Goal: Task Accomplishment & Management: Manage account settings

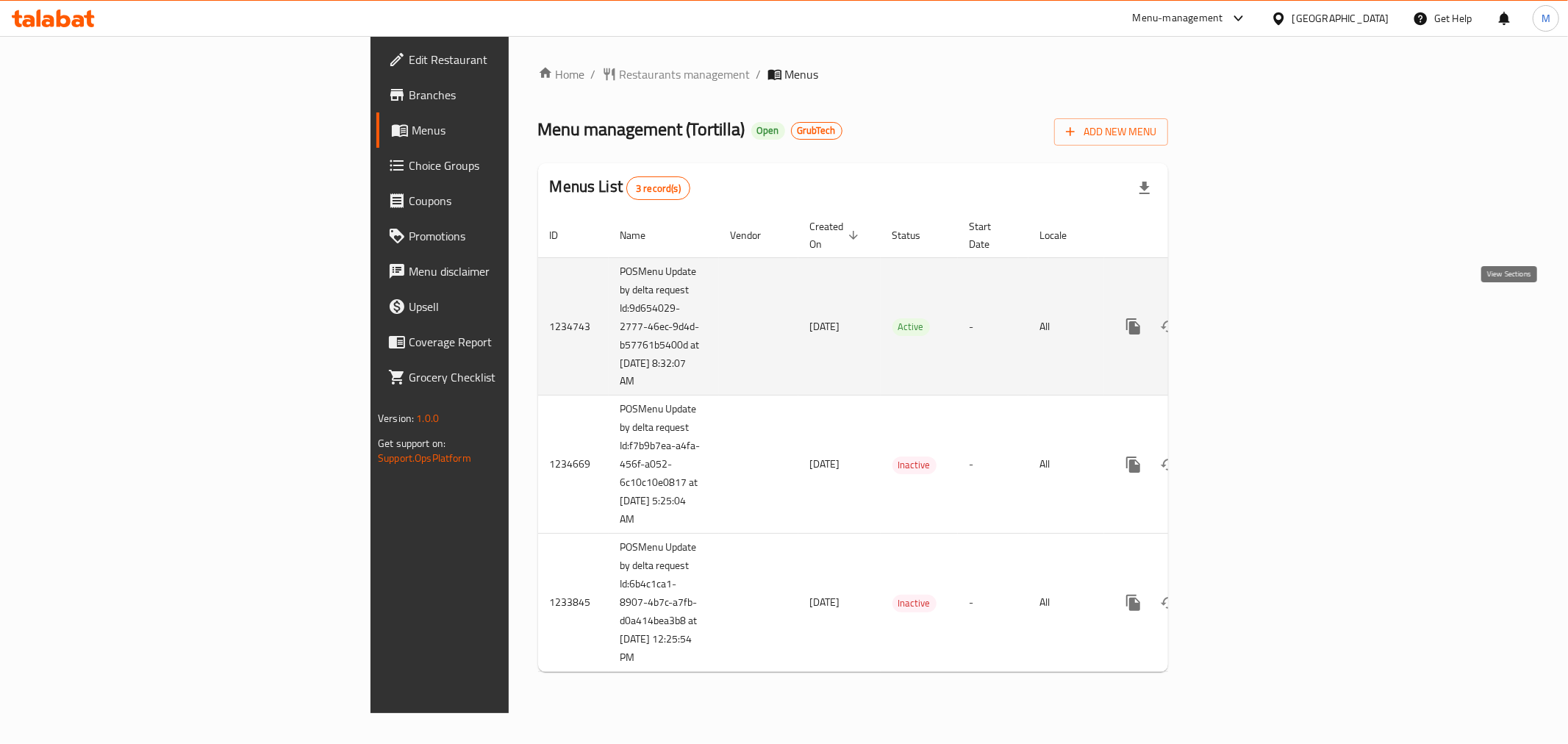
click at [1249, 318] on icon "enhanced table" at bounding box center [1239, 326] width 18 height 18
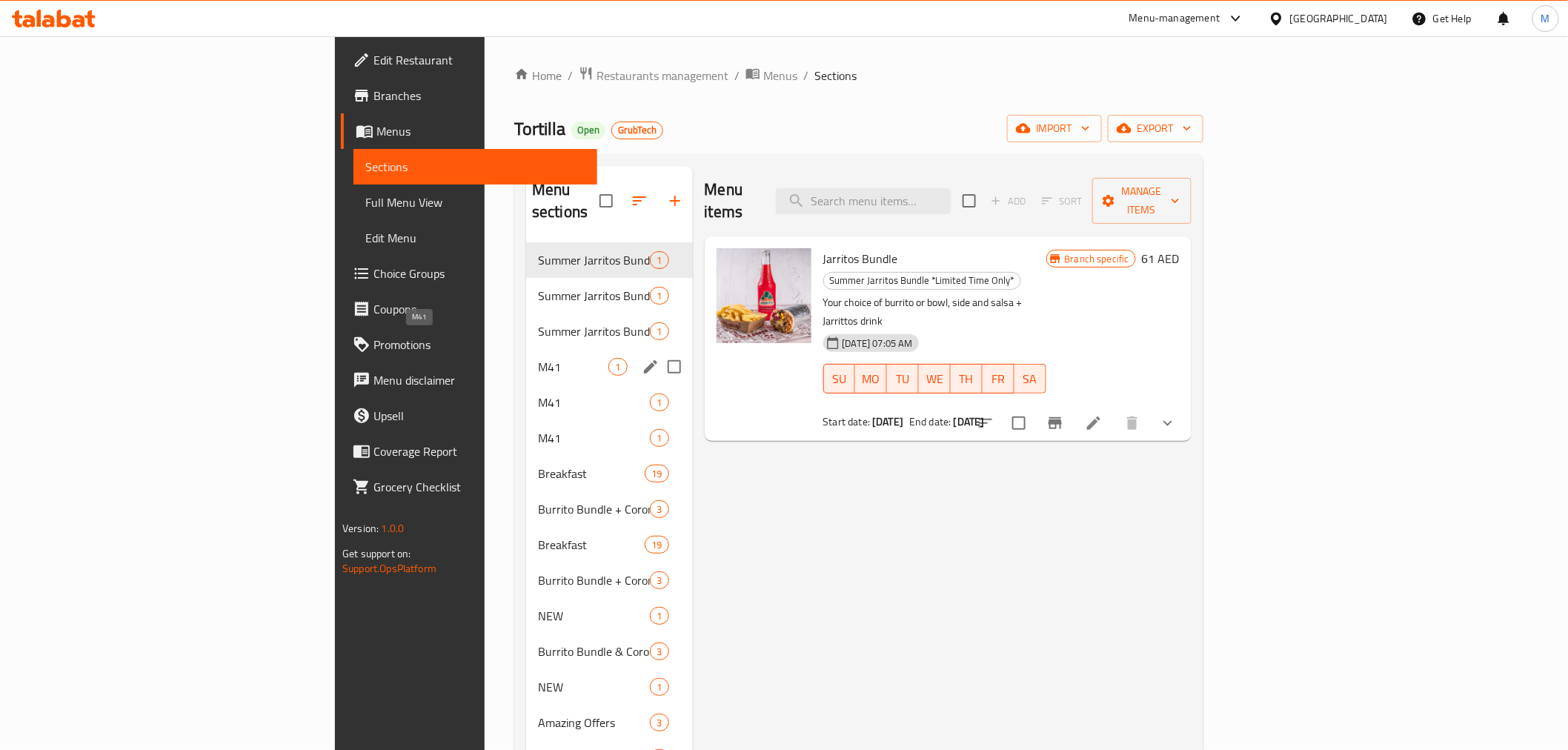
click at [538, 358] on span "M41" at bounding box center [573, 366] width 71 height 18
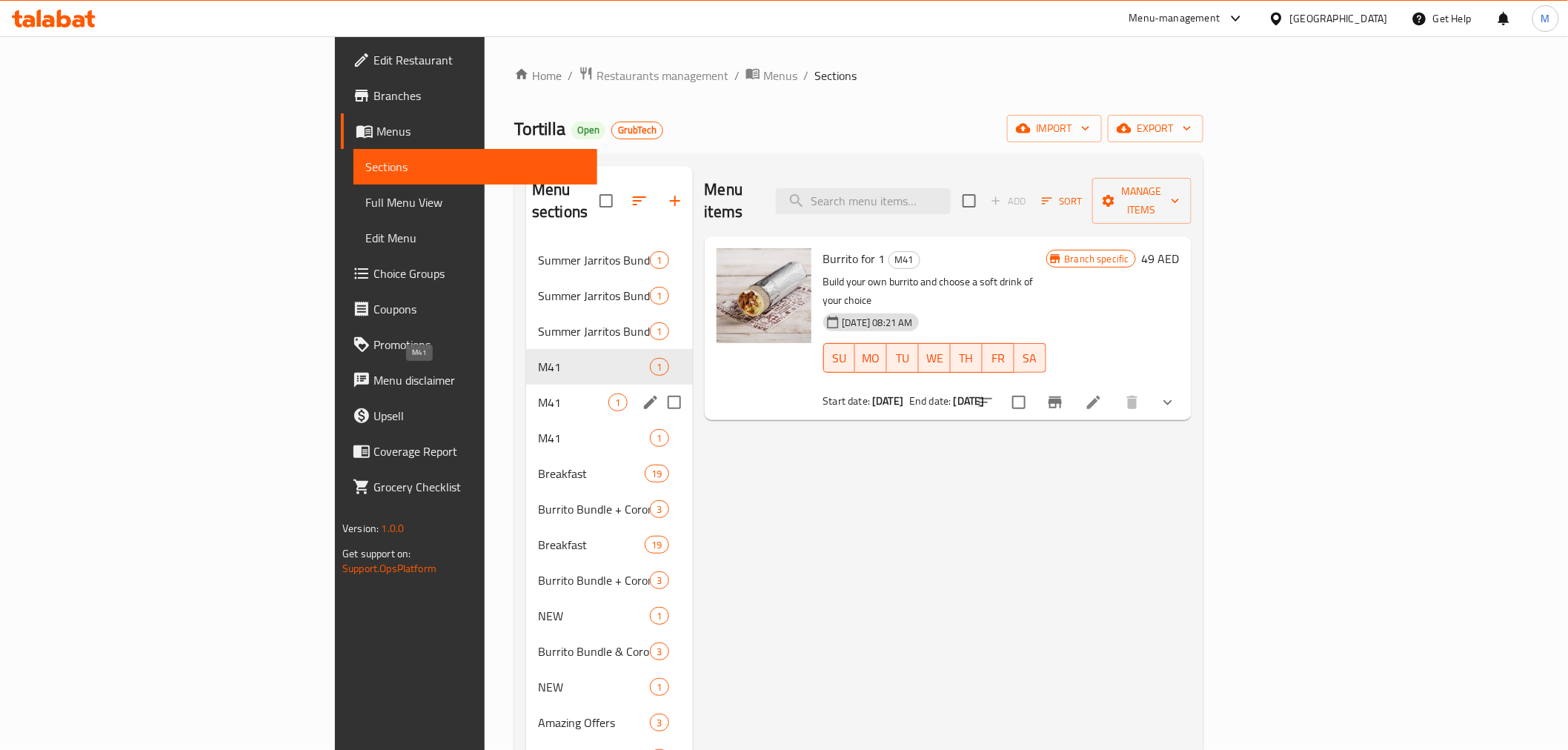
click at [538, 394] on span "M41" at bounding box center [573, 402] width 71 height 18
click at [538, 429] on span "M41" at bounding box center [573, 437] width 71 height 18
click at [538, 358] on span "M41" at bounding box center [573, 366] width 71 height 18
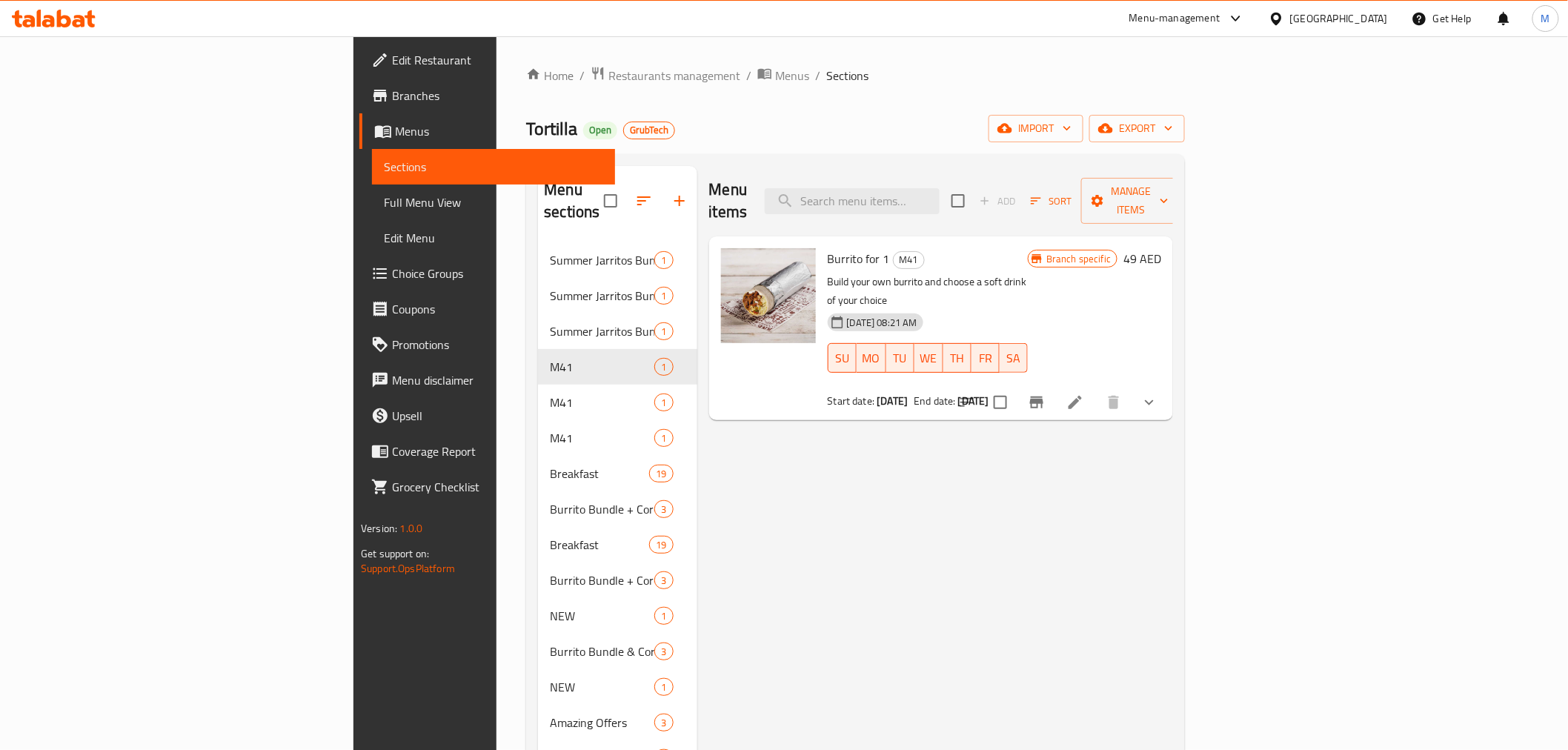
click at [828, 247] on span "Burrito for 1" at bounding box center [859, 259] width 62 height 23
drag, startPoint x: 801, startPoint y: 236, endPoint x: 742, endPoint y: 239, distance: 59.1
click at [828, 248] on h6 "Burrito for 1 M41" at bounding box center [928, 259] width 201 height 21
copy span "Burrito for 1"
click at [1045, 394] on icon "Branch-specific-item" at bounding box center [1037, 402] width 18 height 18
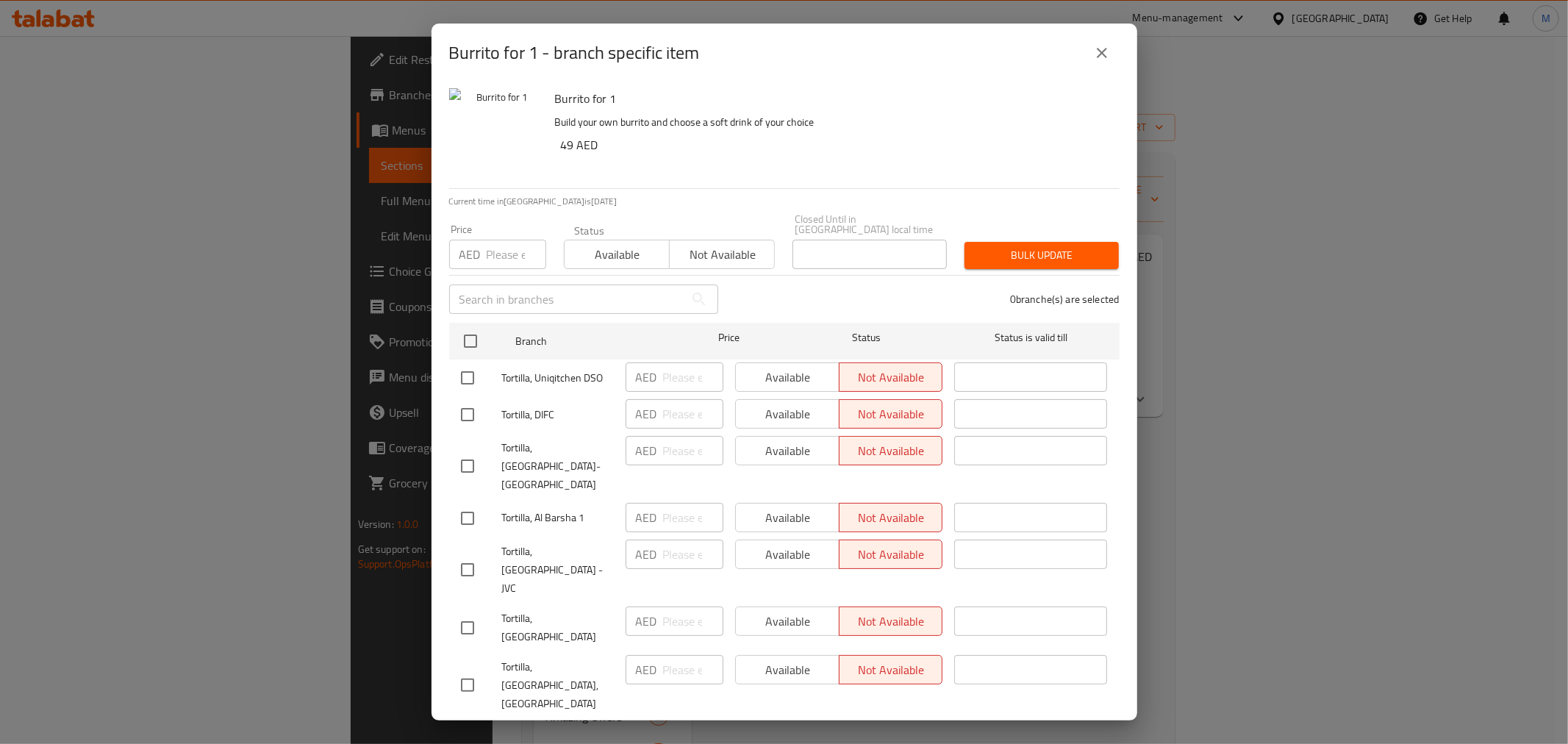
scroll to position [43, 0]
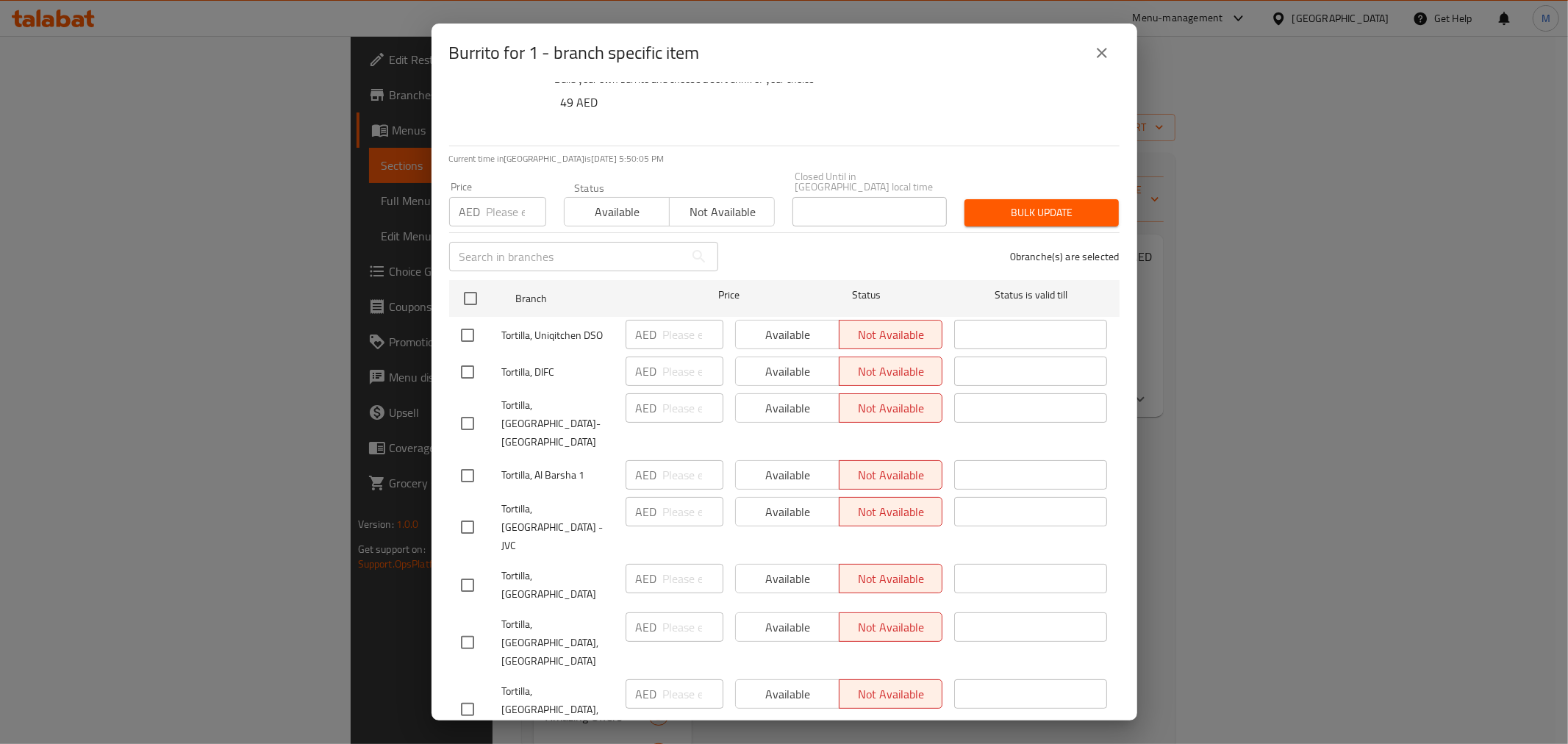
click at [1176, 496] on div "Burrito for 1 - branch specific item Burrito for 1 Build your own burrito and c…" at bounding box center [784, 372] width 1568 height 744
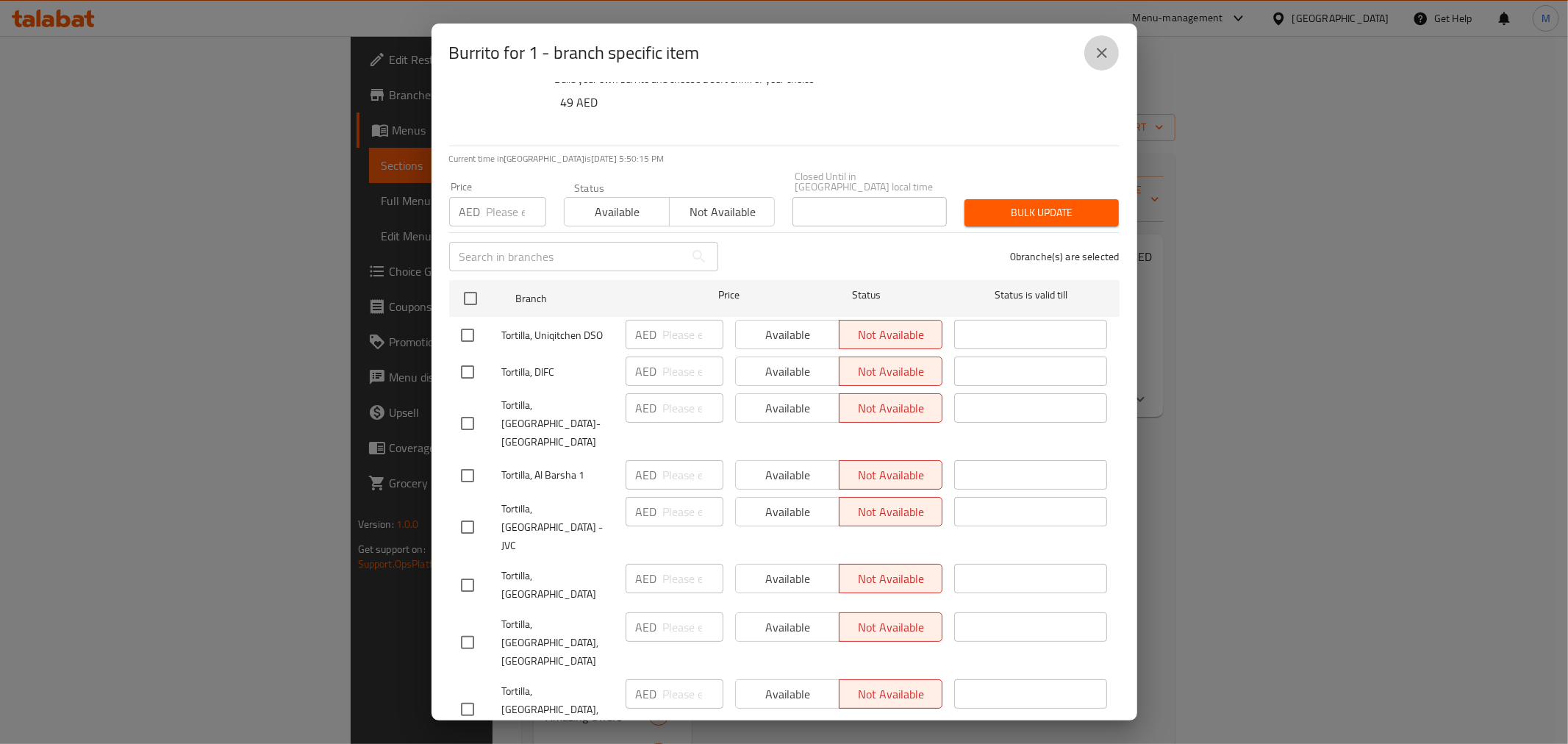
click at [1101, 45] on icon "close" at bounding box center [1102, 52] width 18 height 18
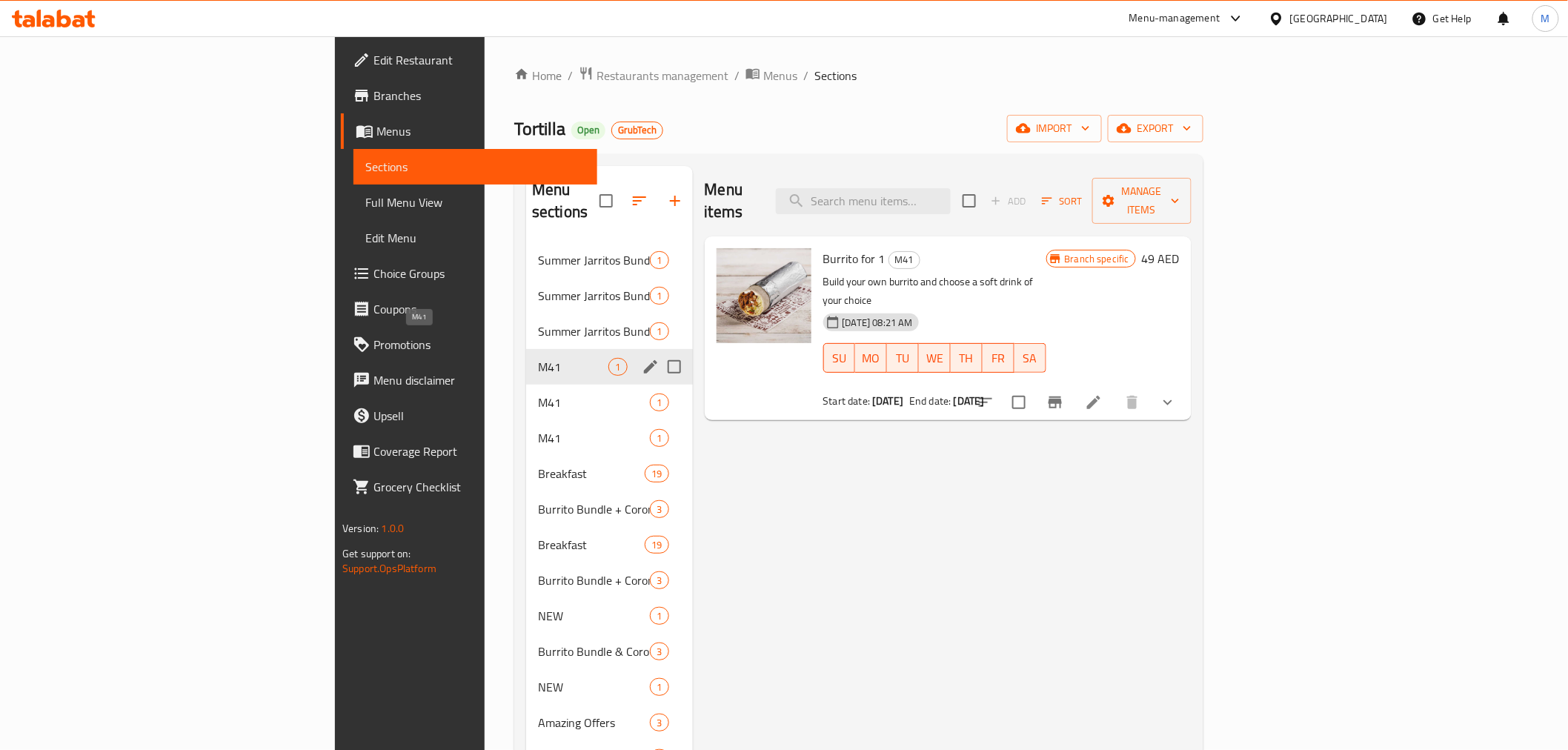
click at [538, 358] on span "M41" at bounding box center [573, 366] width 71 height 18
click at [538, 394] on span "M41" at bounding box center [573, 402] width 71 height 18
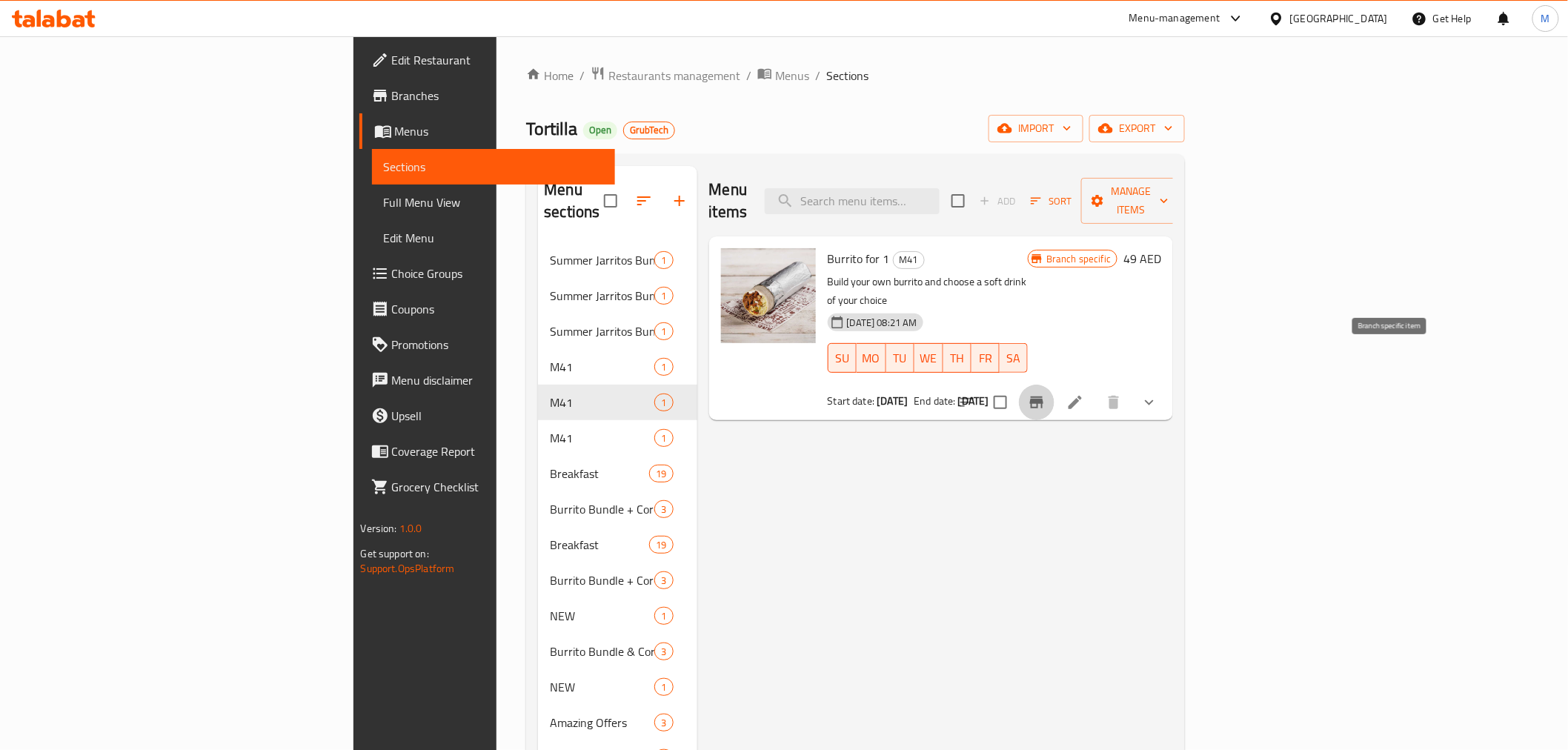
click at [1054, 384] on button "Branch-specific-item" at bounding box center [1037, 402] width 36 height 36
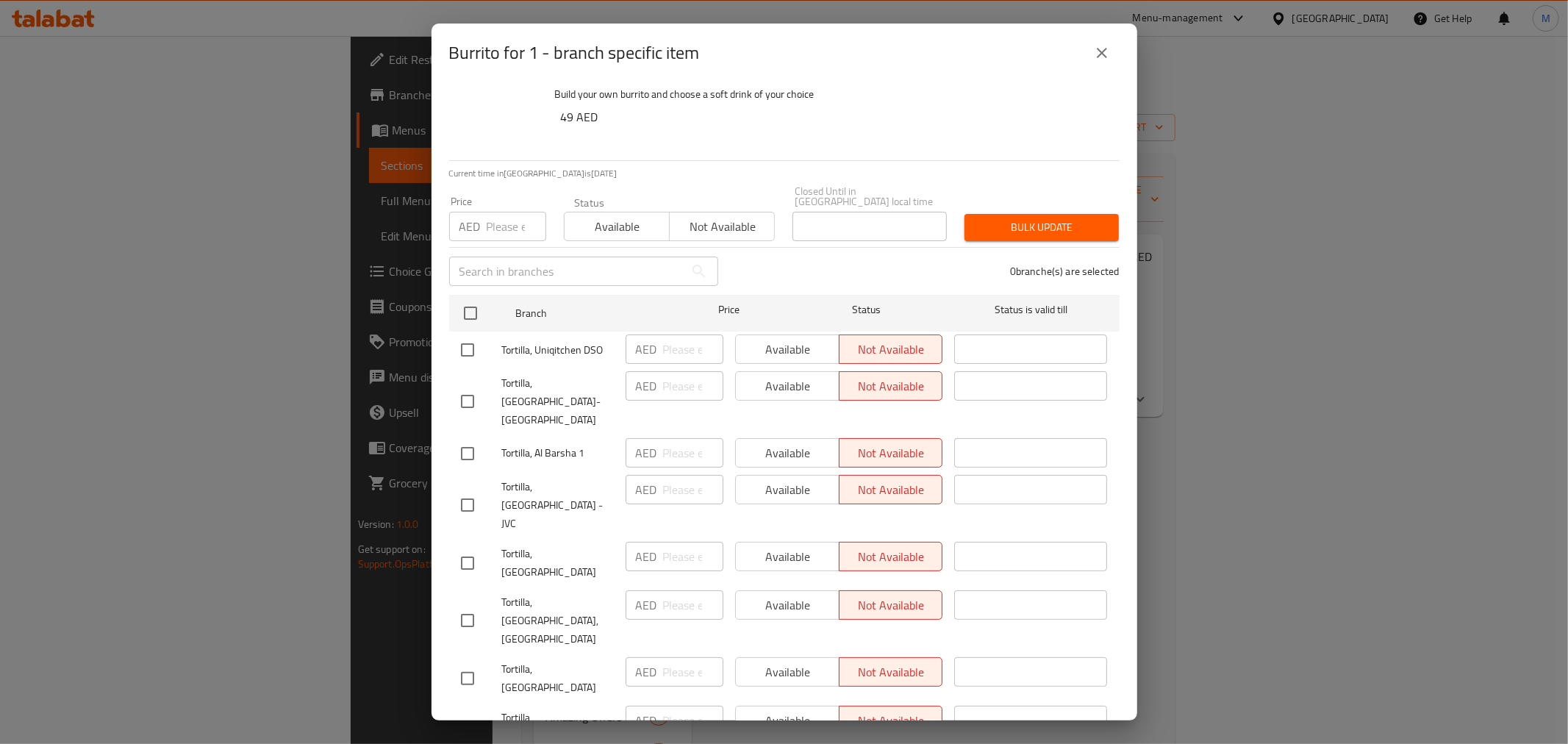
scroll to position [43, 0]
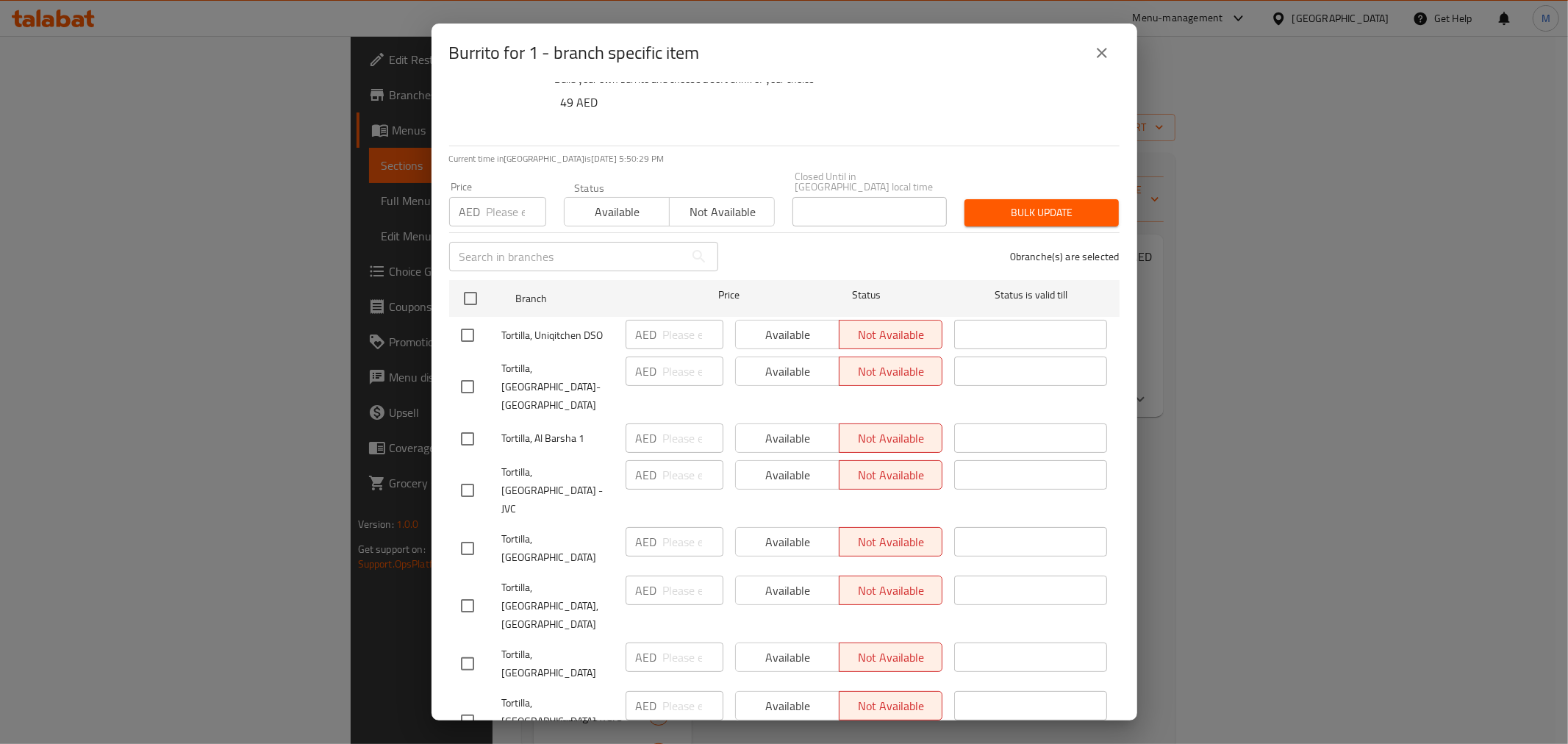
click at [1300, 437] on div "Burrito for 1 - branch specific item Burrito for 1 Build your own burrito and c…" at bounding box center [784, 372] width 1568 height 744
click at [1098, 56] on icon "close" at bounding box center [1102, 52] width 18 height 18
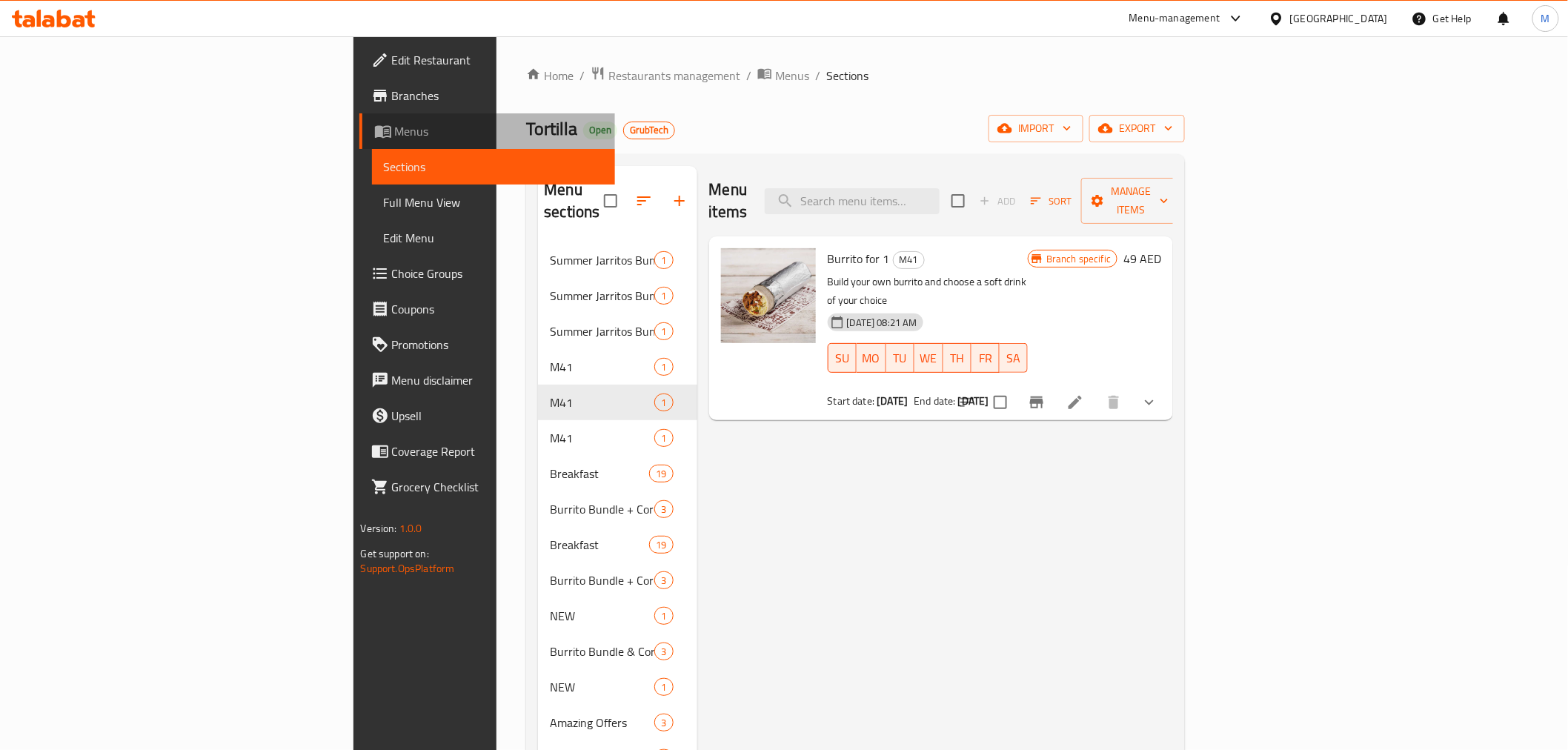
click at [395, 136] on span "Menus" at bounding box center [498, 130] width 209 height 18
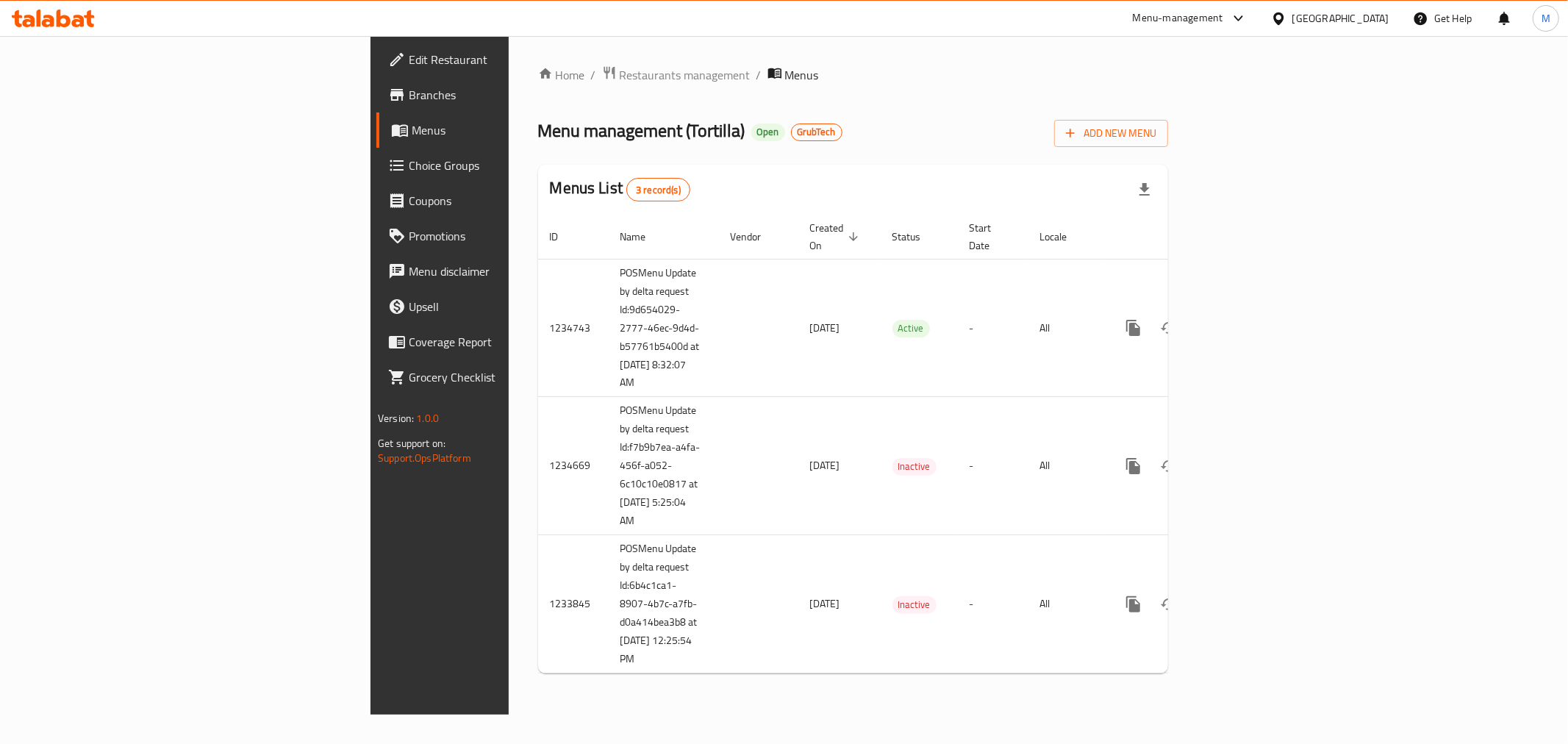
click at [1153, 122] on div "Menu management ( Tortilla ) Open GrubTech Add New Menu" at bounding box center [852, 130] width 630 height 33
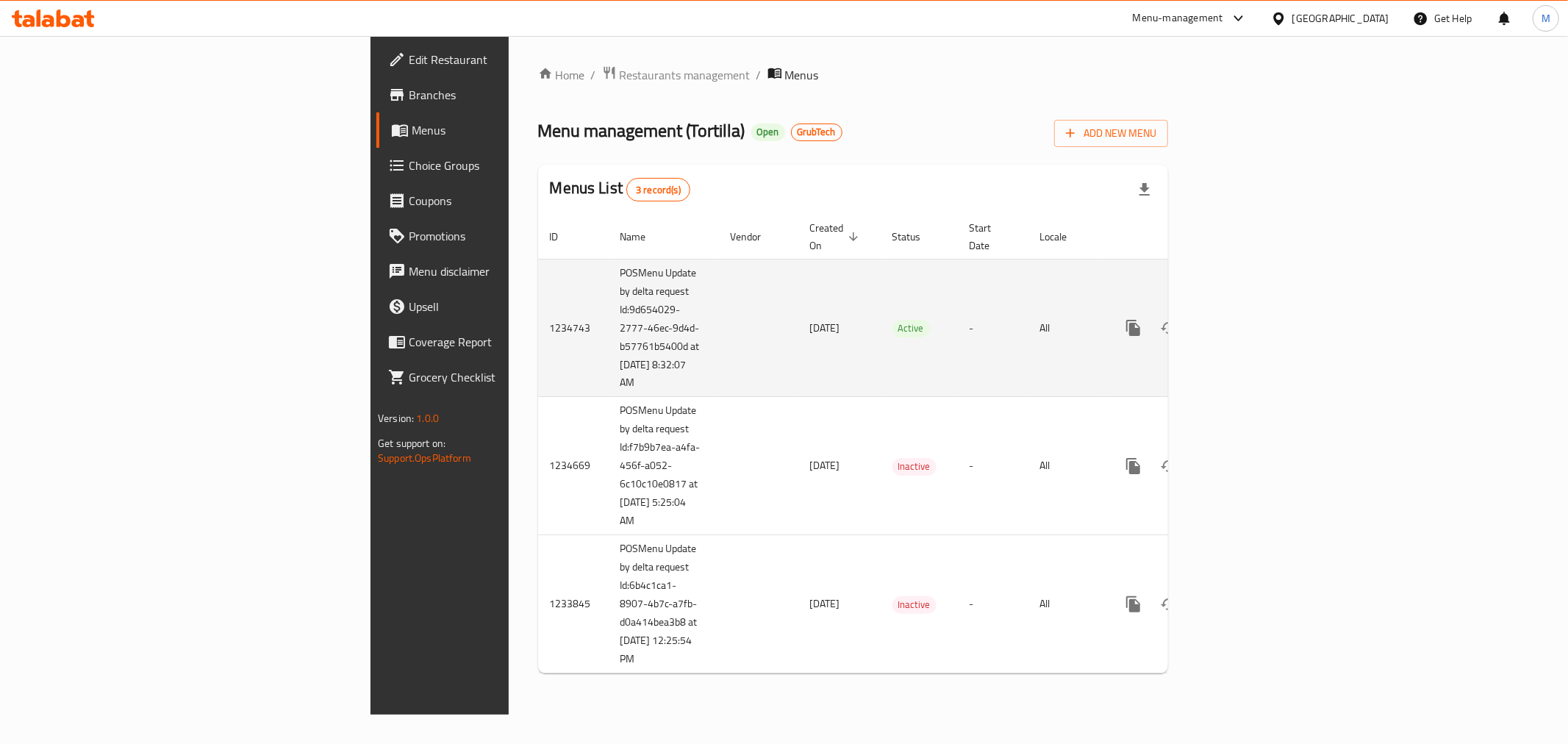
click at [880, 295] on td "Active" at bounding box center [919, 328] width 77 height 139
click at [1249, 320] on icon "enhanced table" at bounding box center [1239, 328] width 18 height 18
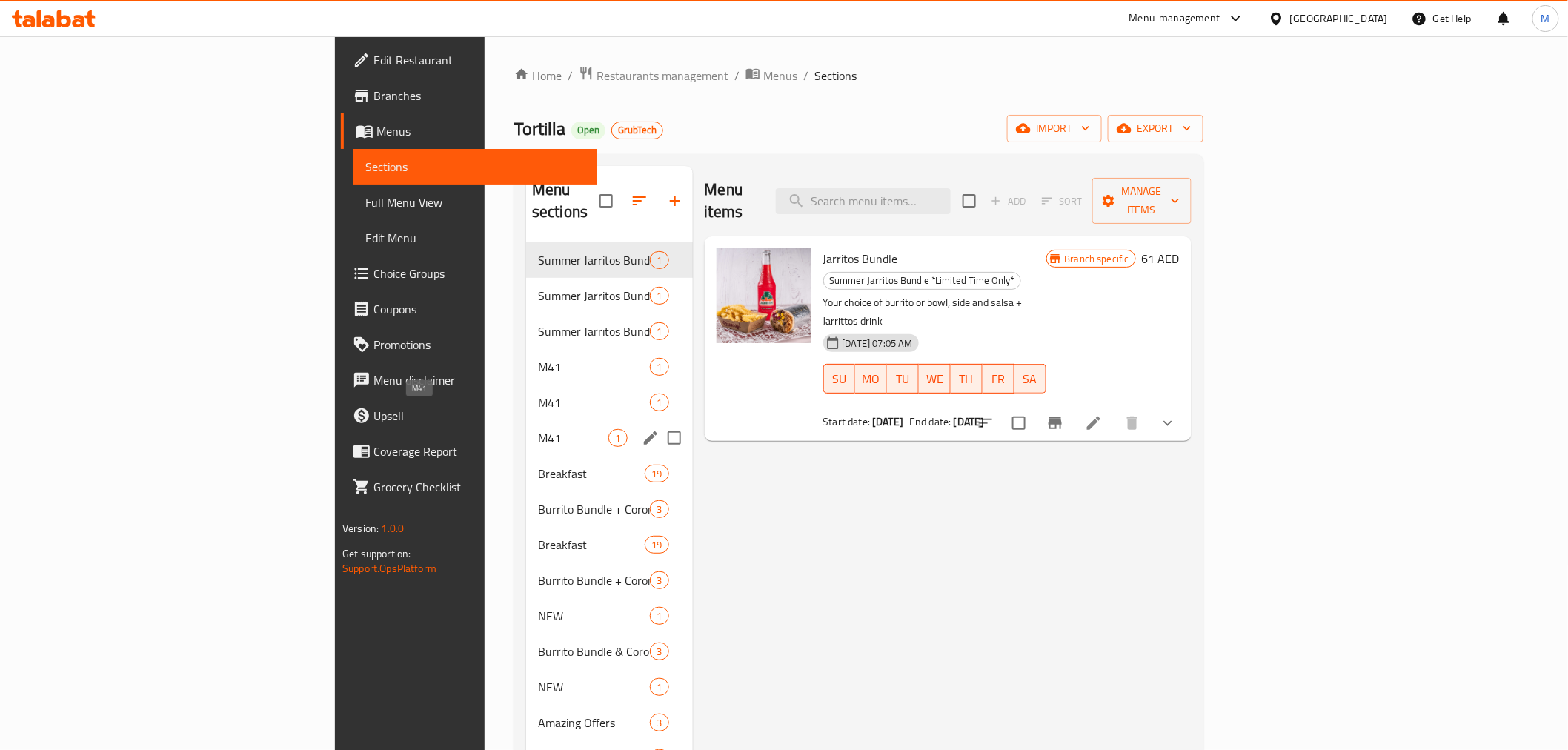
click at [538, 429] on span "M41" at bounding box center [573, 437] width 71 height 18
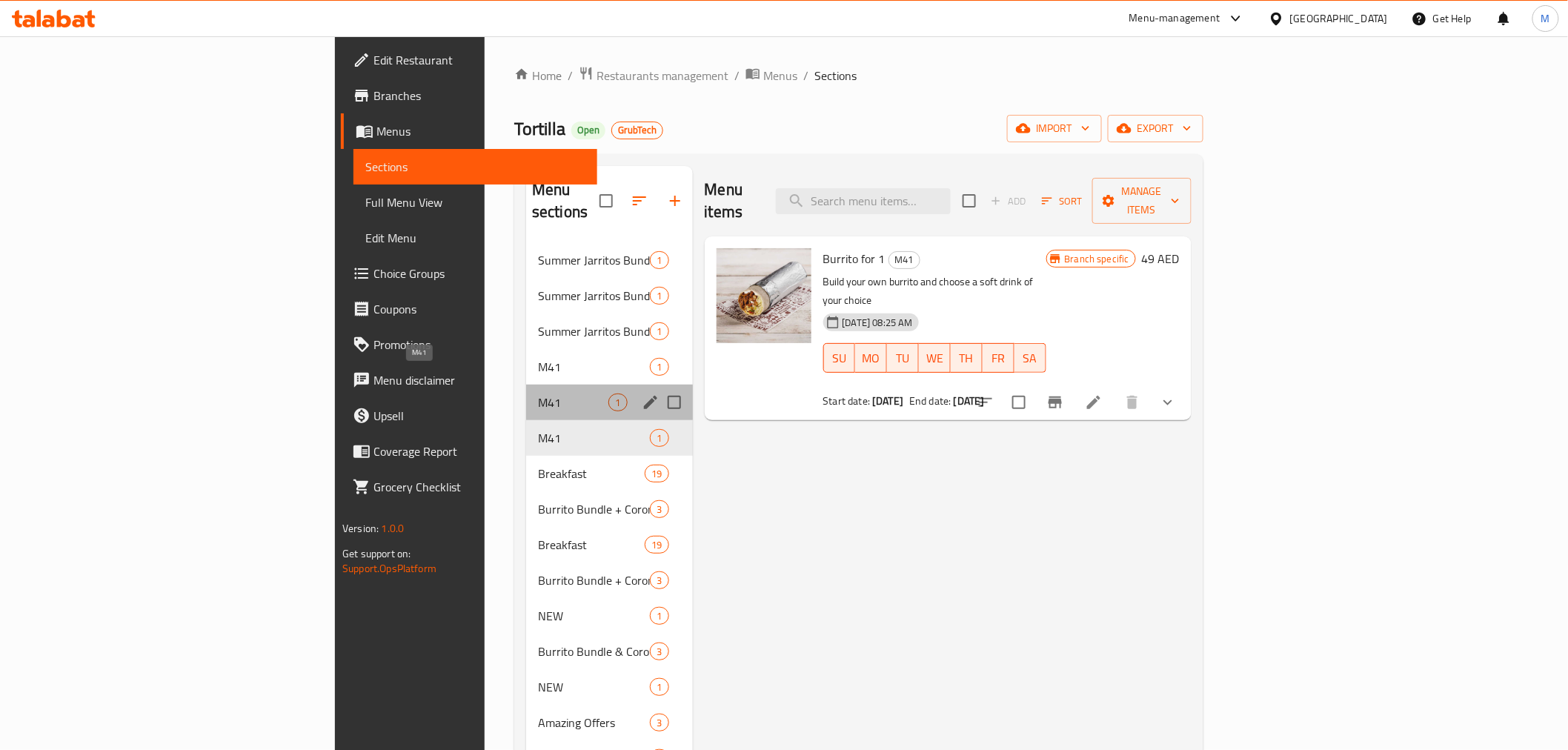
click at [538, 394] on span "M41" at bounding box center [573, 402] width 71 height 18
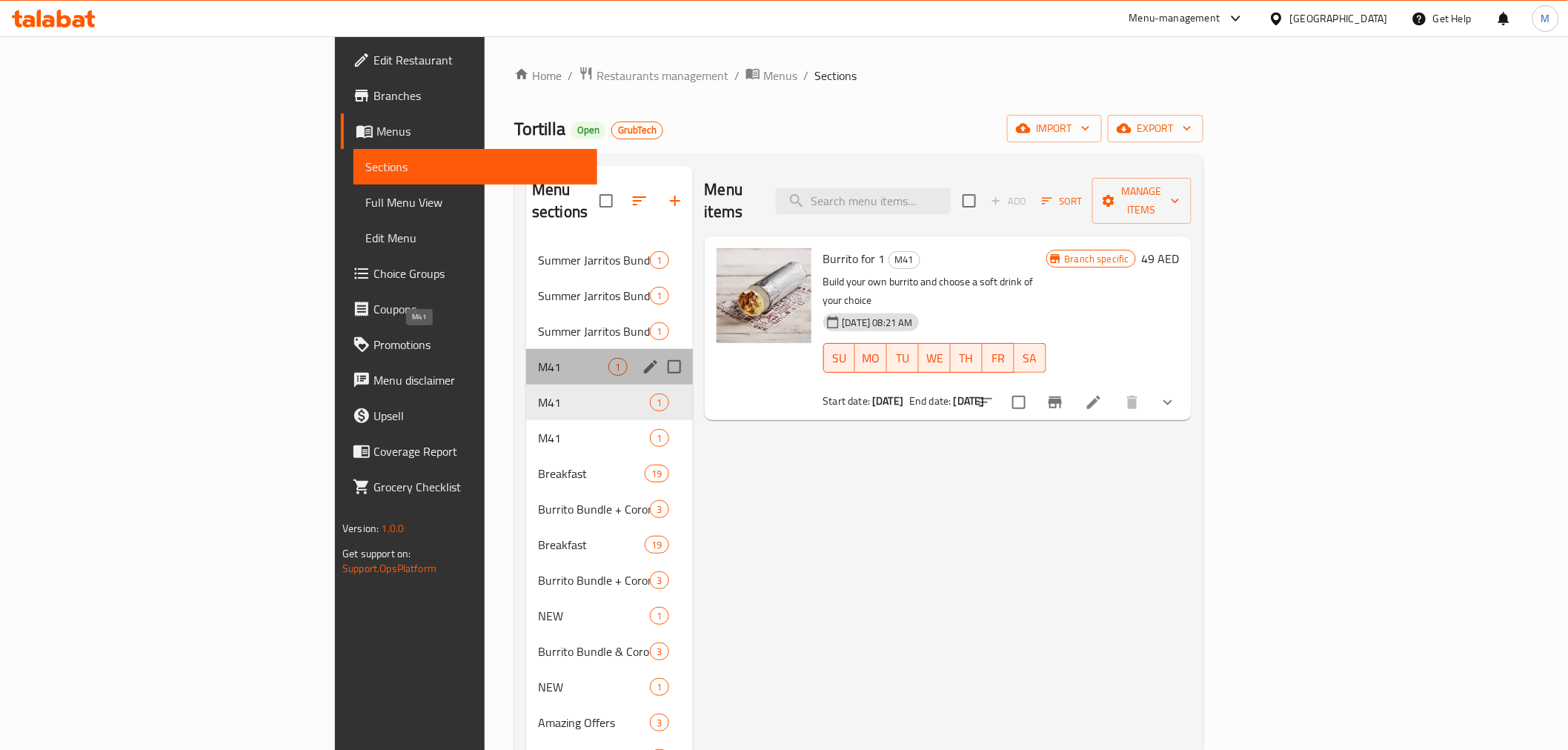
click at [538, 358] on span "M41" at bounding box center [573, 366] width 71 height 18
click at [538, 394] on span "M41" at bounding box center [573, 402] width 71 height 18
click at [526, 420] on div "M41 1" at bounding box center [609, 438] width 166 height 36
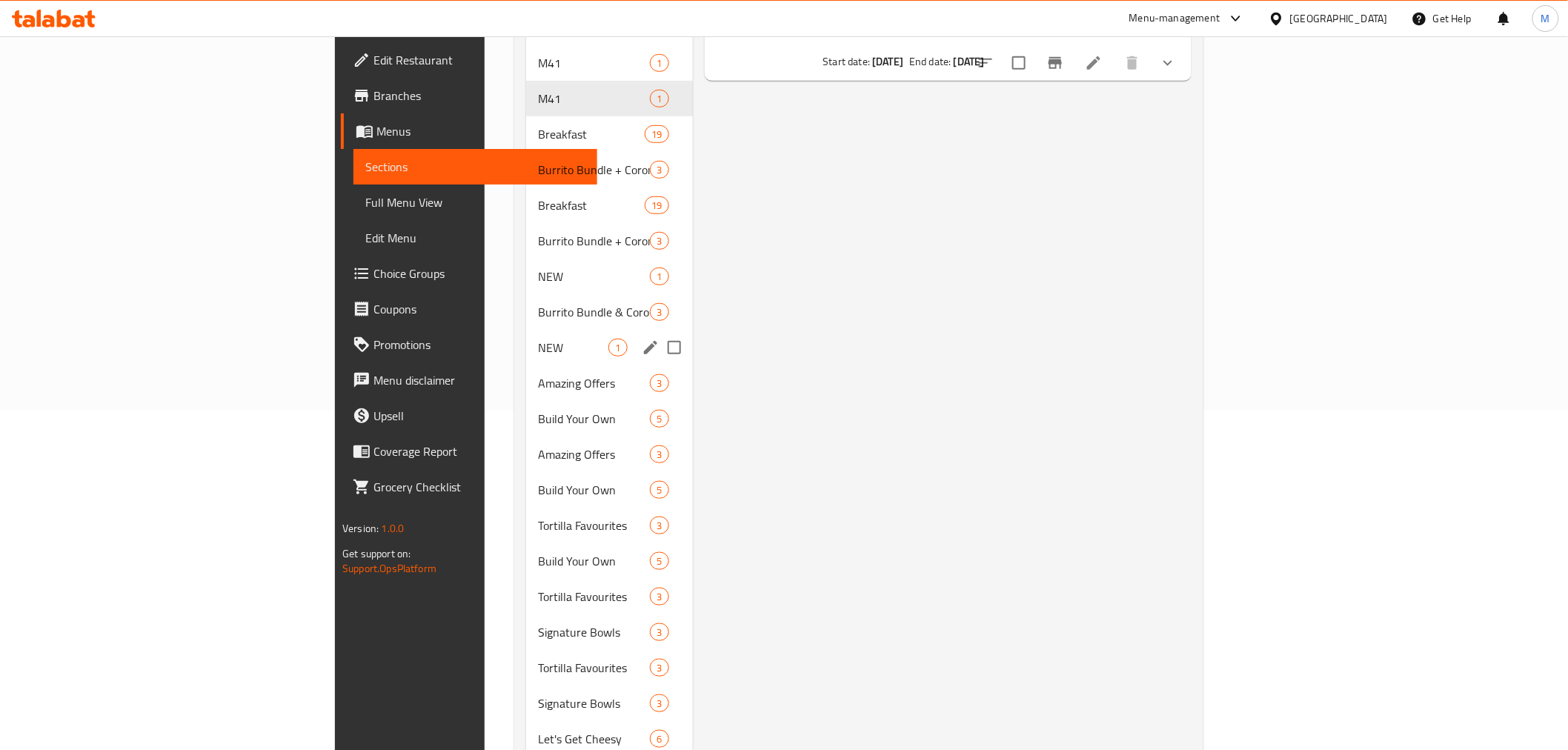
scroll to position [163, 0]
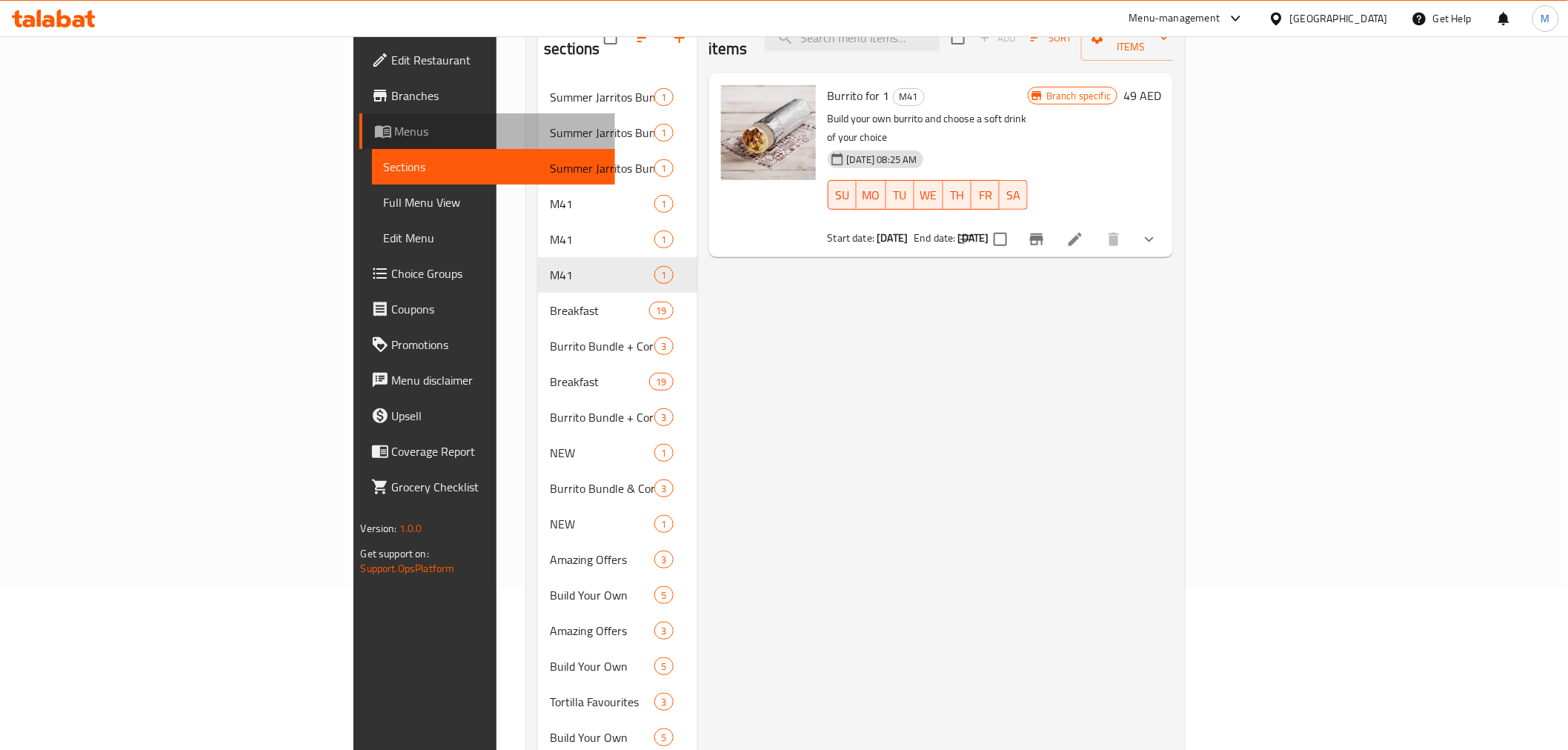
click at [360, 120] on link "Menus" at bounding box center [487, 131] width 256 height 36
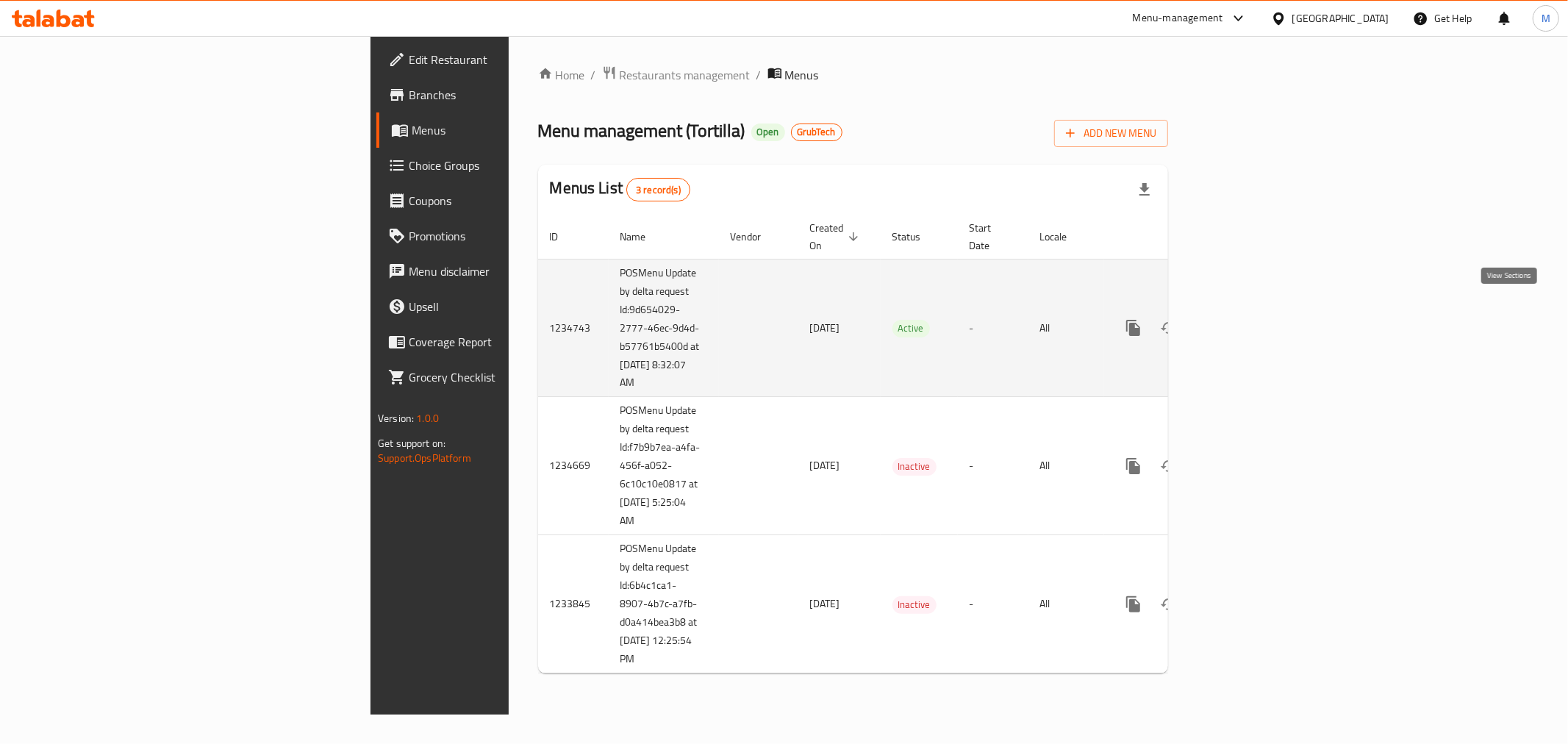
click at [1257, 310] on link "enhanced table" at bounding box center [1239, 328] width 36 height 36
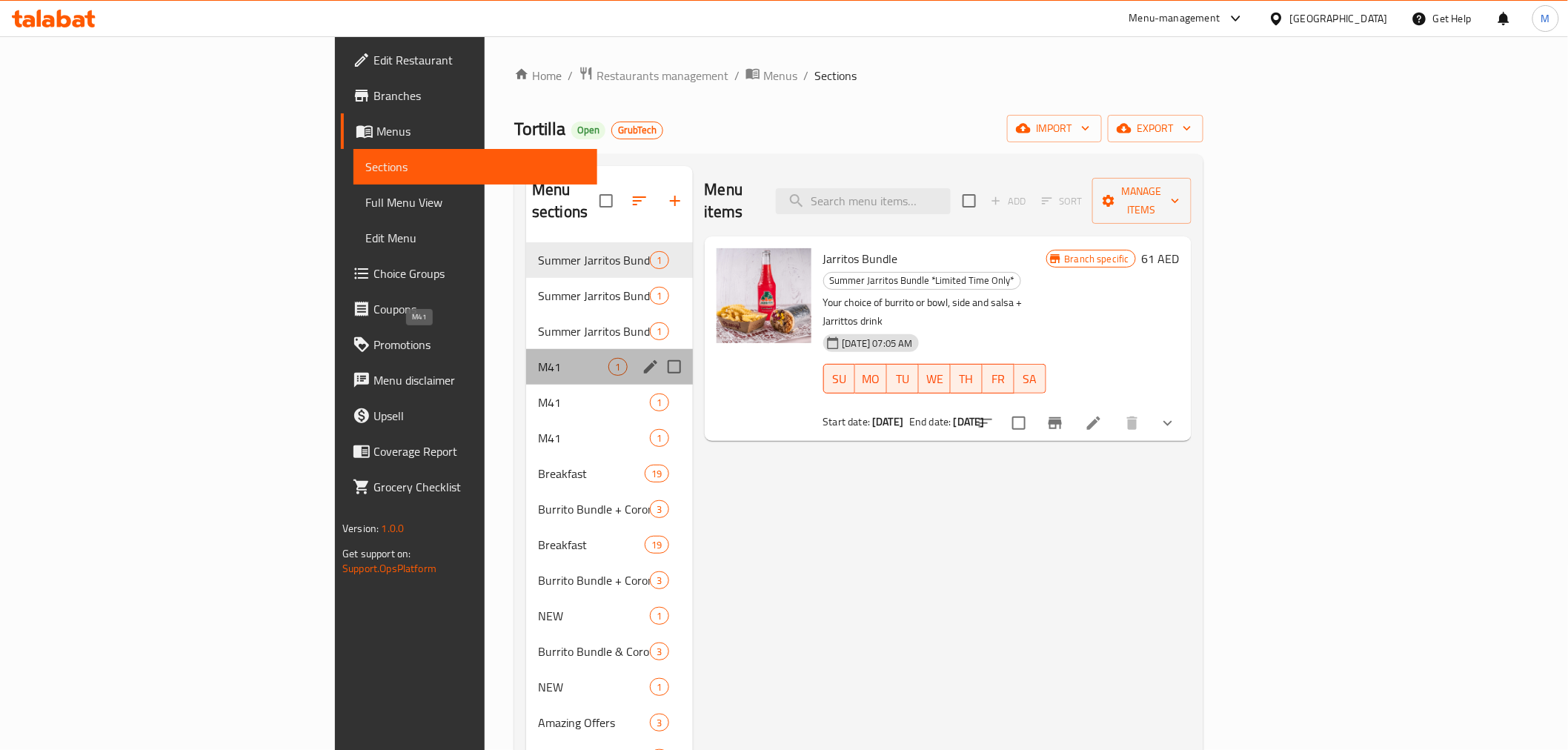
click at [538, 358] on span "M41" at bounding box center [573, 366] width 71 height 18
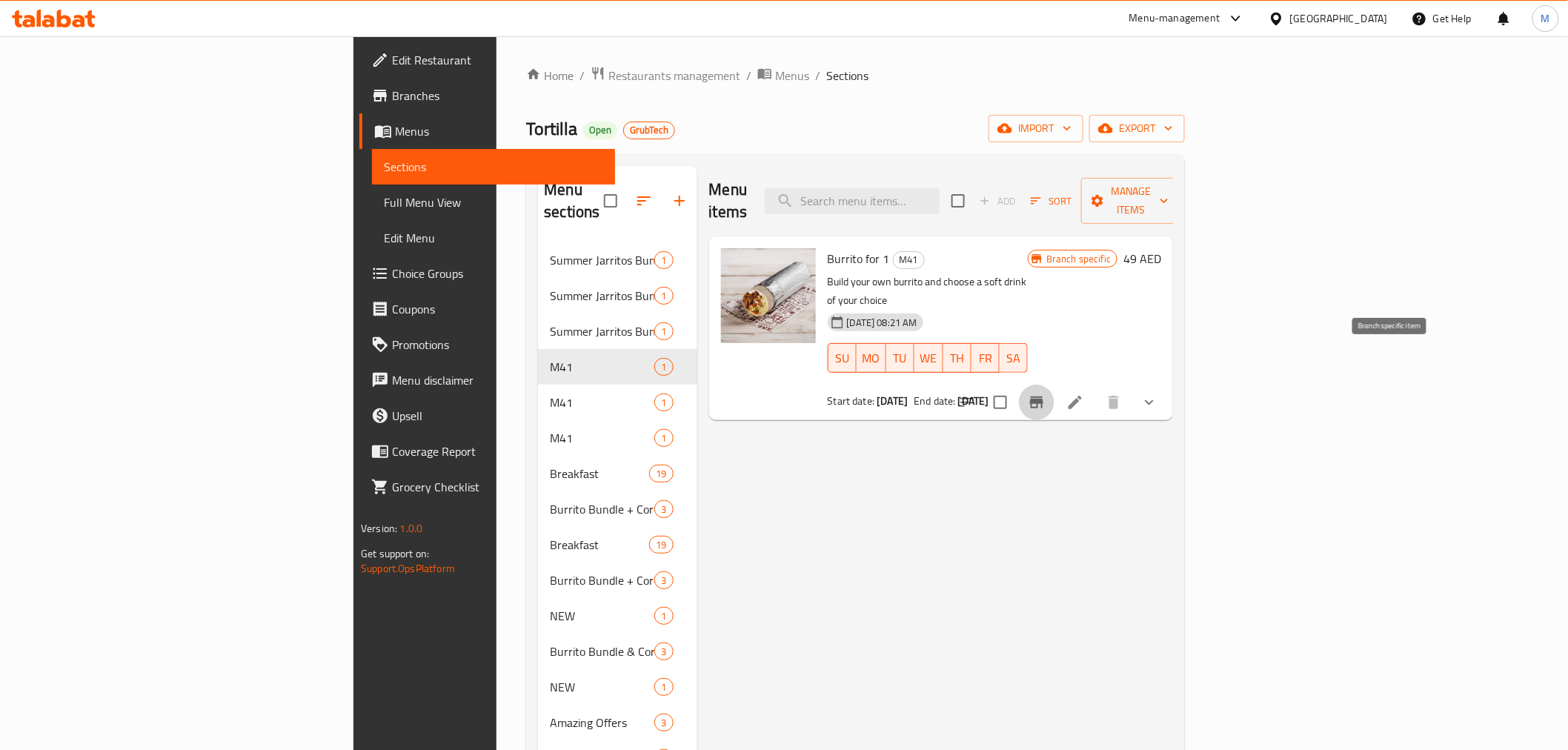
click at [1043, 397] on icon "Branch-specific-item" at bounding box center [1037, 402] width 13 height 12
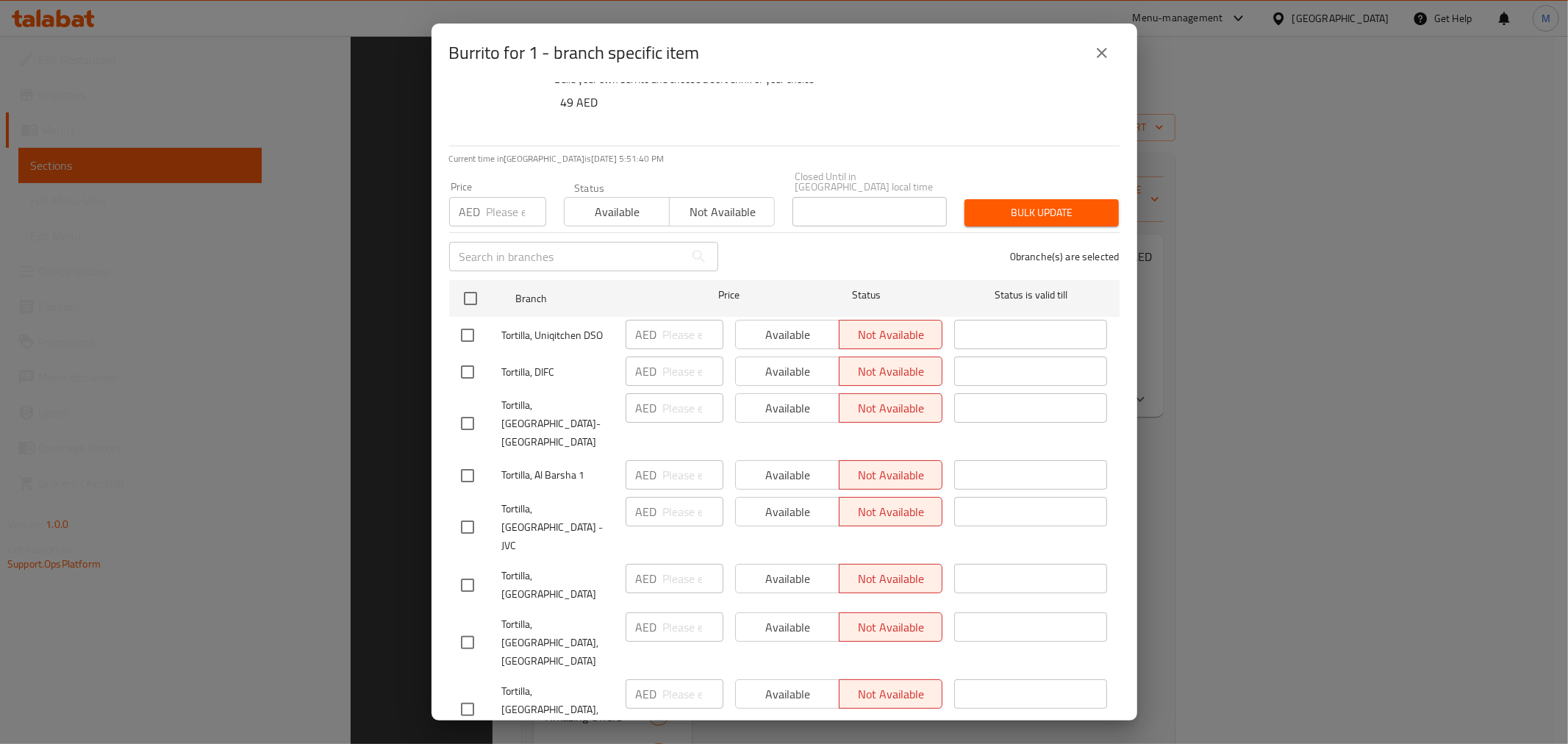
scroll to position [596, 0]
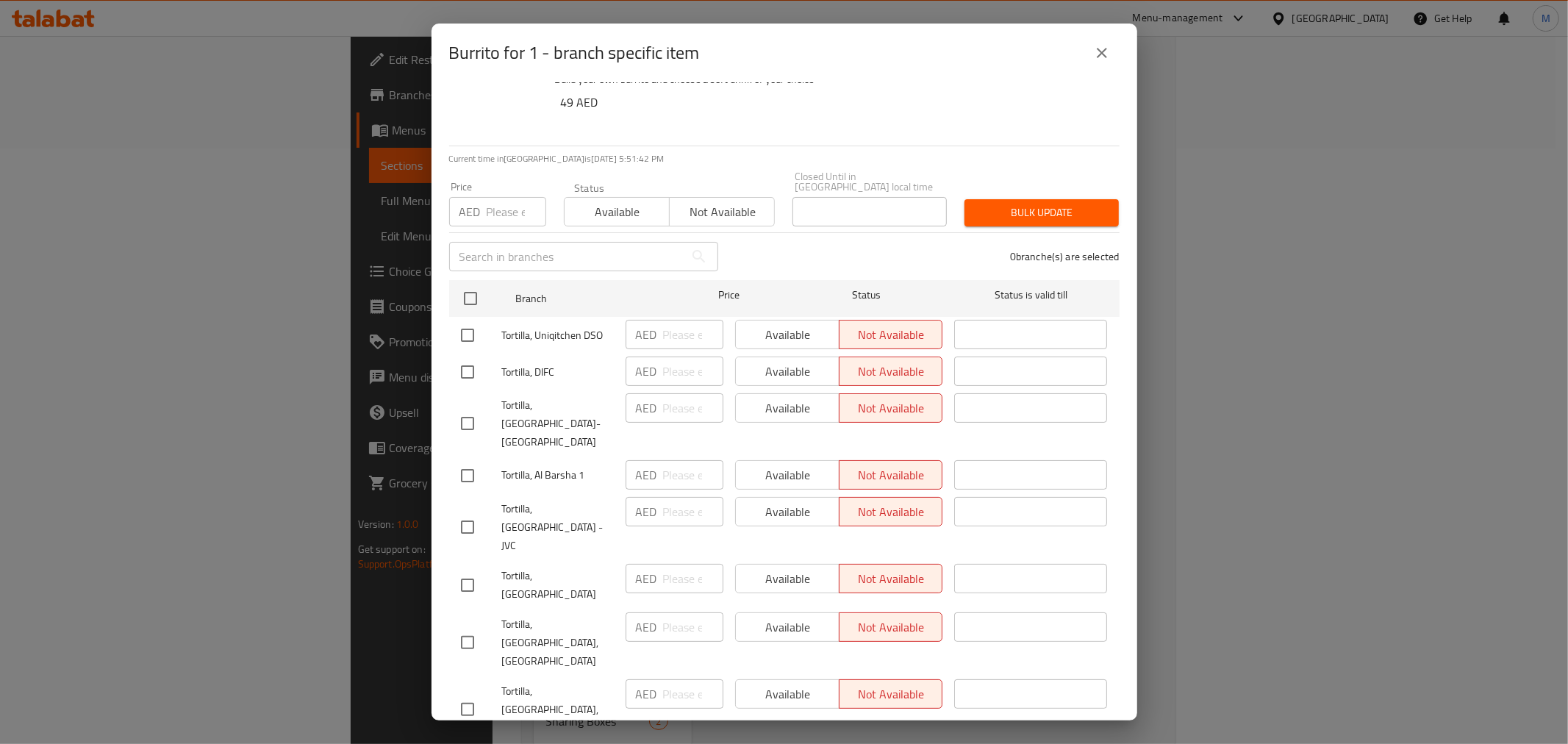
drag, startPoint x: 971, startPoint y: 92, endPoint x: 1001, endPoint y: 83, distance: 31.3
click at [971, 92] on h6 "49 AED" at bounding box center [835, 102] width 547 height 21
click at [1103, 53] on icon "close" at bounding box center [1102, 52] width 10 height 10
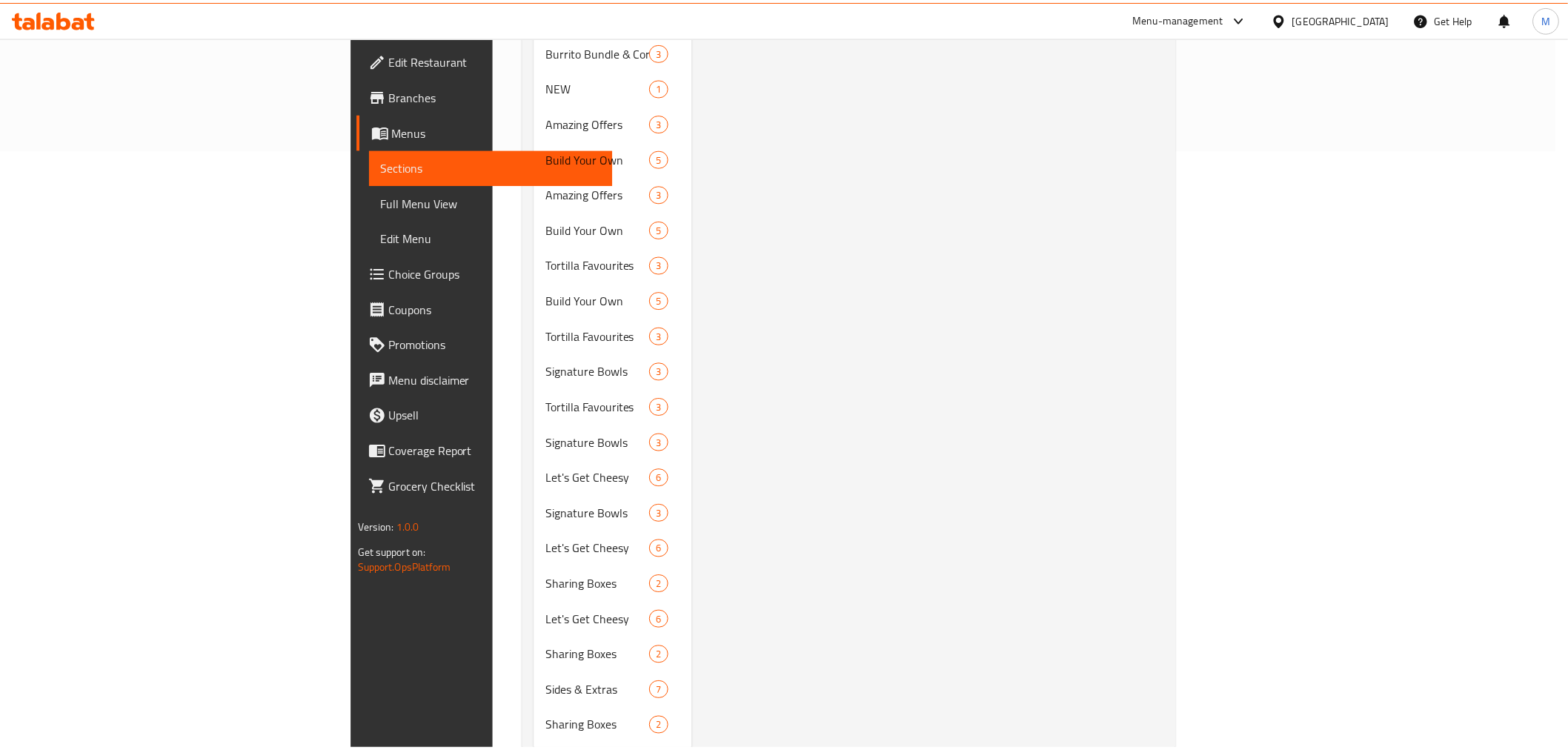
scroll to position [0, 0]
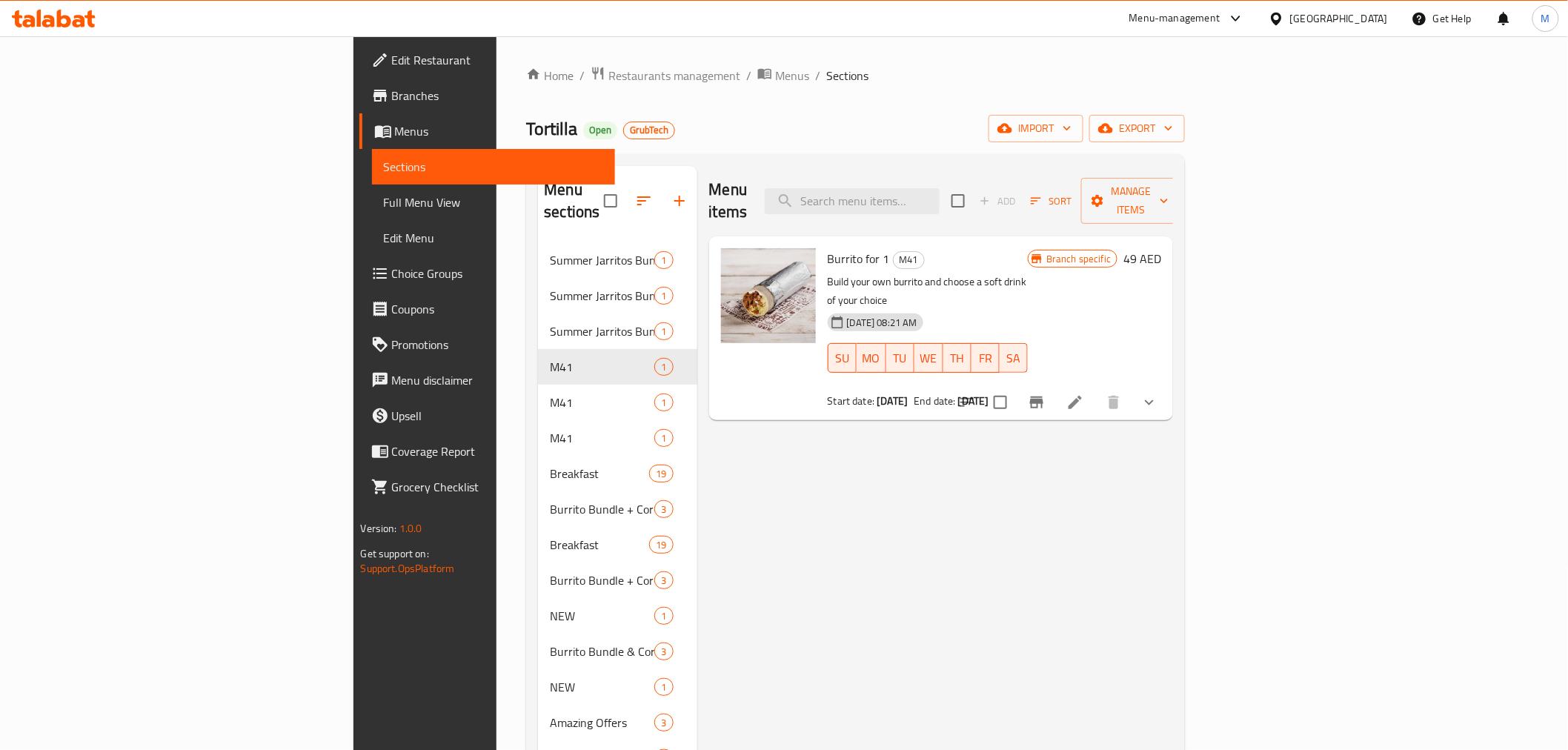
click at [392, 98] on span "Branches" at bounding box center [497, 95] width 211 height 18
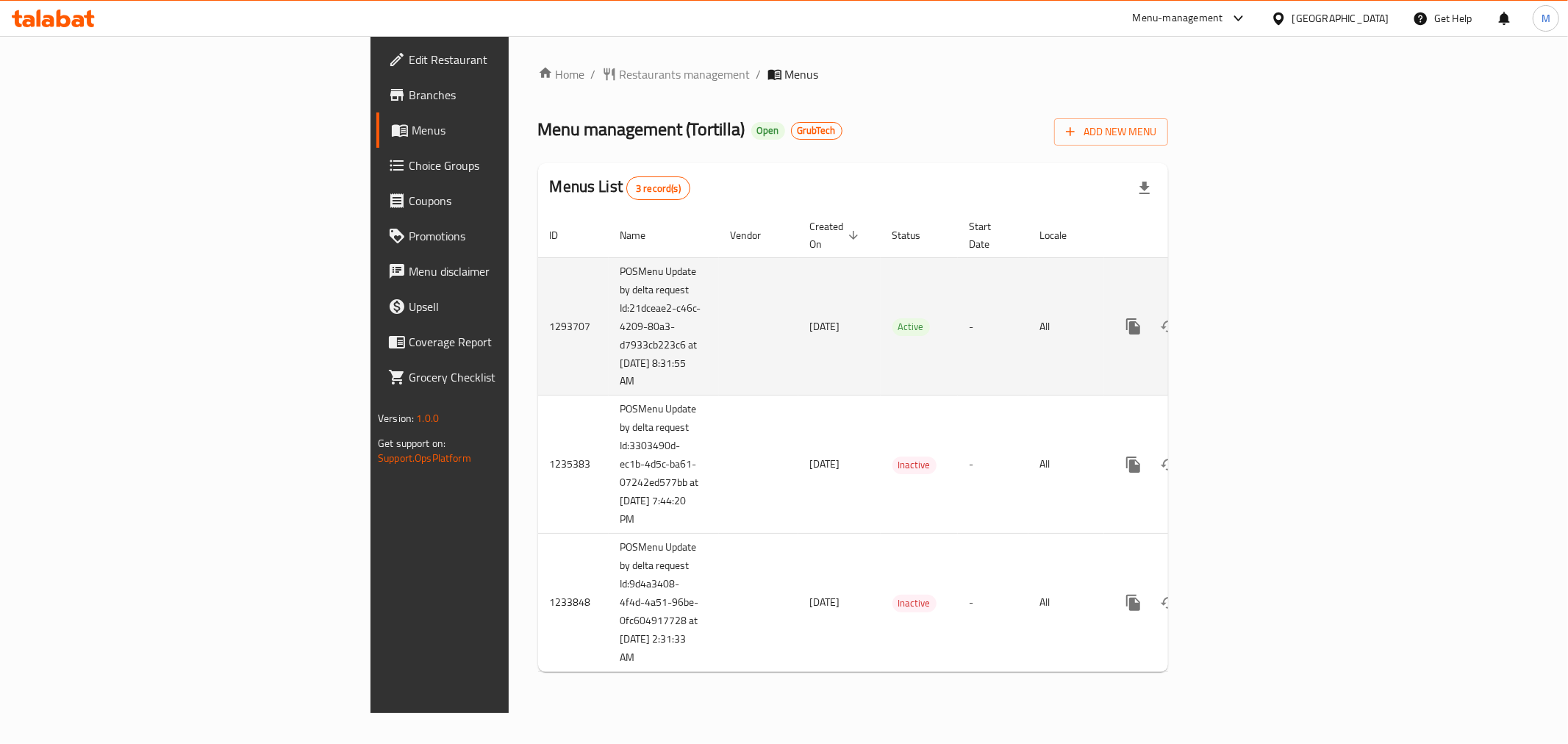
click at [1257, 309] on link "enhanced table" at bounding box center [1239, 327] width 36 height 36
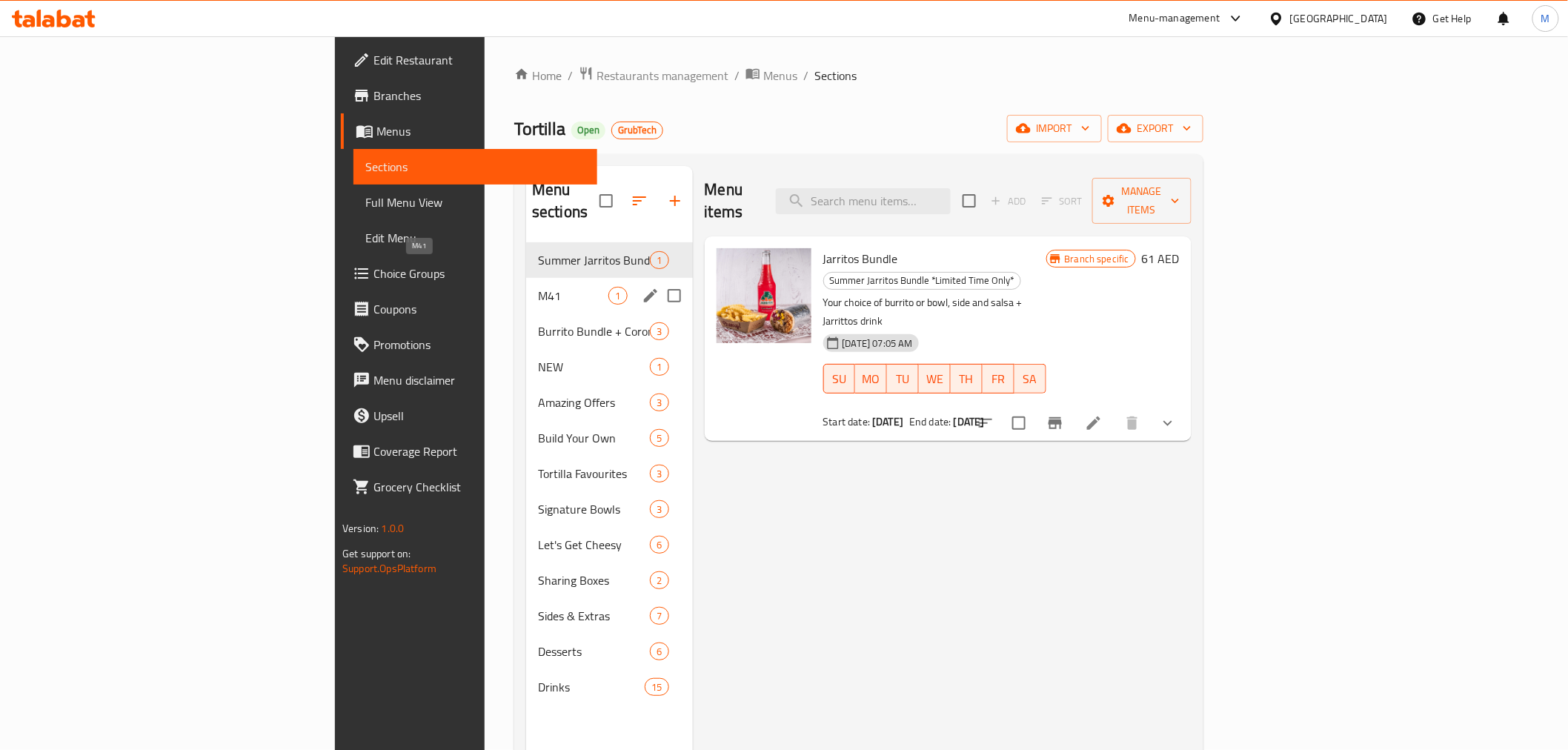
click at [538, 287] on span "M41" at bounding box center [573, 296] width 71 height 18
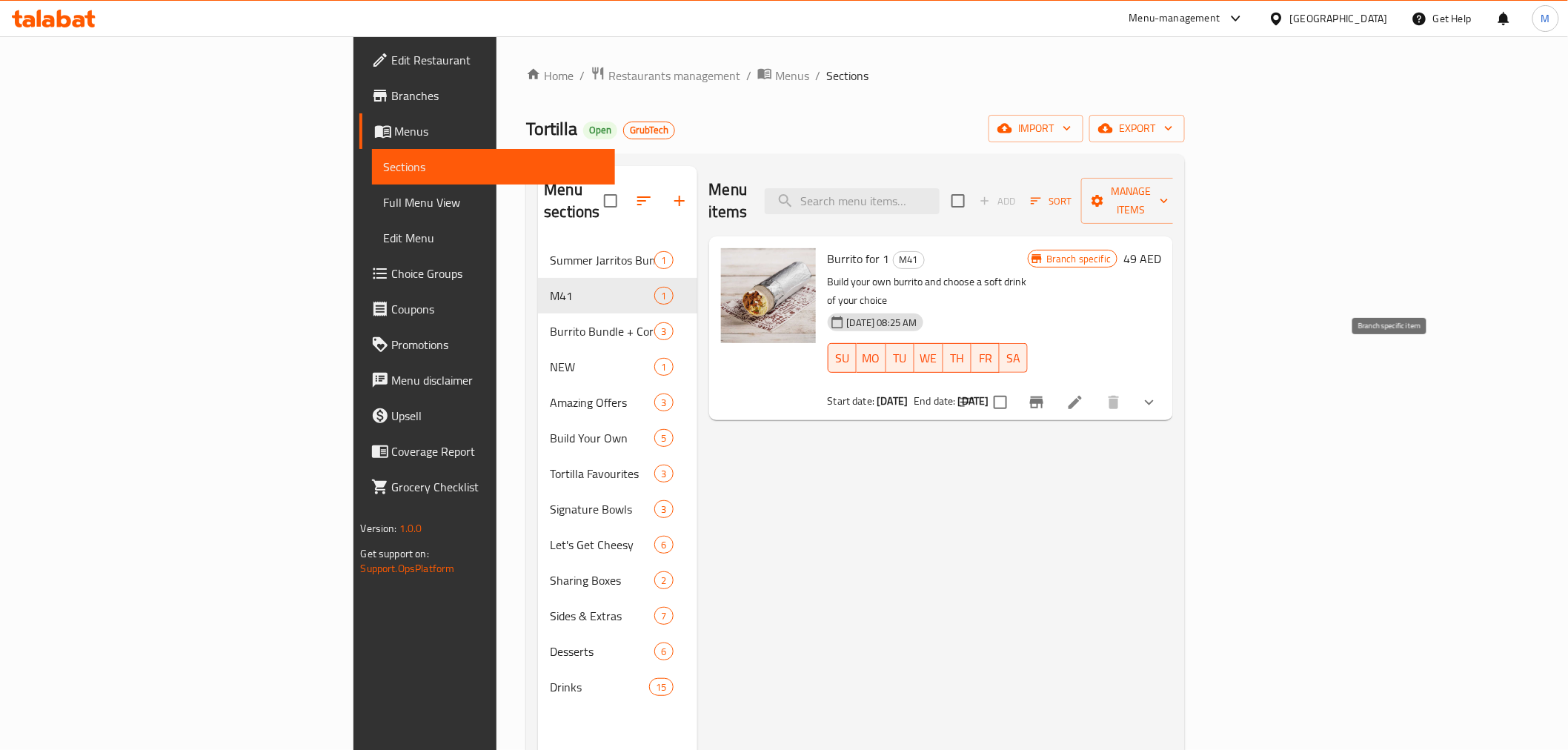
click at [1045, 394] on icon "Branch-specific-item" at bounding box center [1037, 402] width 18 height 18
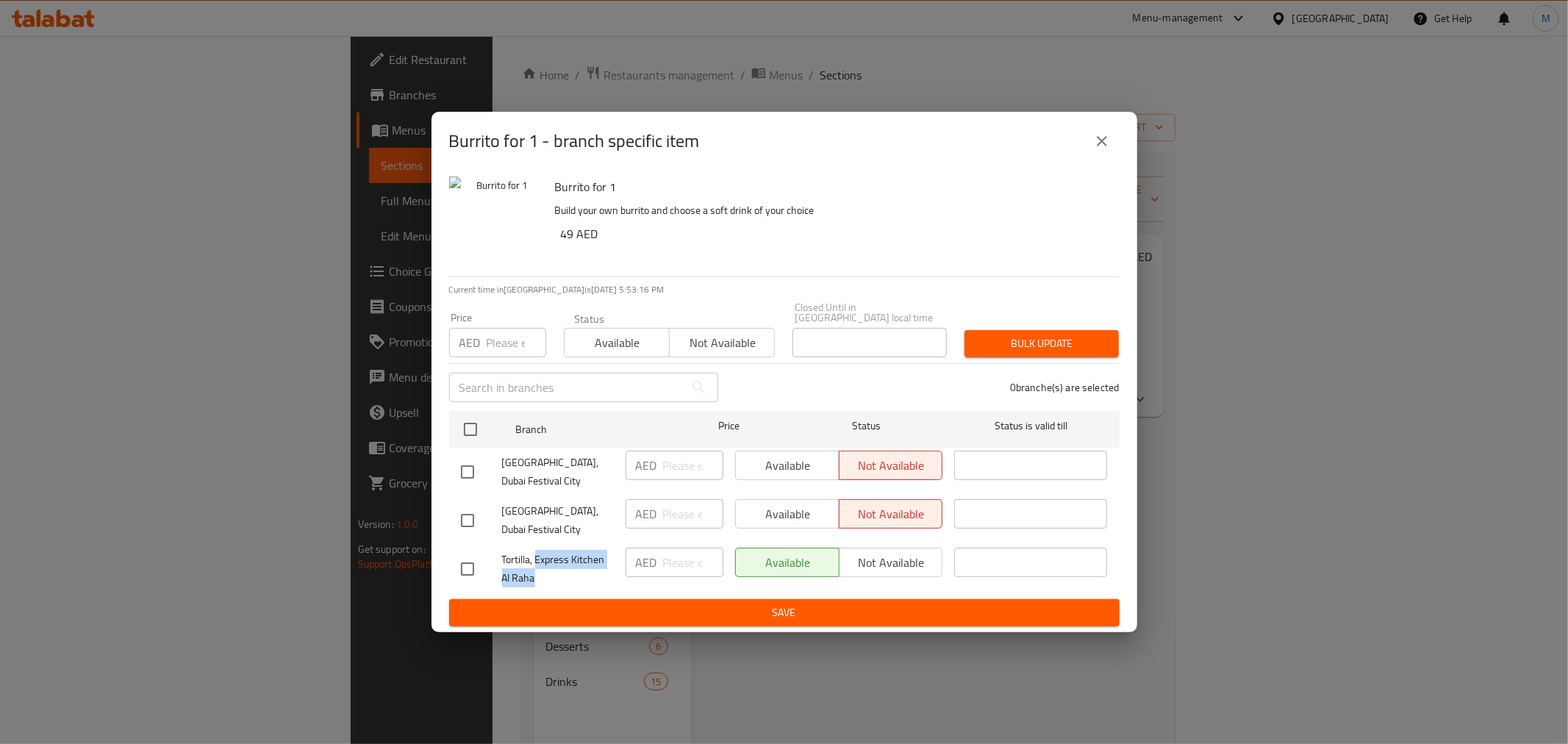
drag, startPoint x: 563, startPoint y: 583, endPoint x: 535, endPoint y: 563, distance: 34.4
click at [535, 563] on span "Tortilla, Express Kitchen Al Raha" at bounding box center [557, 569] width 111 height 37
copy span "Express Kitchen Al Raha"
click at [1090, 145] on button "close" at bounding box center [1102, 141] width 36 height 36
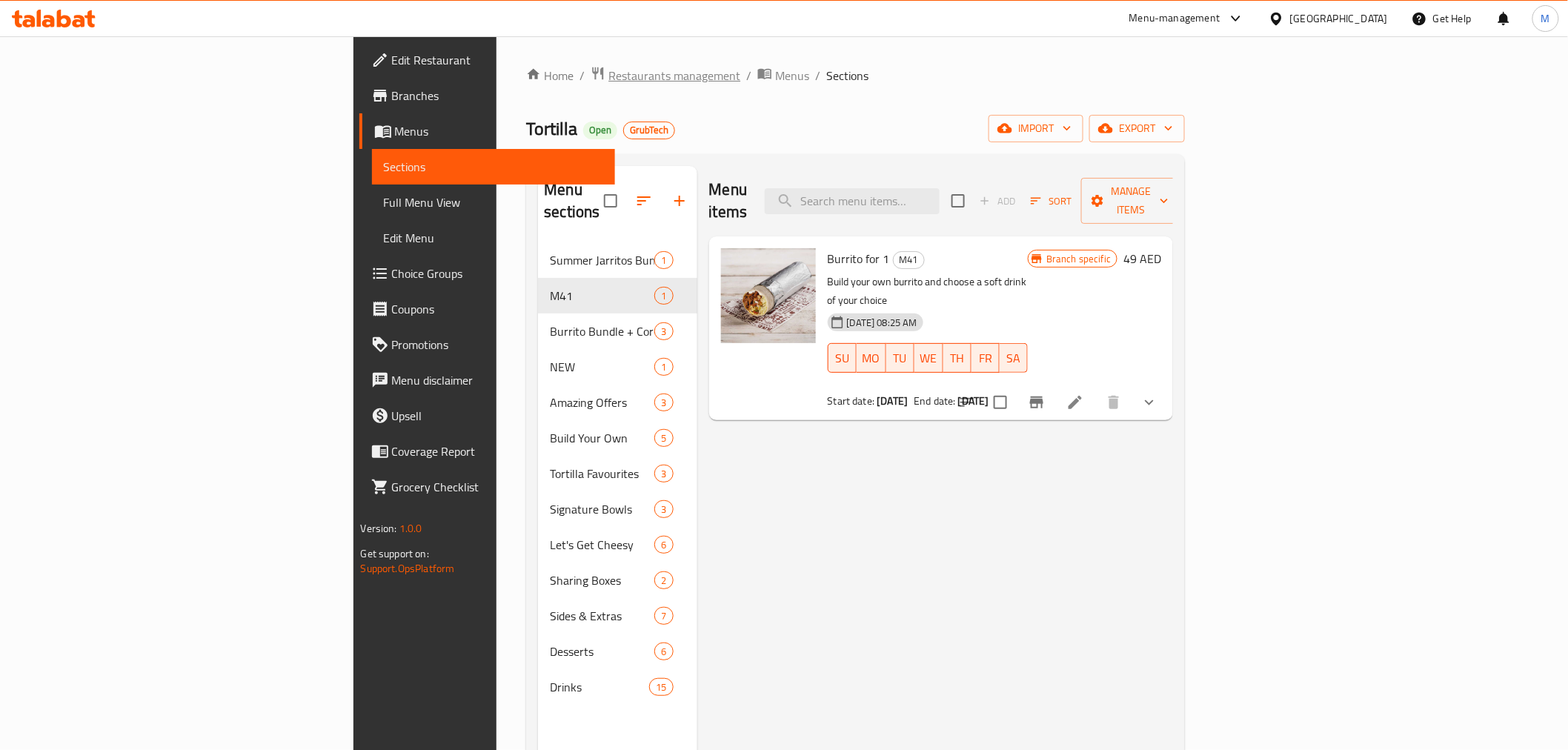
click at [608, 69] on span "Restaurants management" at bounding box center [674, 76] width 132 height 18
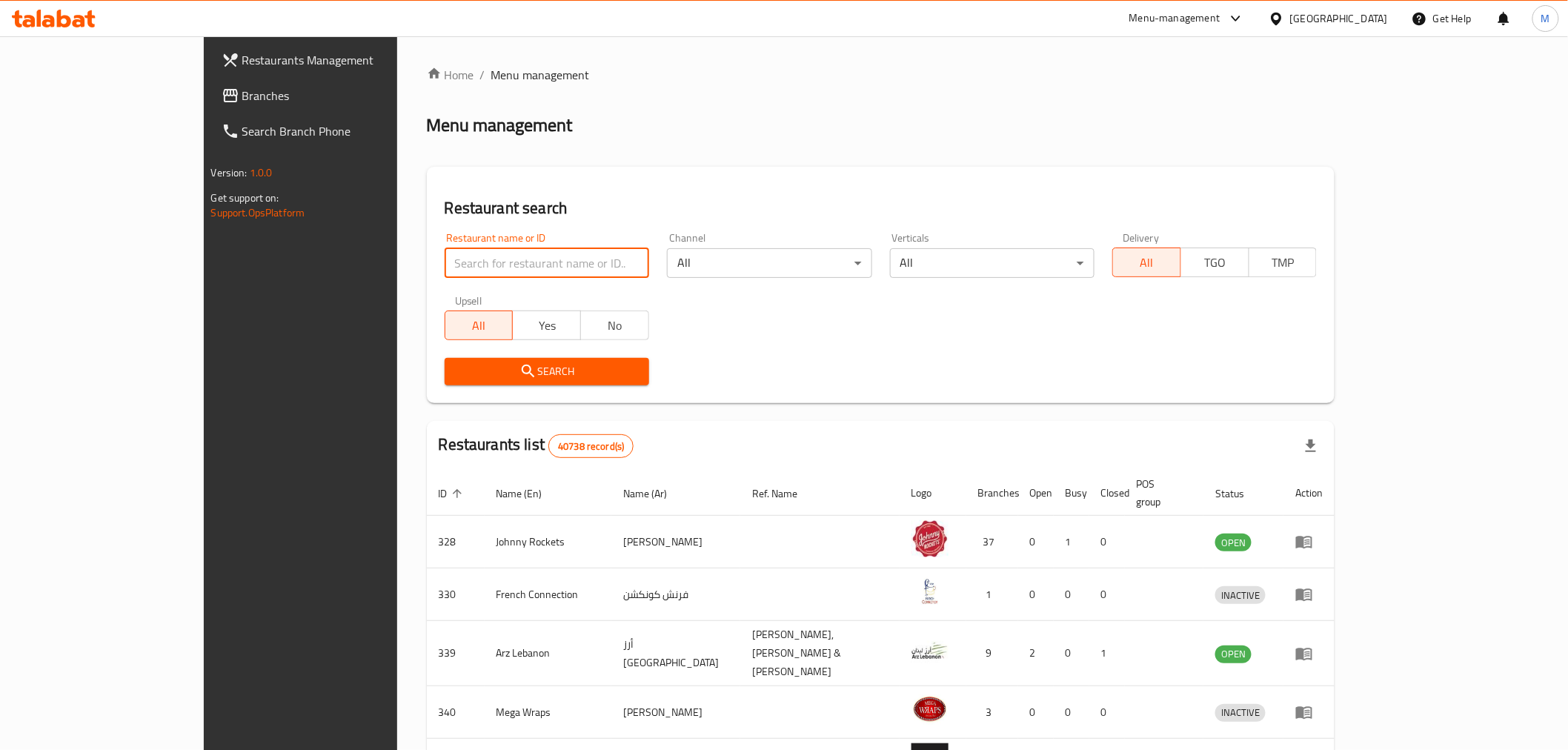
click at [512, 253] on input "search" at bounding box center [547, 263] width 205 height 29
paste input "28574"
type input "28574"
click button "Search" at bounding box center [547, 371] width 205 height 27
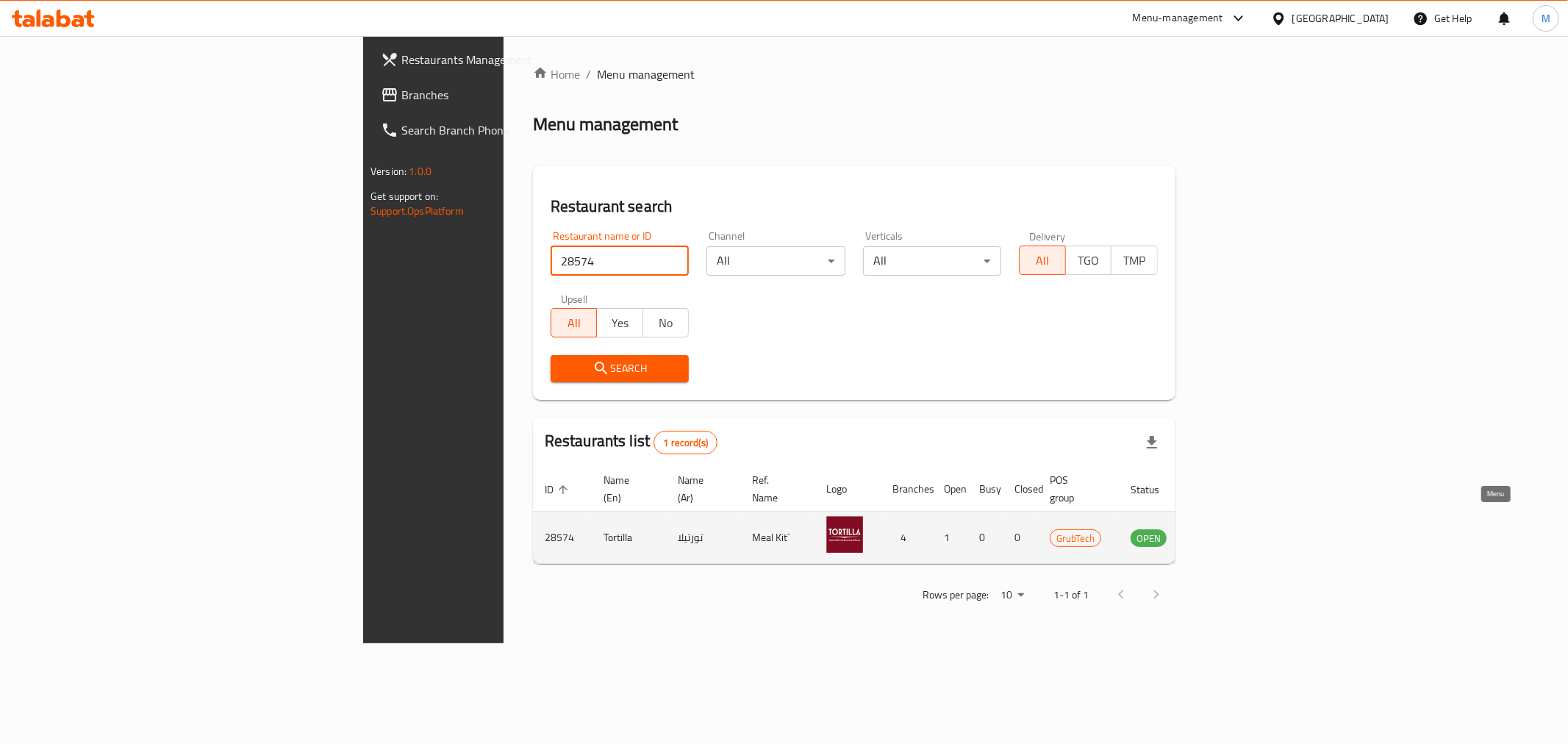
click at [1224, 532] on icon "enhanced table" at bounding box center [1216, 538] width 16 height 12
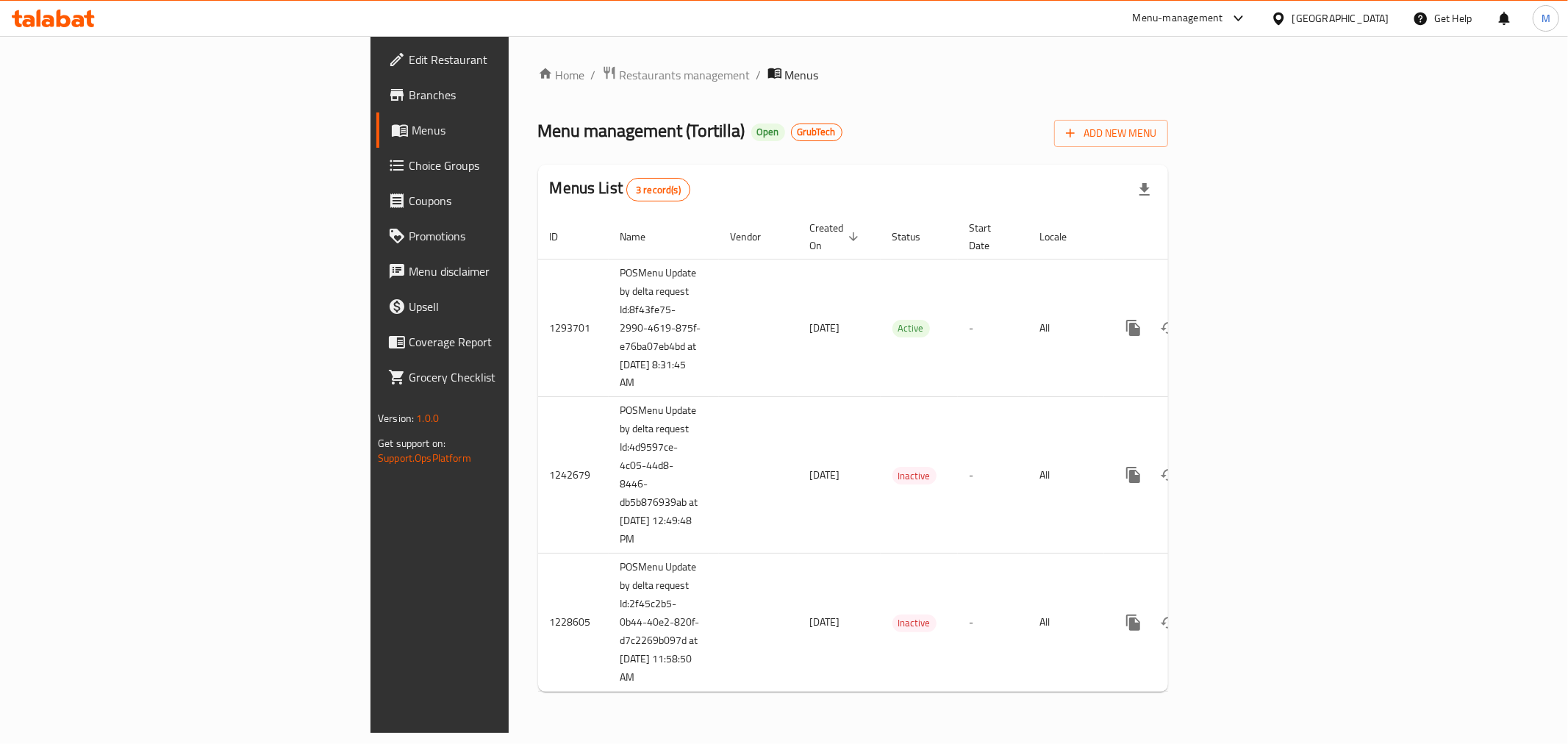
click at [538, 86] on div "Home / Restaurants management / Menus Menu management ( Tortilla ) Open GrubTec…" at bounding box center [852, 384] width 630 height 638
click at [620, 77] on span "Restaurants management" at bounding box center [686, 75] width 131 height 18
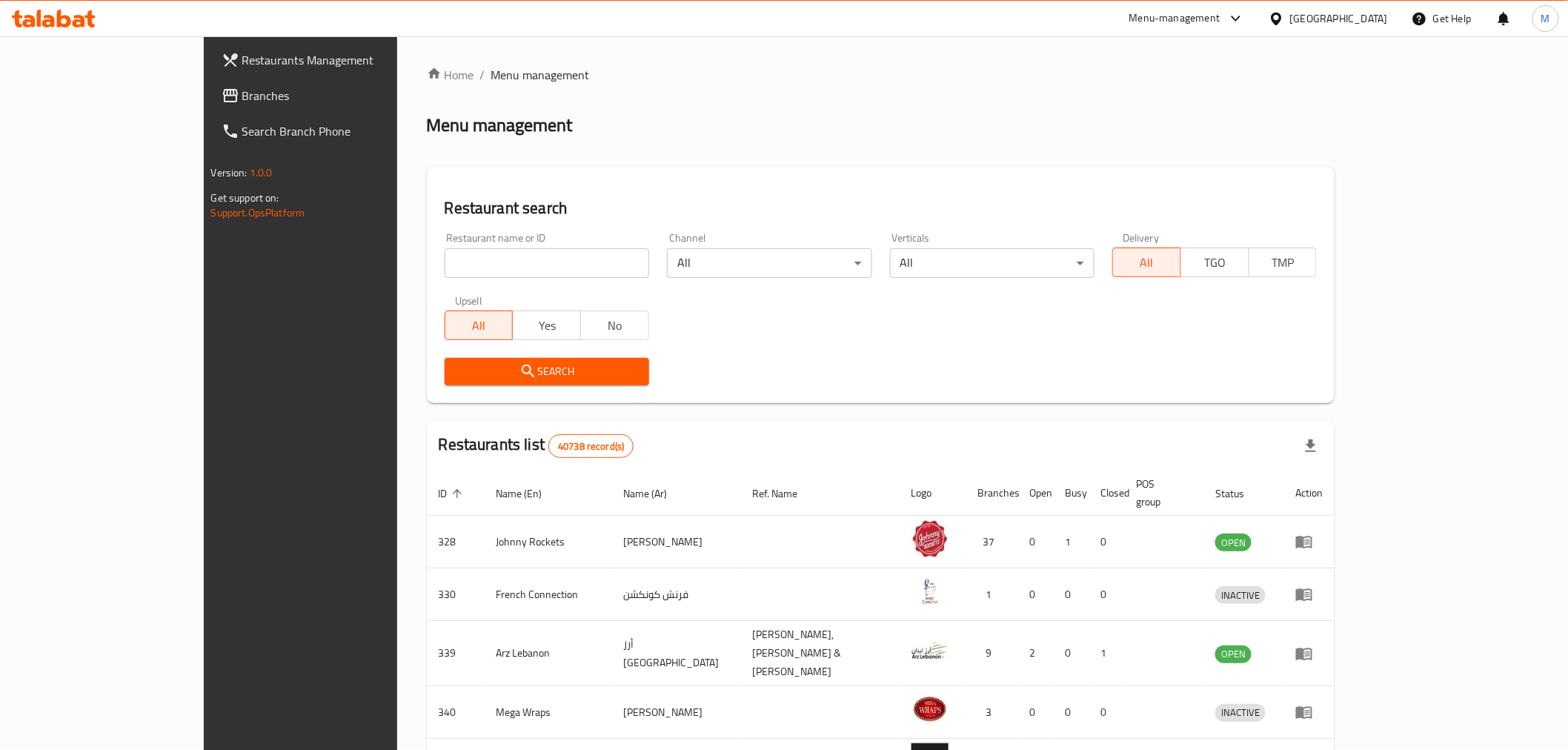
click at [435, 278] on div "Restaurant name or ID Restaurant name or ID" at bounding box center [546, 255] width 222 height 63
paste input "11129"
click at [445, 273] on input "search" at bounding box center [547, 263] width 205 height 29
type input "11129"
click button "Search" at bounding box center [547, 371] width 205 height 27
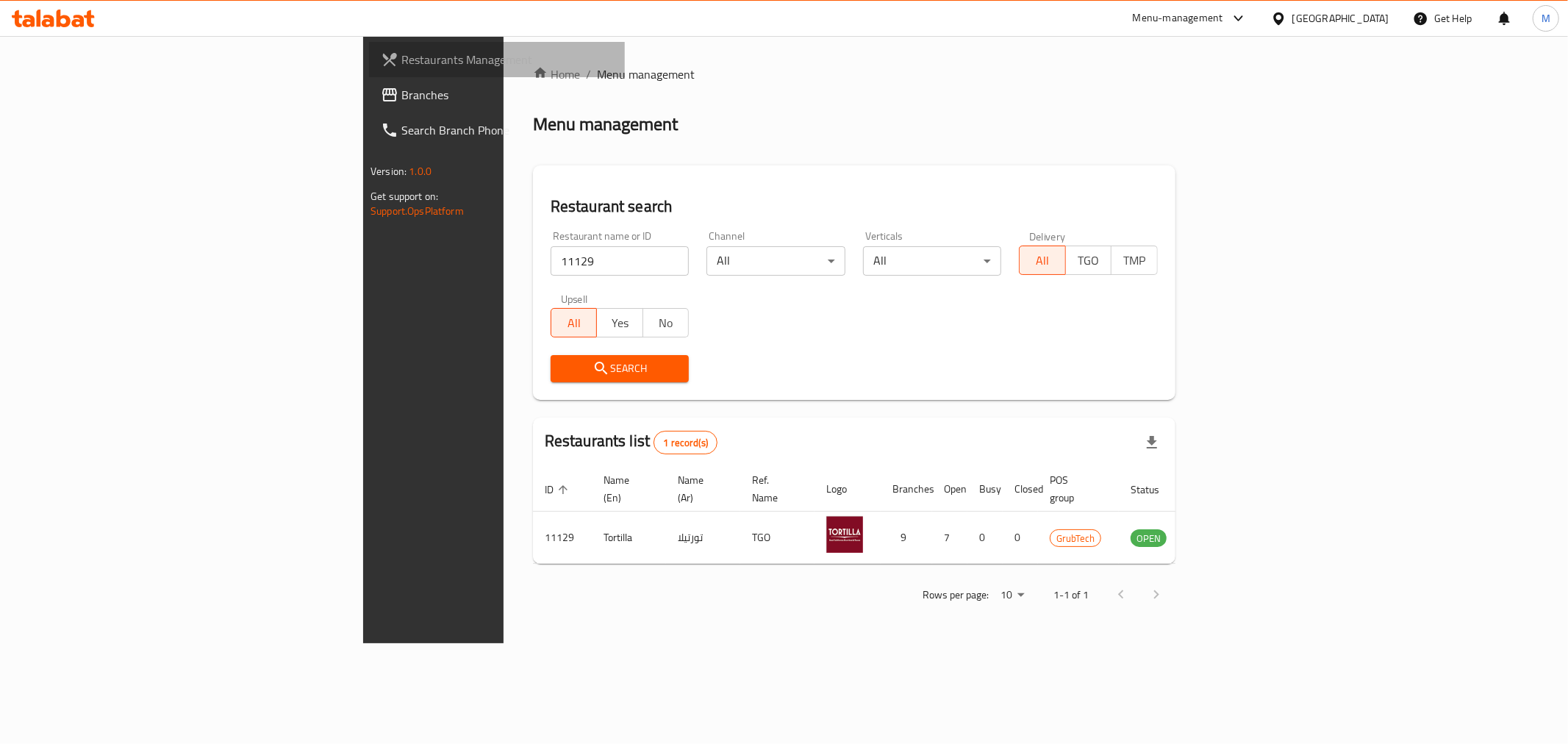
click at [401, 57] on span "Restaurants Management" at bounding box center [507, 59] width 212 height 18
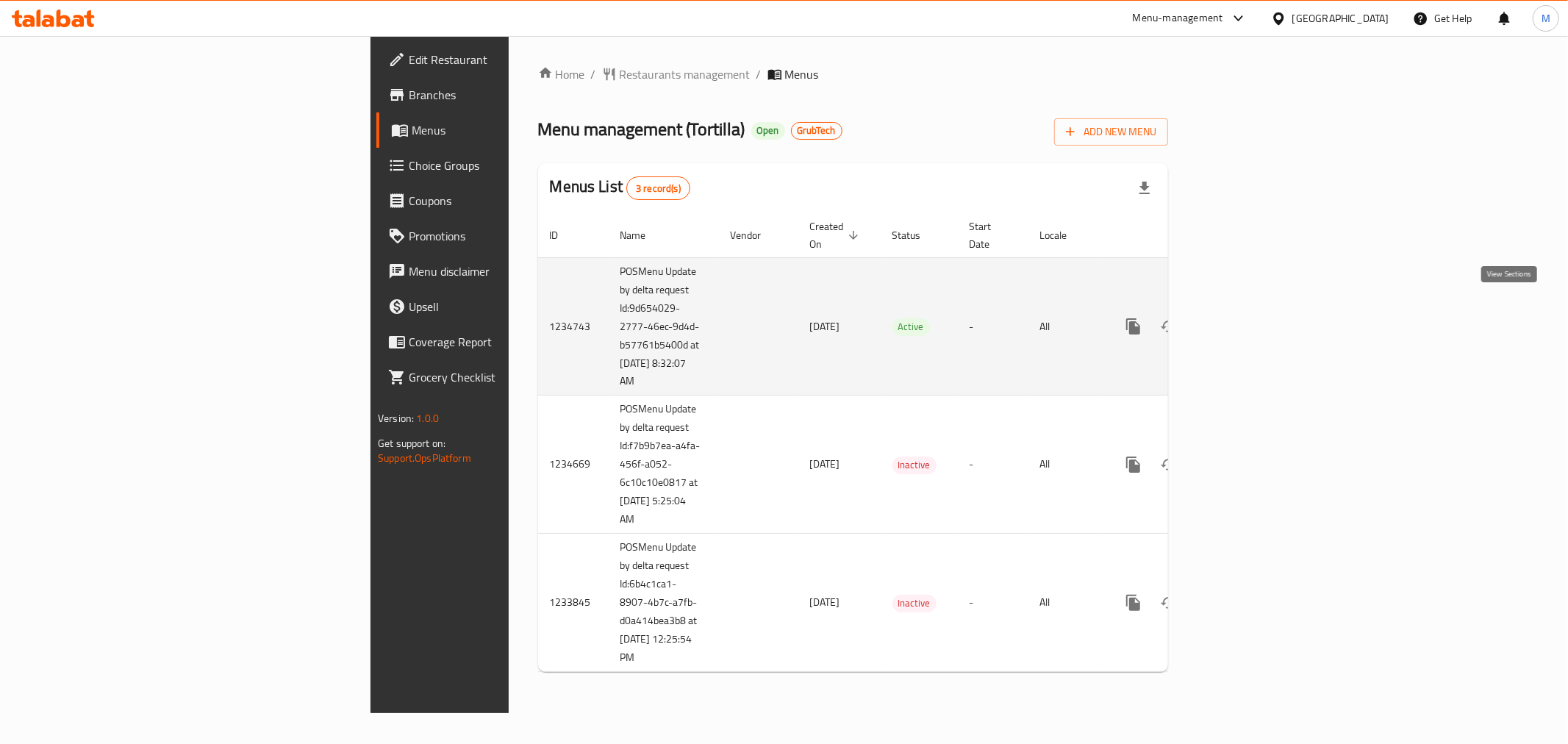
click at [1246, 320] on icon "enhanced table" at bounding box center [1239, 326] width 13 height 13
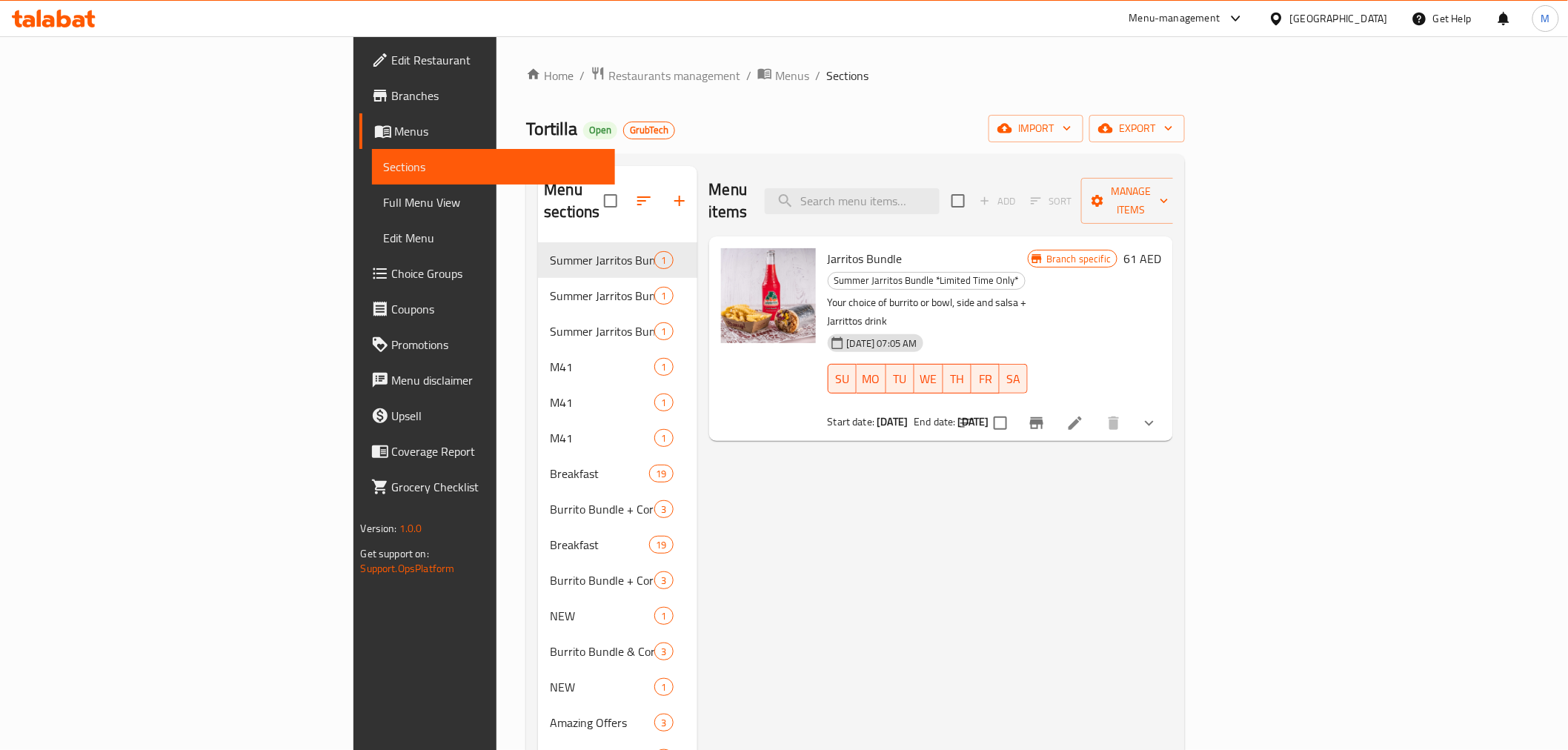
click at [608, 71] on span "Restaurants management" at bounding box center [674, 76] width 132 height 18
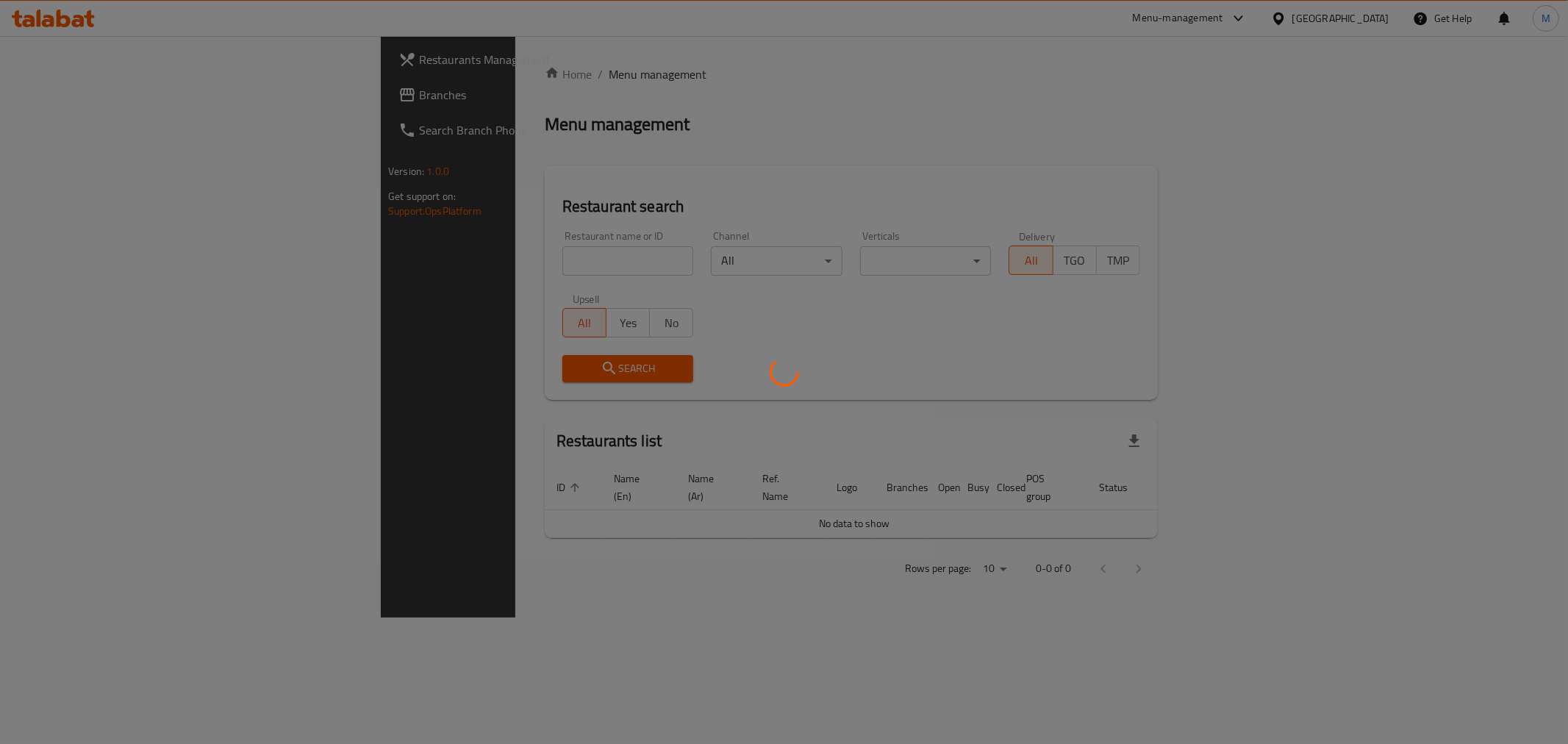
click at [467, 260] on div at bounding box center [784, 372] width 1568 height 744
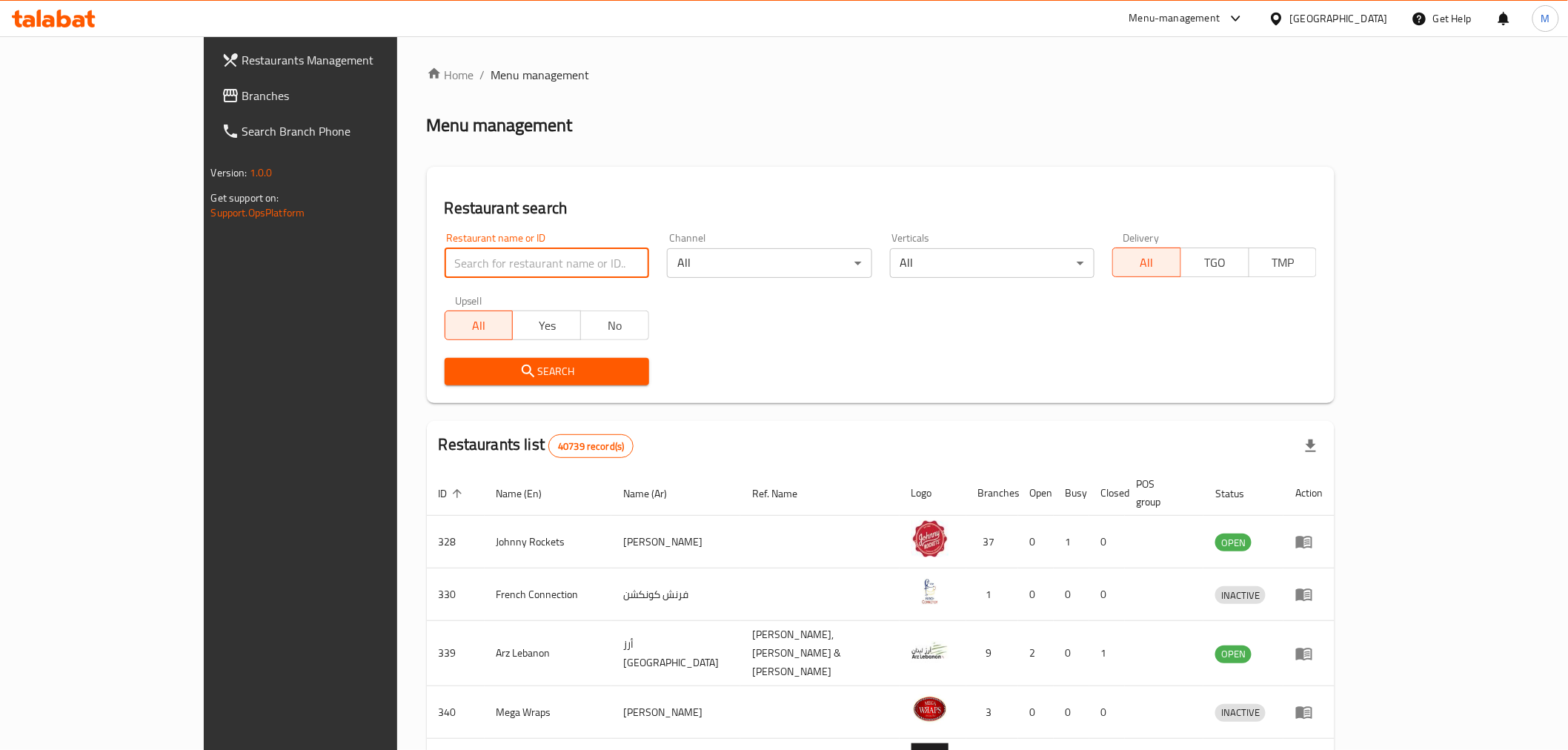
click at [471, 263] on input "search" at bounding box center [547, 263] width 205 height 29
paste input "6245"
type input "6245"
click button "Search" at bounding box center [547, 371] width 205 height 27
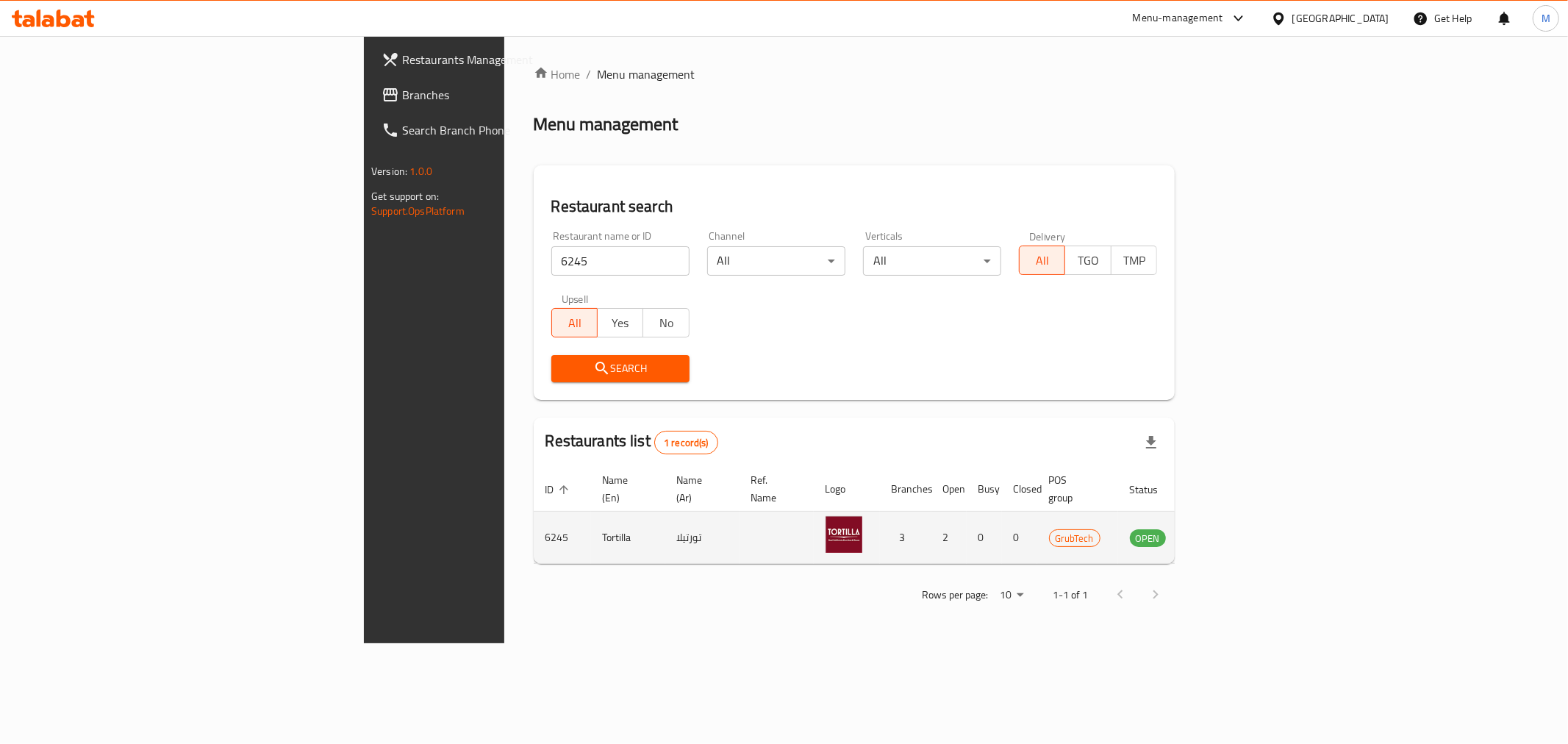
click at [1246, 516] on td "enhanced table" at bounding box center [1220, 538] width 51 height 52
click at [1246, 518] on td "enhanced table" at bounding box center [1220, 538] width 51 height 52
click at [1224, 532] on icon "enhanced table" at bounding box center [1215, 538] width 16 height 12
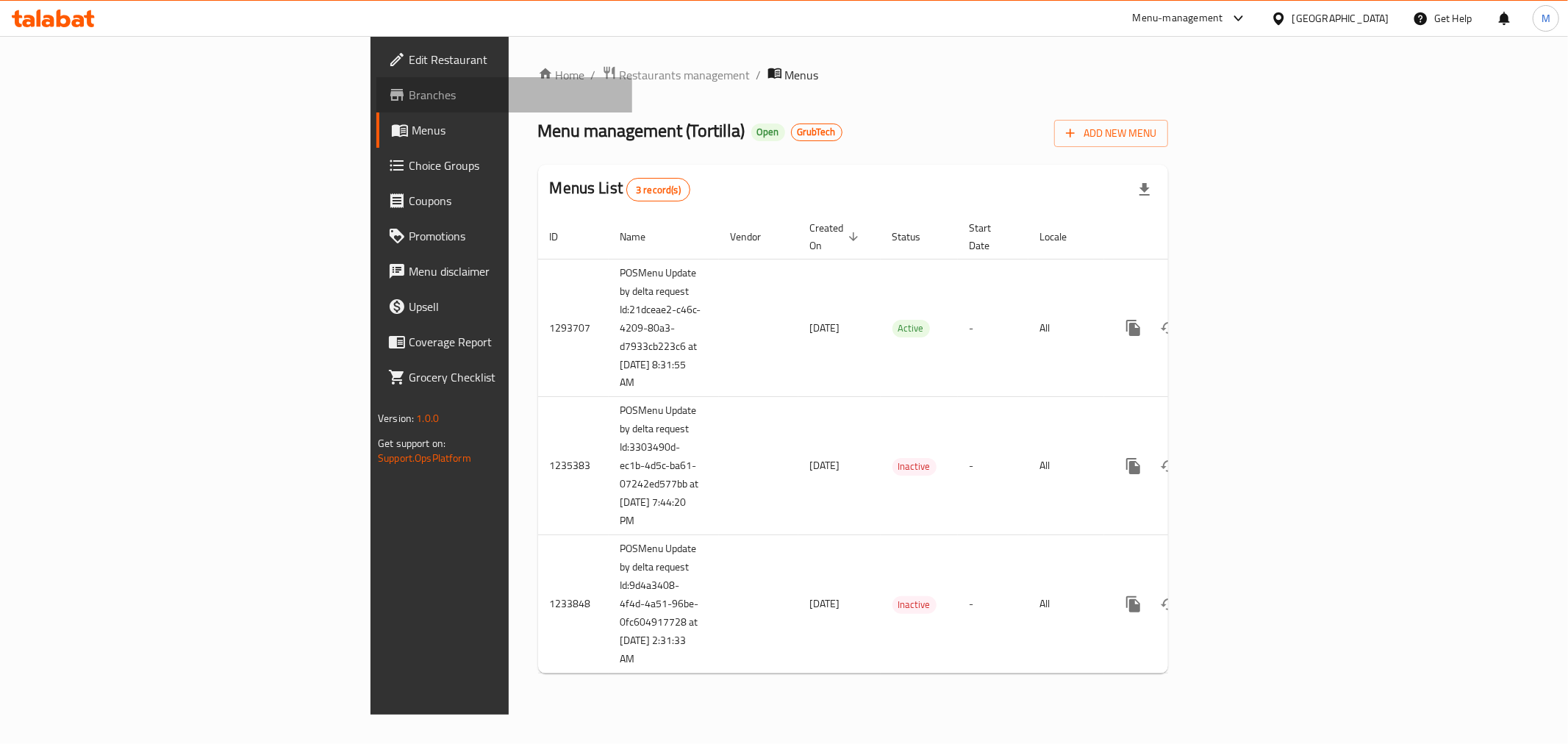
click at [408, 89] on span "Branches" at bounding box center [514, 95] width 212 height 18
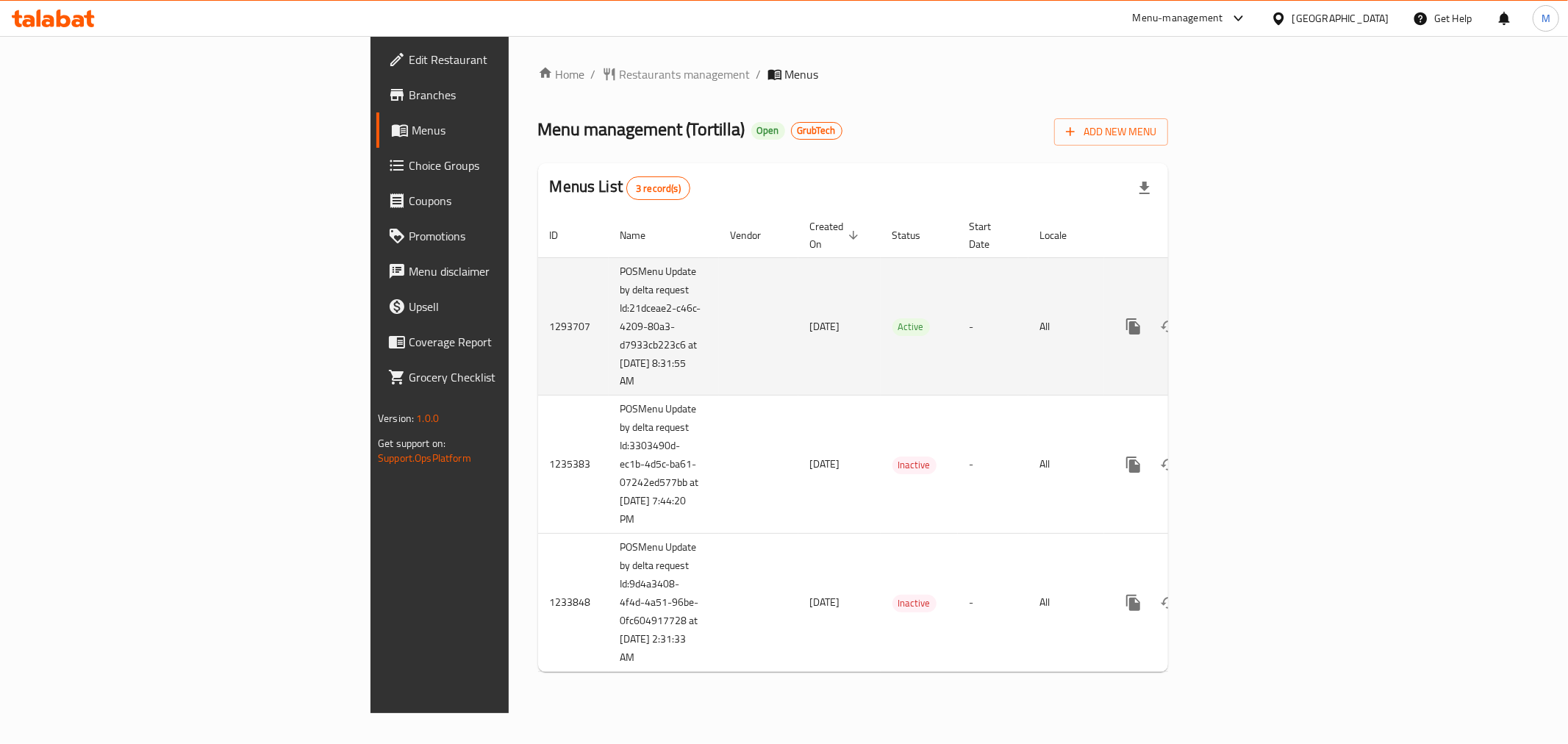
click at [880, 362] on td "Active" at bounding box center [919, 327] width 77 height 139
click at [1257, 312] on link "enhanced table" at bounding box center [1239, 327] width 36 height 36
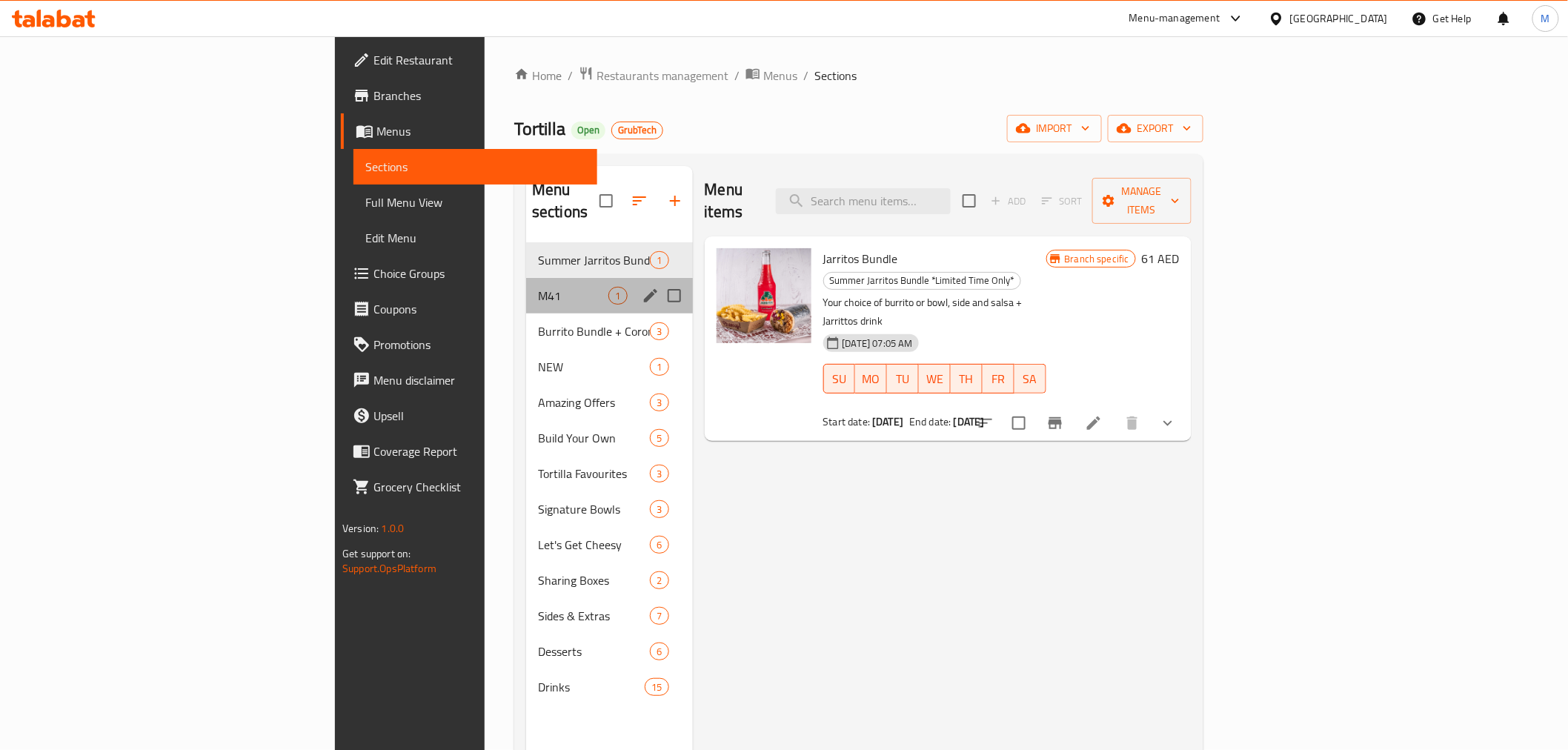
click at [526, 286] on div "M41 1" at bounding box center [609, 296] width 166 height 36
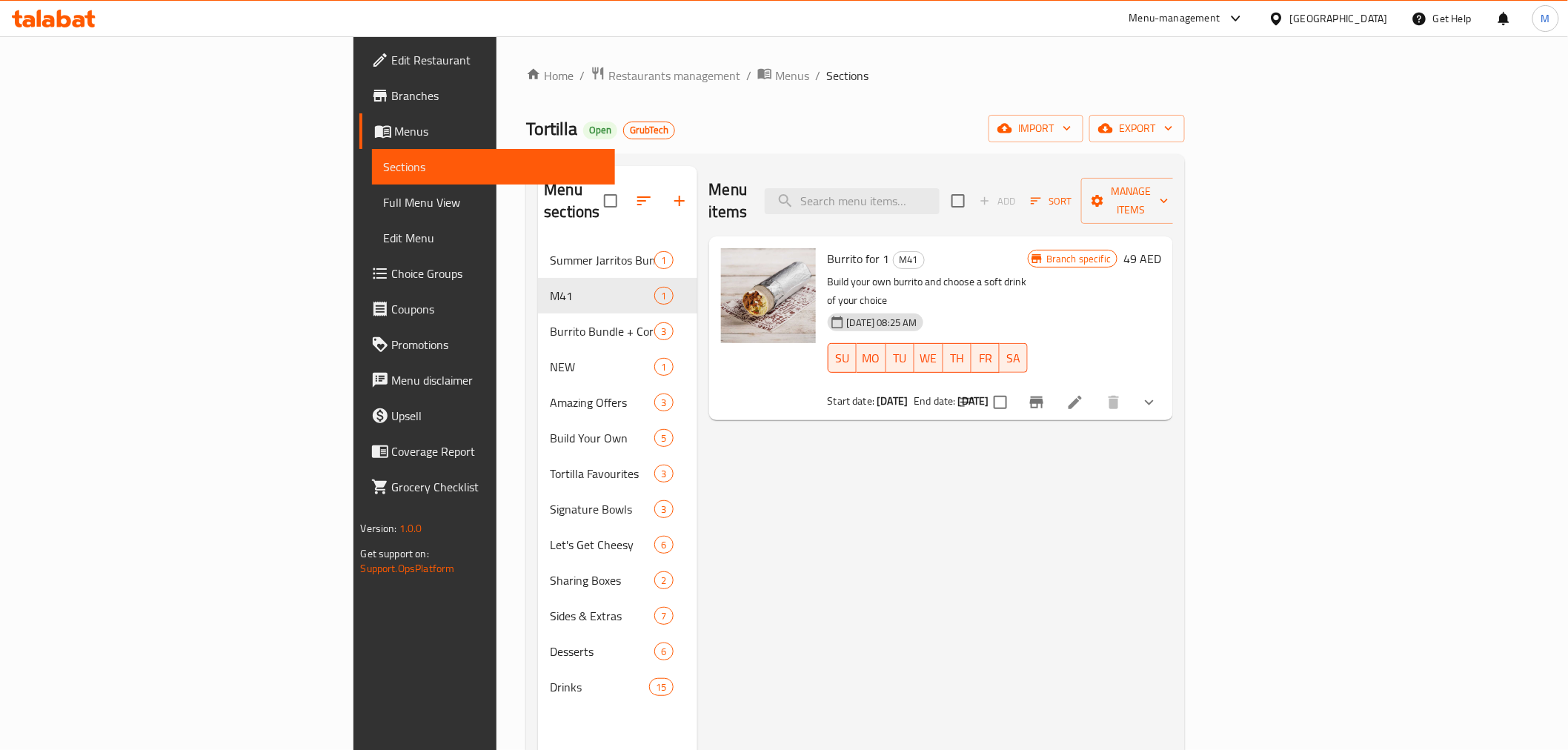
click at [714, 449] on div "Menu items Add Sort Manage items Burrito for 1 M41 Build your own burrito and c…" at bounding box center [935, 541] width 477 height 750
click at [1043, 397] on icon "Branch-specific-item" at bounding box center [1037, 402] width 13 height 12
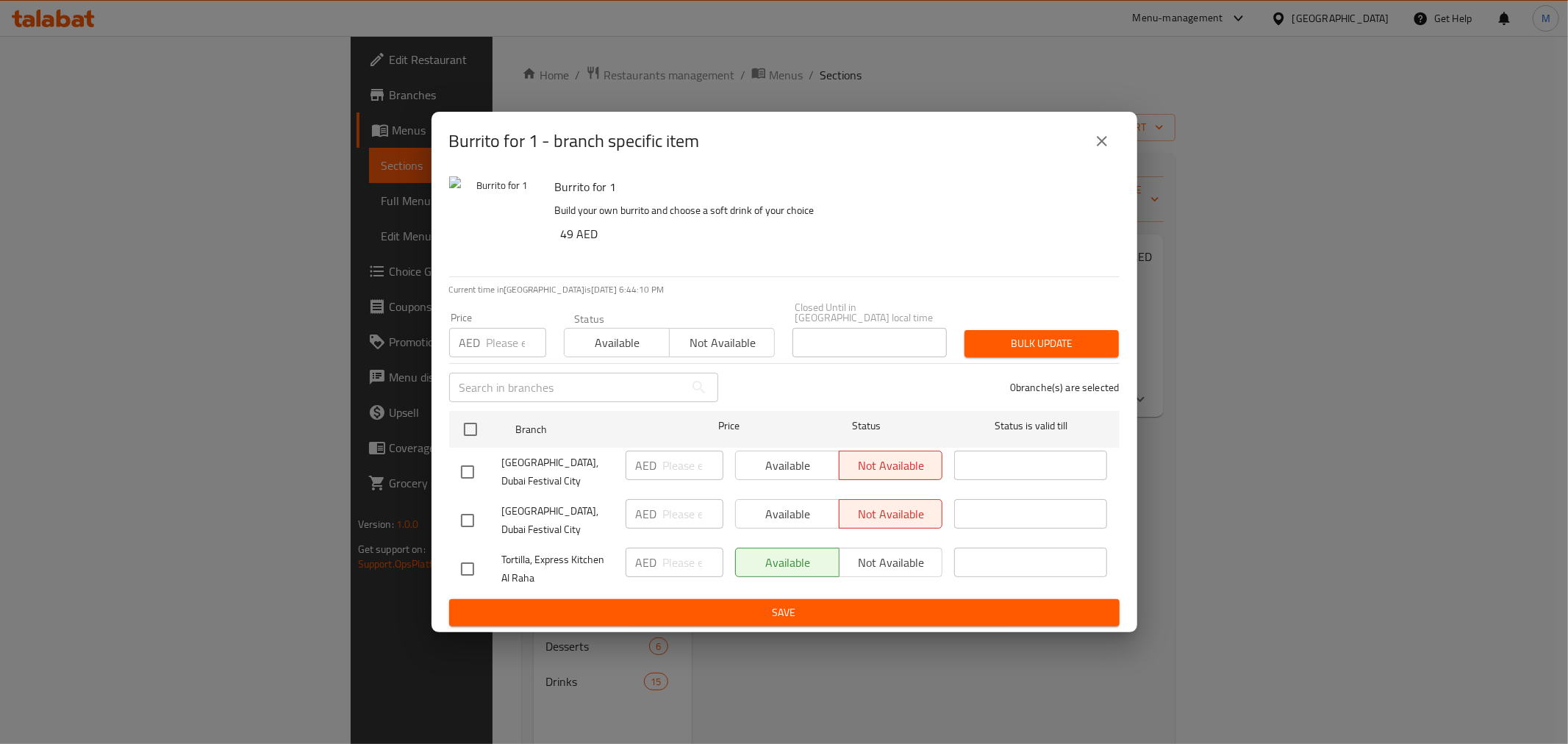
click at [553, 553] on span "Tortilla, Express Kitchen Al Raha" at bounding box center [557, 569] width 111 height 37
copy span "Tortilla, Express Kitchen Al Raha"
click at [1090, 138] on button "close" at bounding box center [1102, 141] width 36 height 36
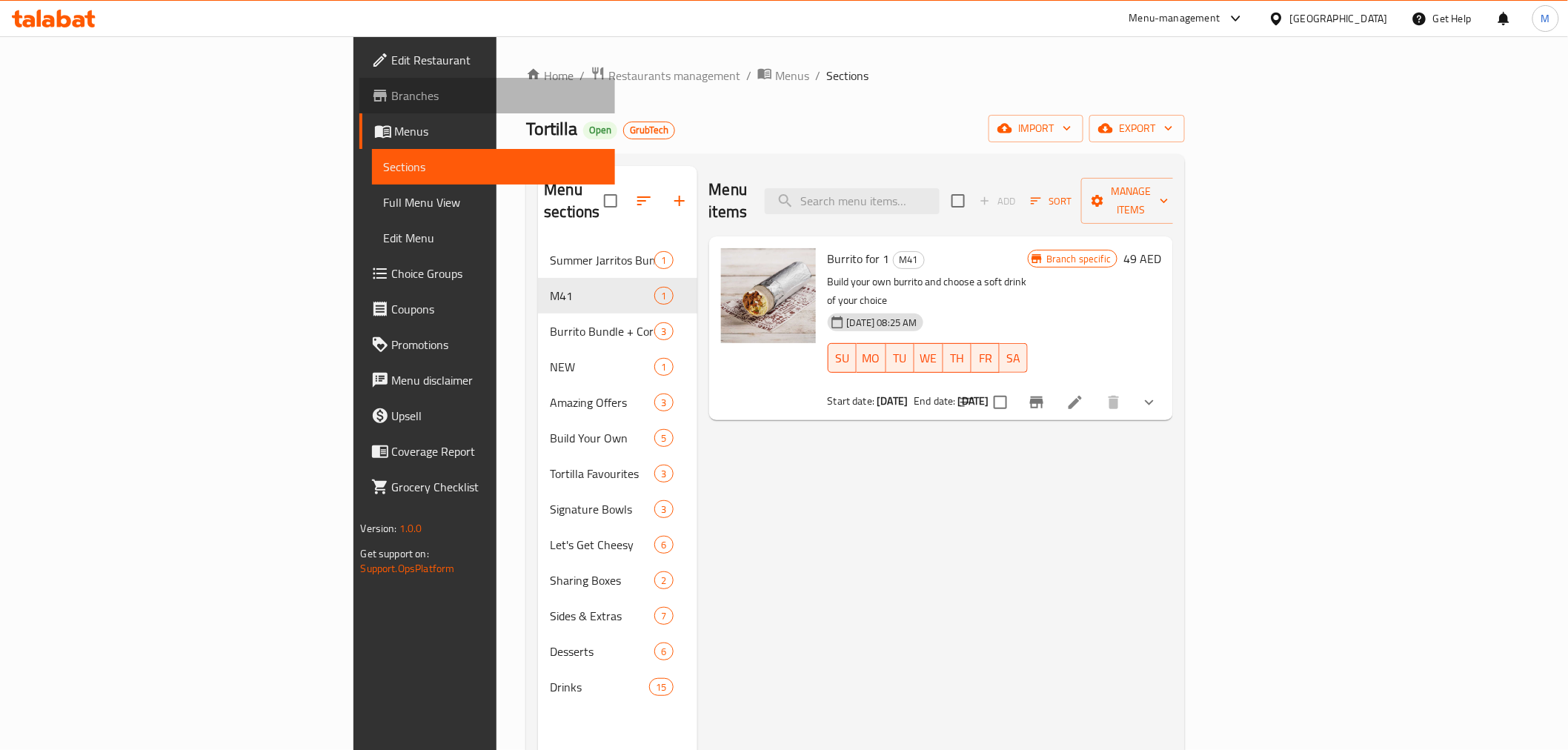
click at [392, 98] on span "Branches" at bounding box center [497, 95] width 211 height 18
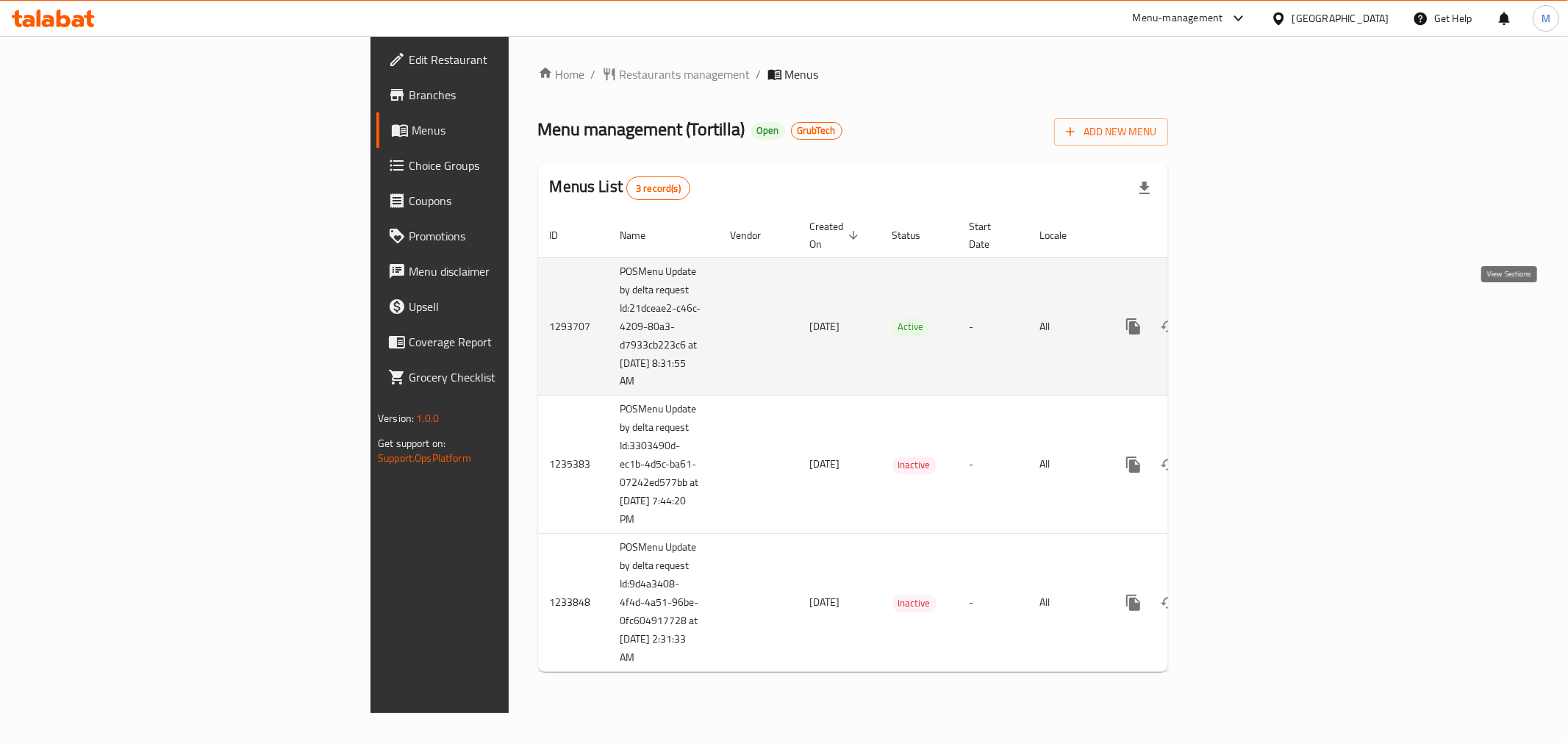
click at [1257, 320] on link "enhanced table" at bounding box center [1239, 327] width 36 height 36
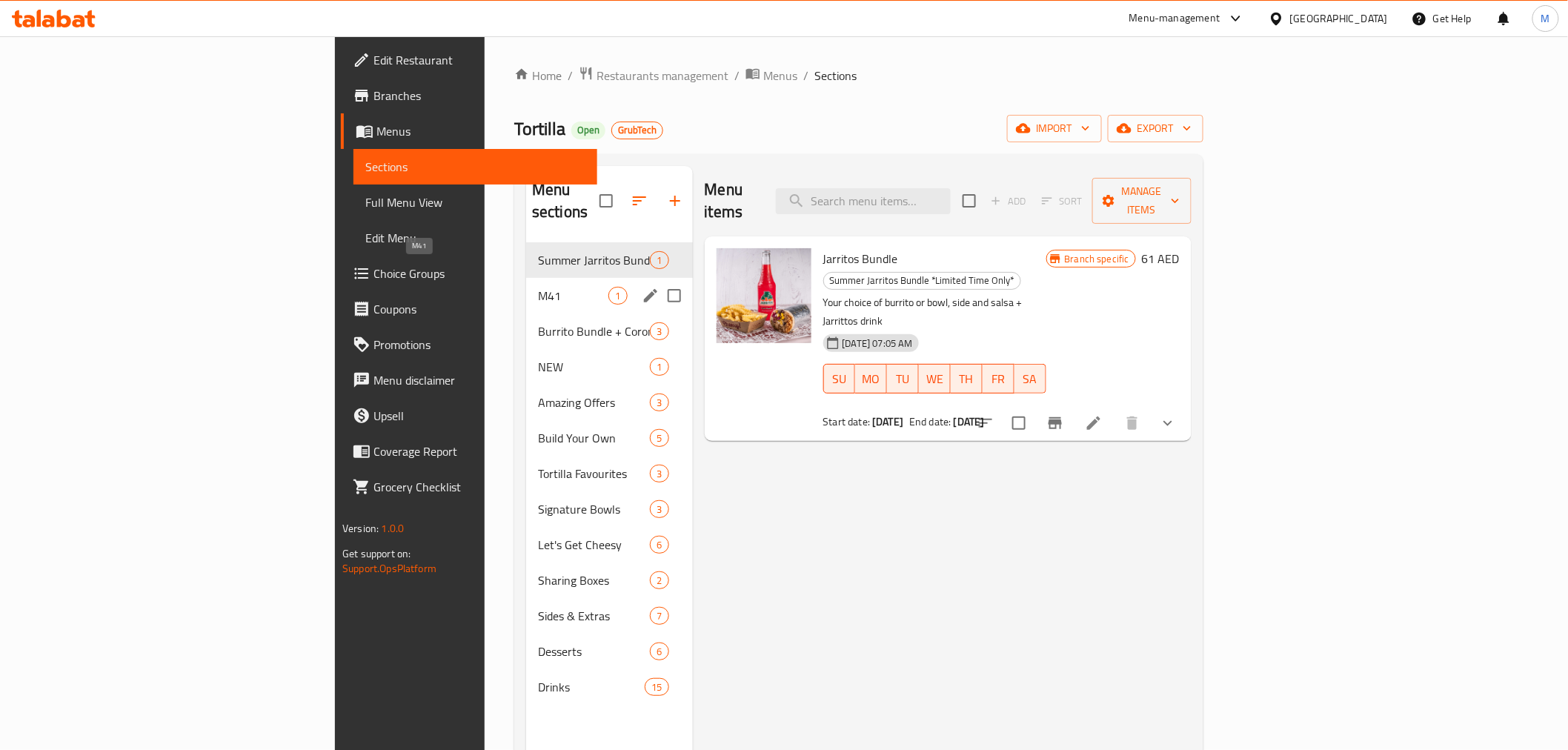
click at [538, 287] on span "M41" at bounding box center [573, 296] width 71 height 18
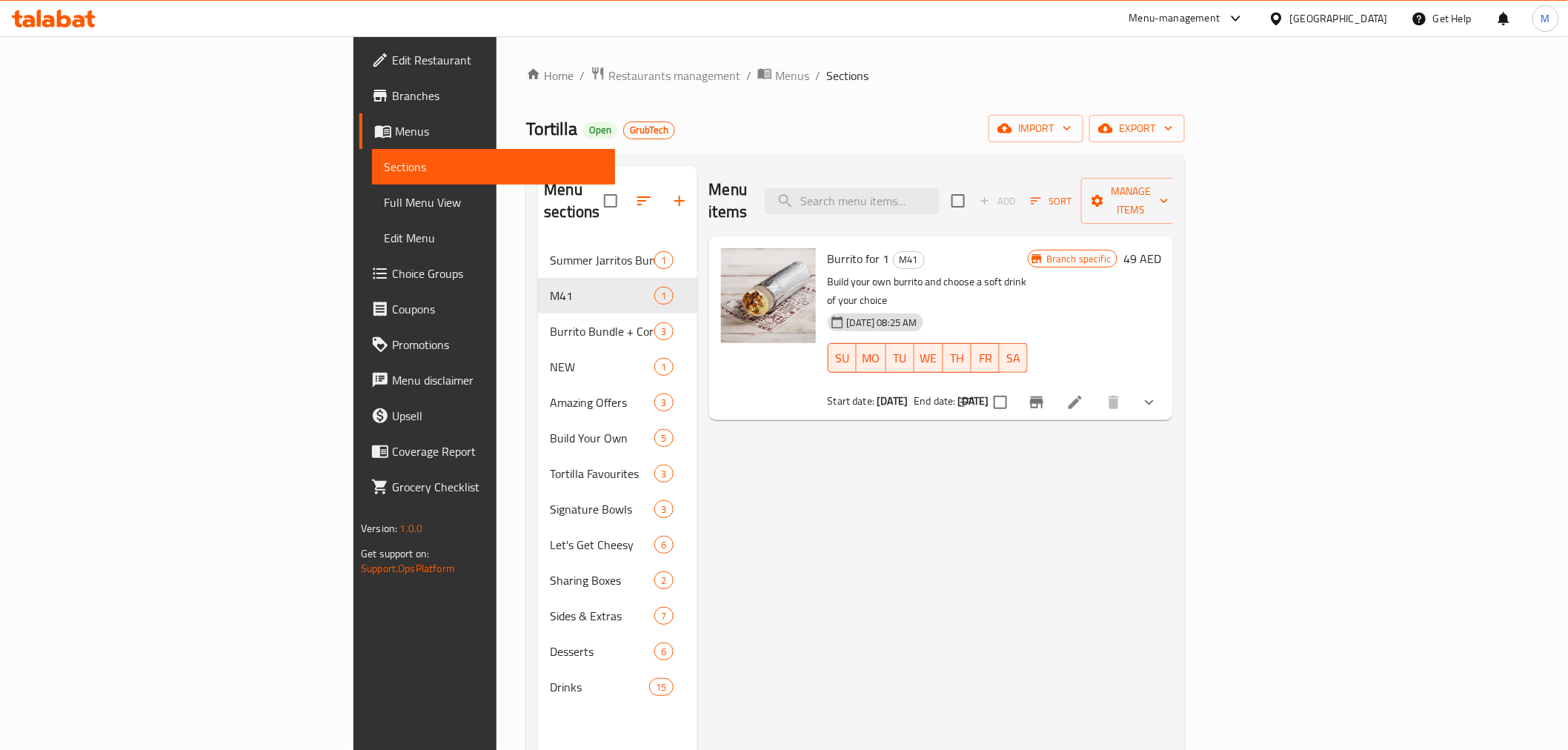
drag, startPoint x: 1378, startPoint y: 456, endPoint x: 1372, endPoint y: 378, distance: 78.2
click at [1173, 452] on div "Menu items Add Sort Manage items Burrito for 1 M41 Build your own burrito and c…" at bounding box center [935, 541] width 477 height 750
click at [1084, 394] on icon at bounding box center [1074, 402] width 18 height 18
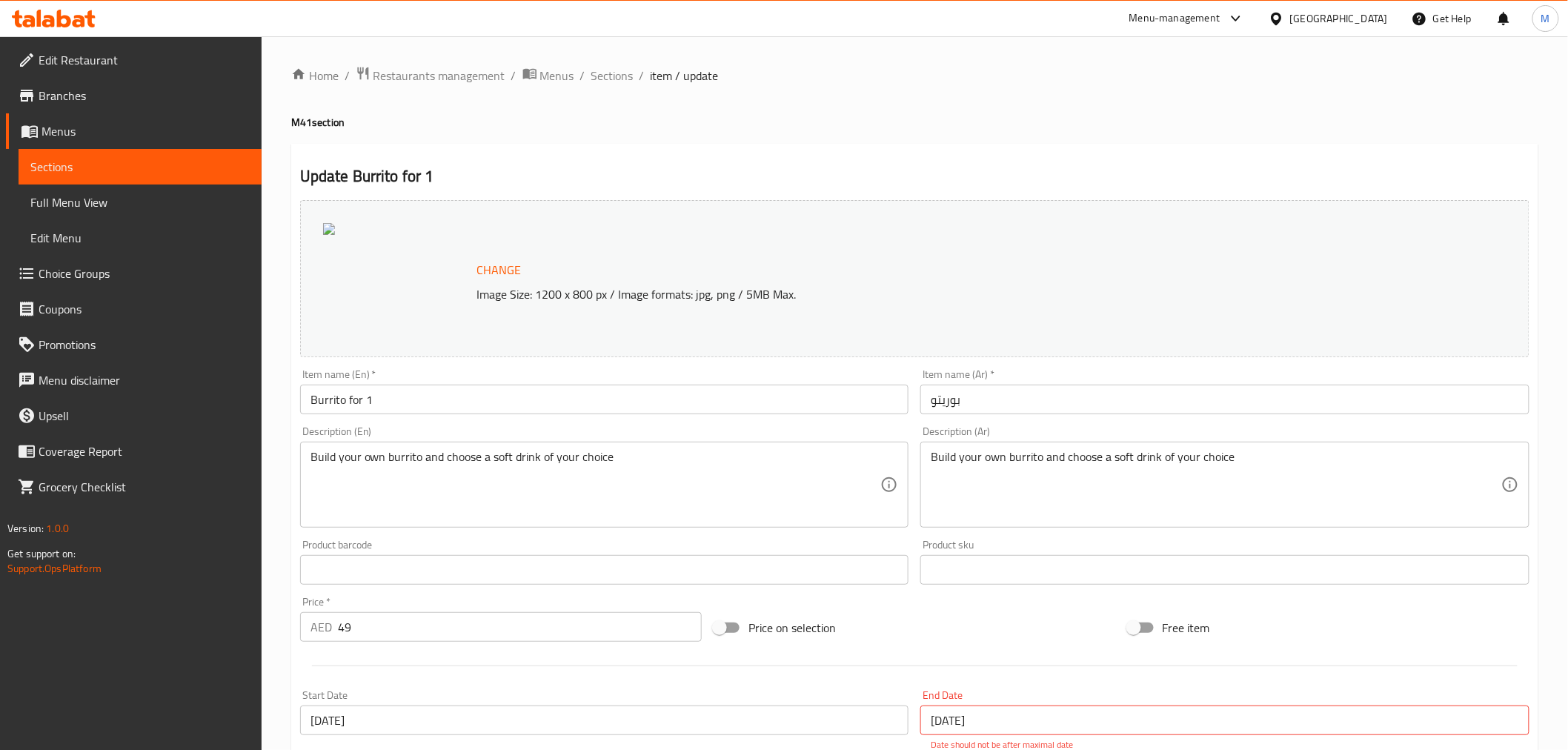
click at [88, 121] on link "Menus" at bounding box center [133, 131] width 256 height 36
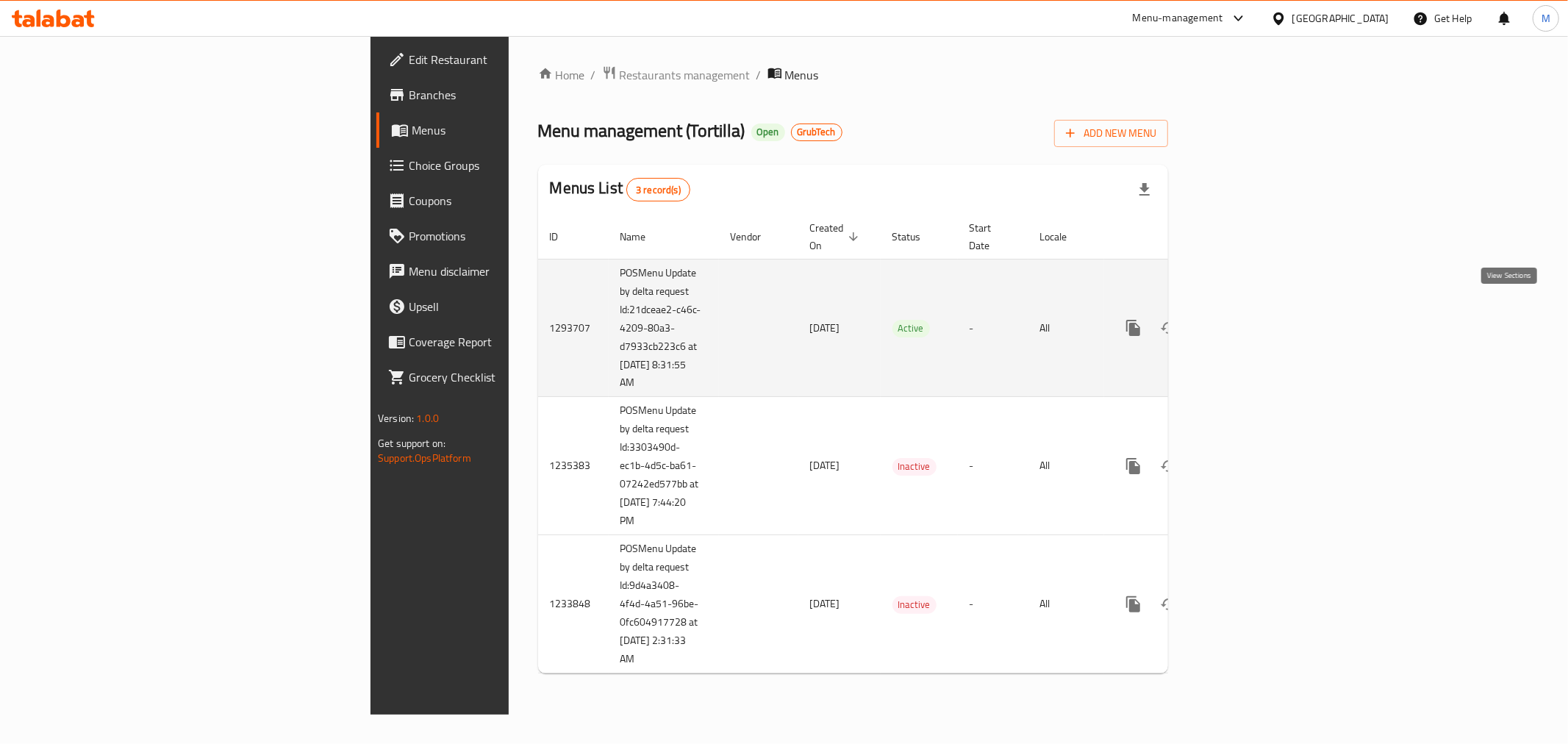
click at [1257, 322] on link "enhanced table" at bounding box center [1239, 328] width 36 height 36
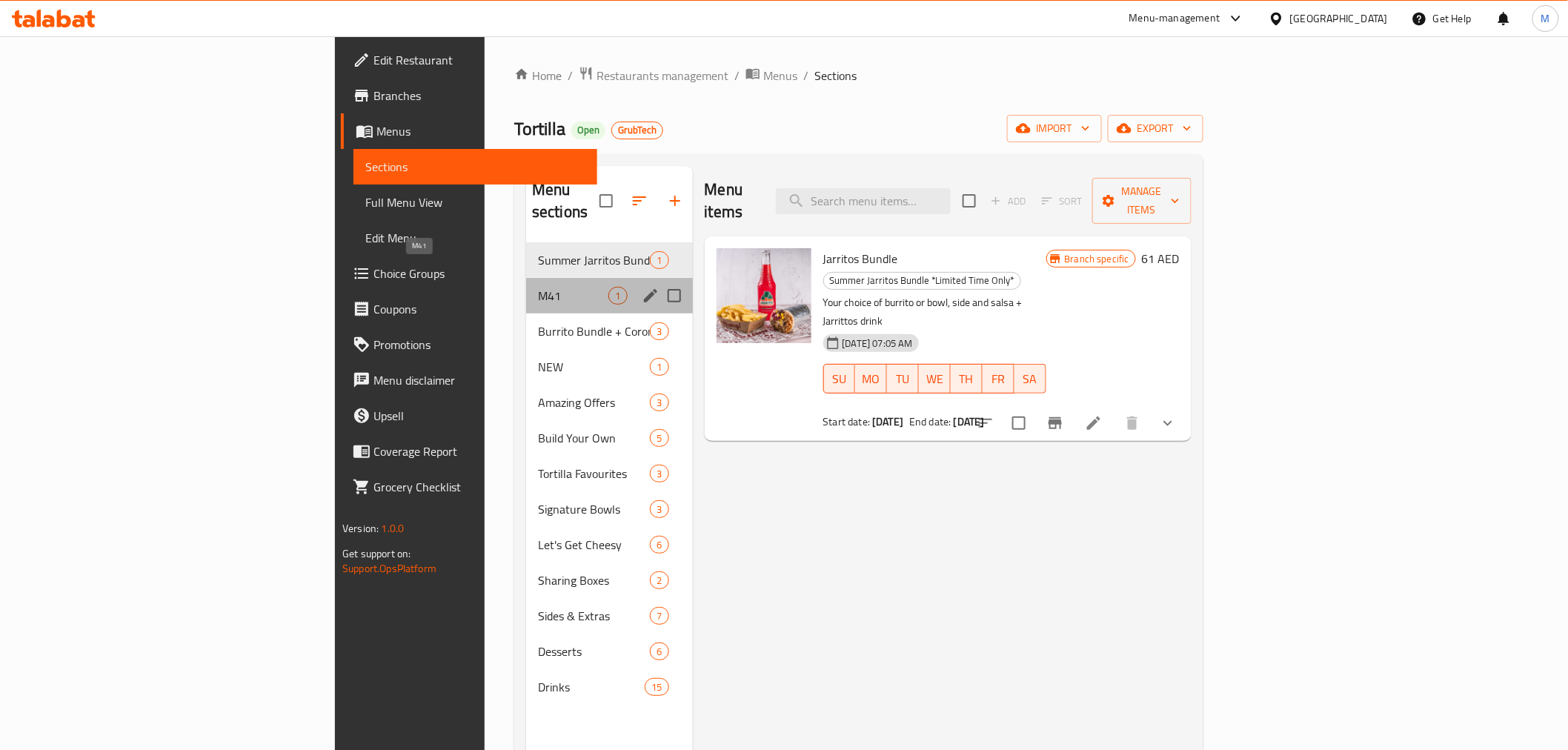
click at [538, 287] on span "M41" at bounding box center [573, 296] width 71 height 18
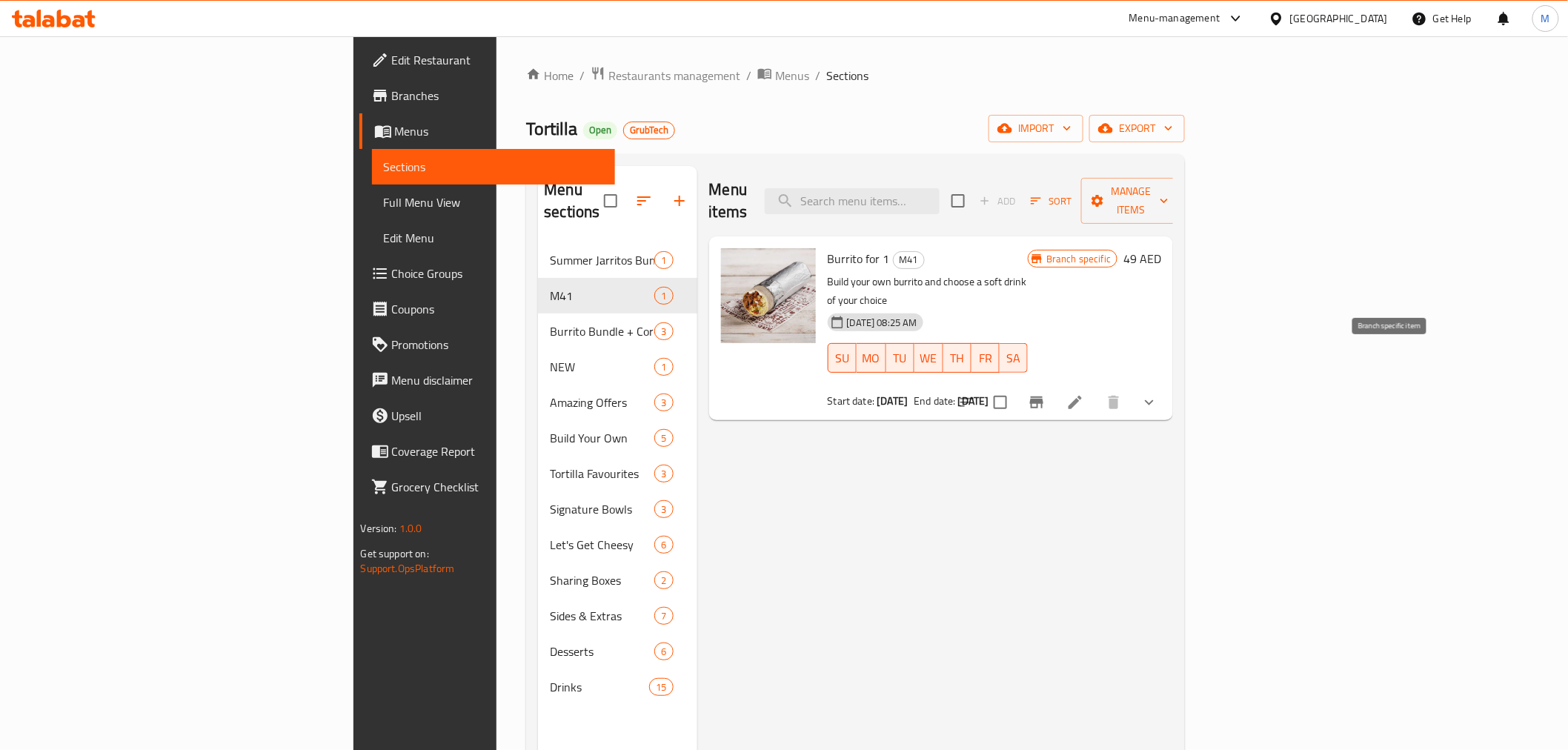
click at [1054, 384] on button "Branch-specific-item" at bounding box center [1037, 402] width 36 height 36
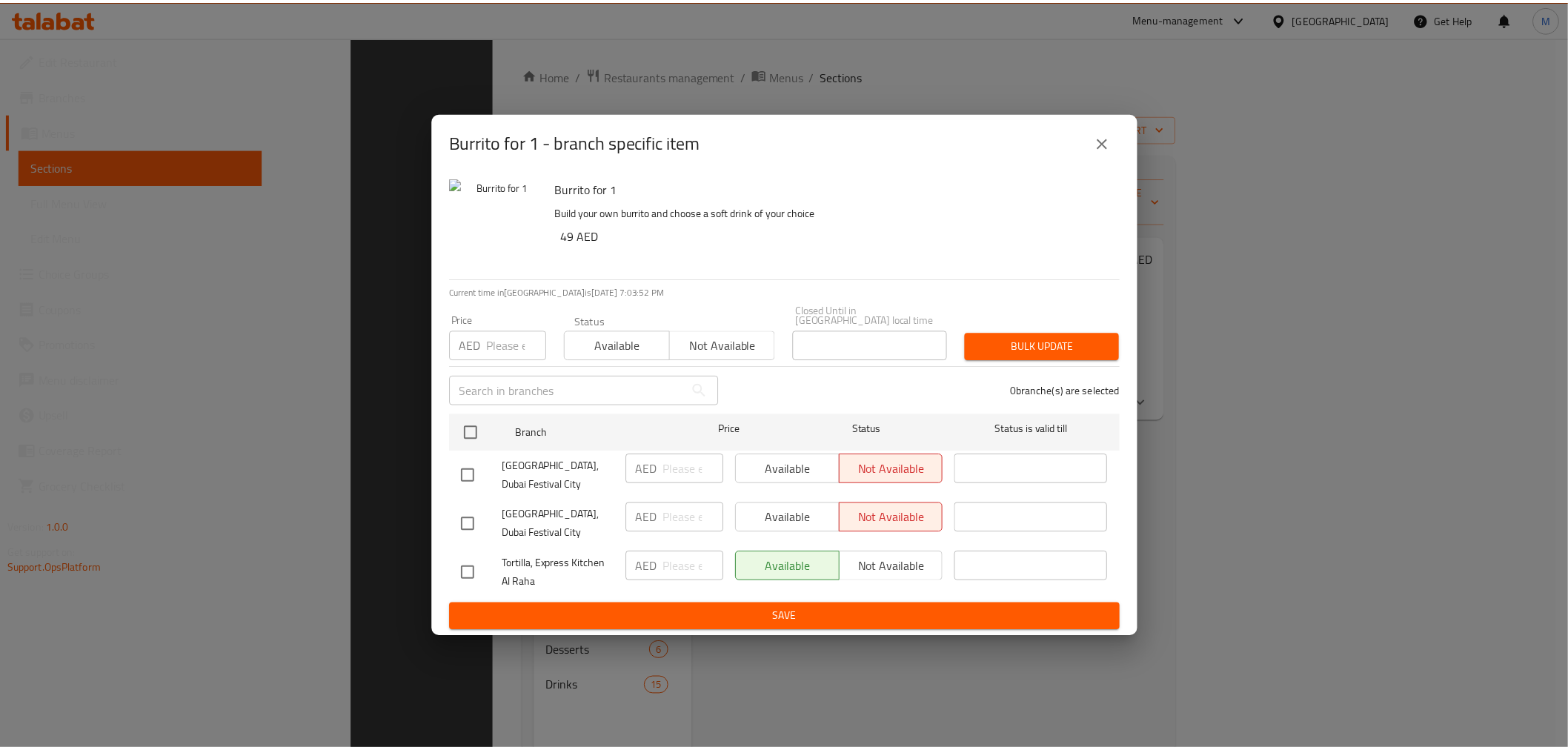
scroll to position [208, 0]
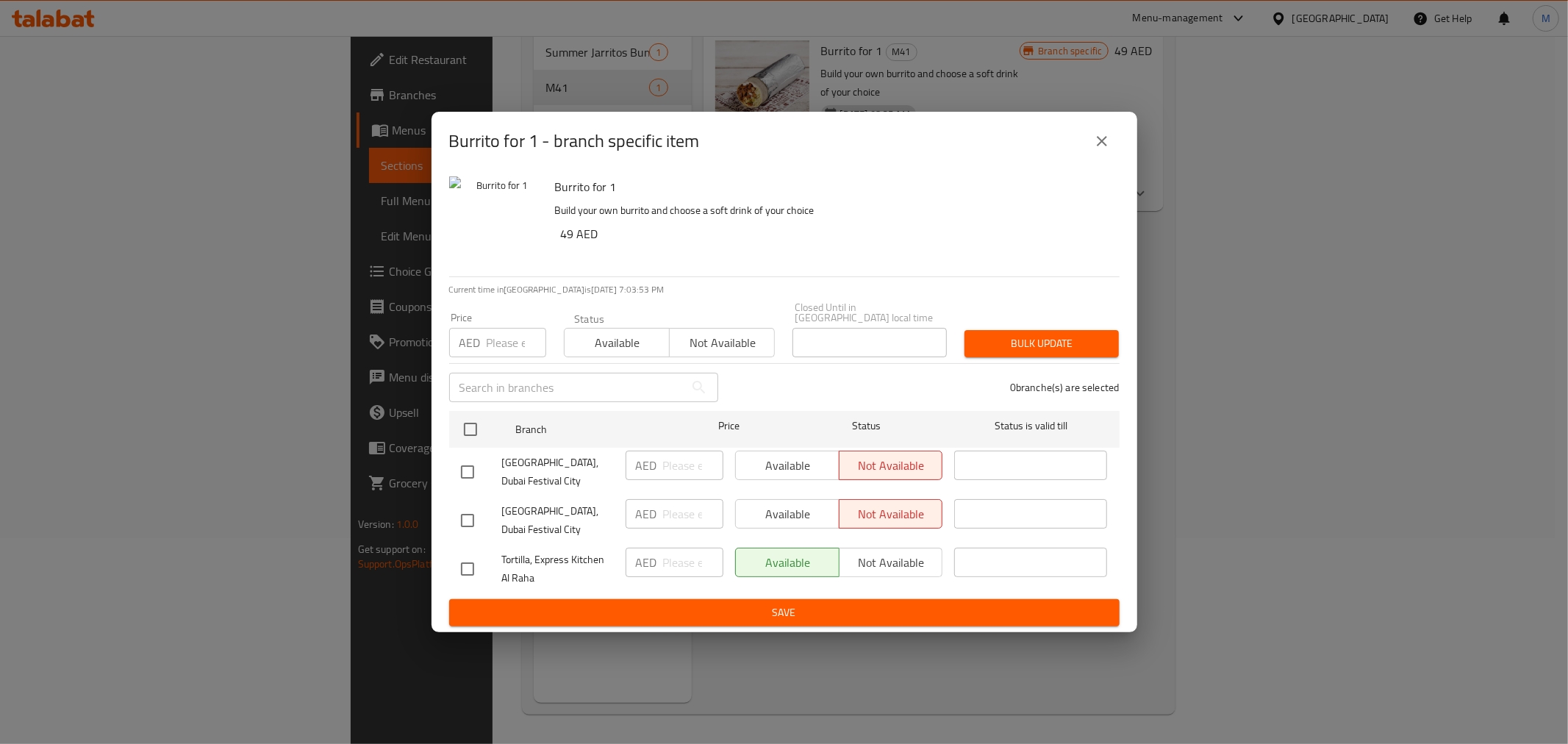
click at [1016, 177] on h6 "Burrito for 1" at bounding box center [832, 186] width 553 height 21
click at [1102, 134] on icon "close" at bounding box center [1102, 141] width 18 height 18
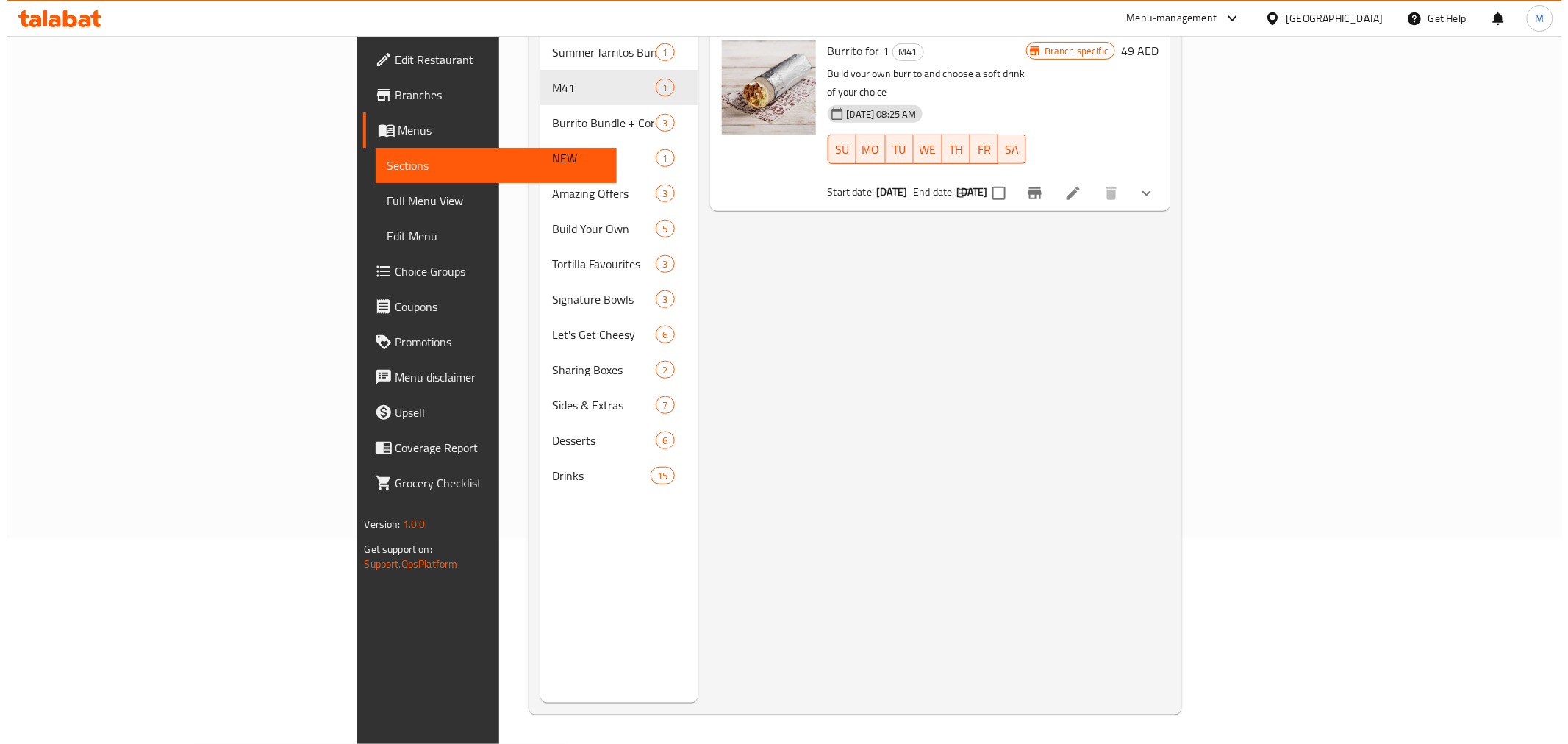
scroll to position [0, 0]
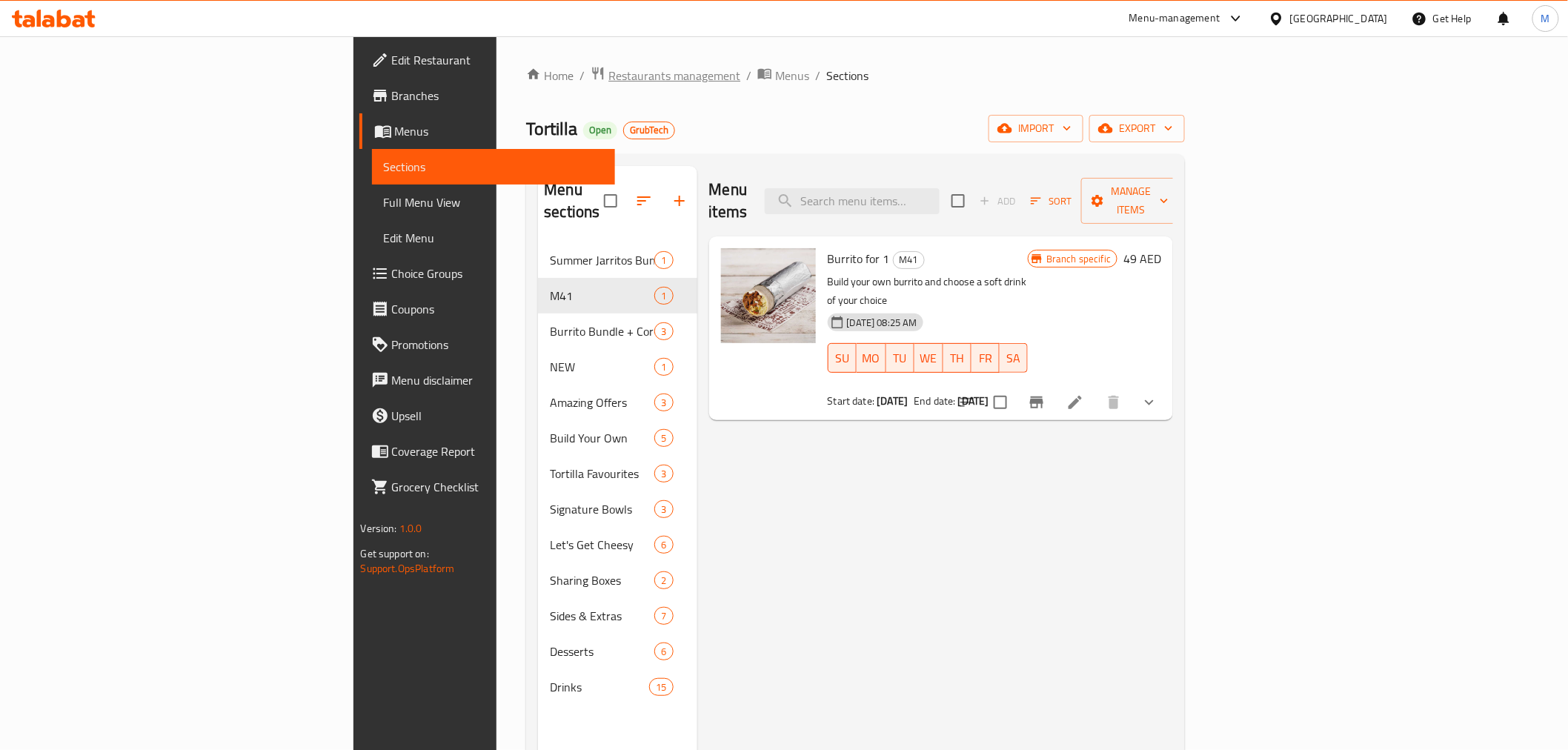
click at [608, 75] on span "Restaurants management" at bounding box center [674, 76] width 132 height 18
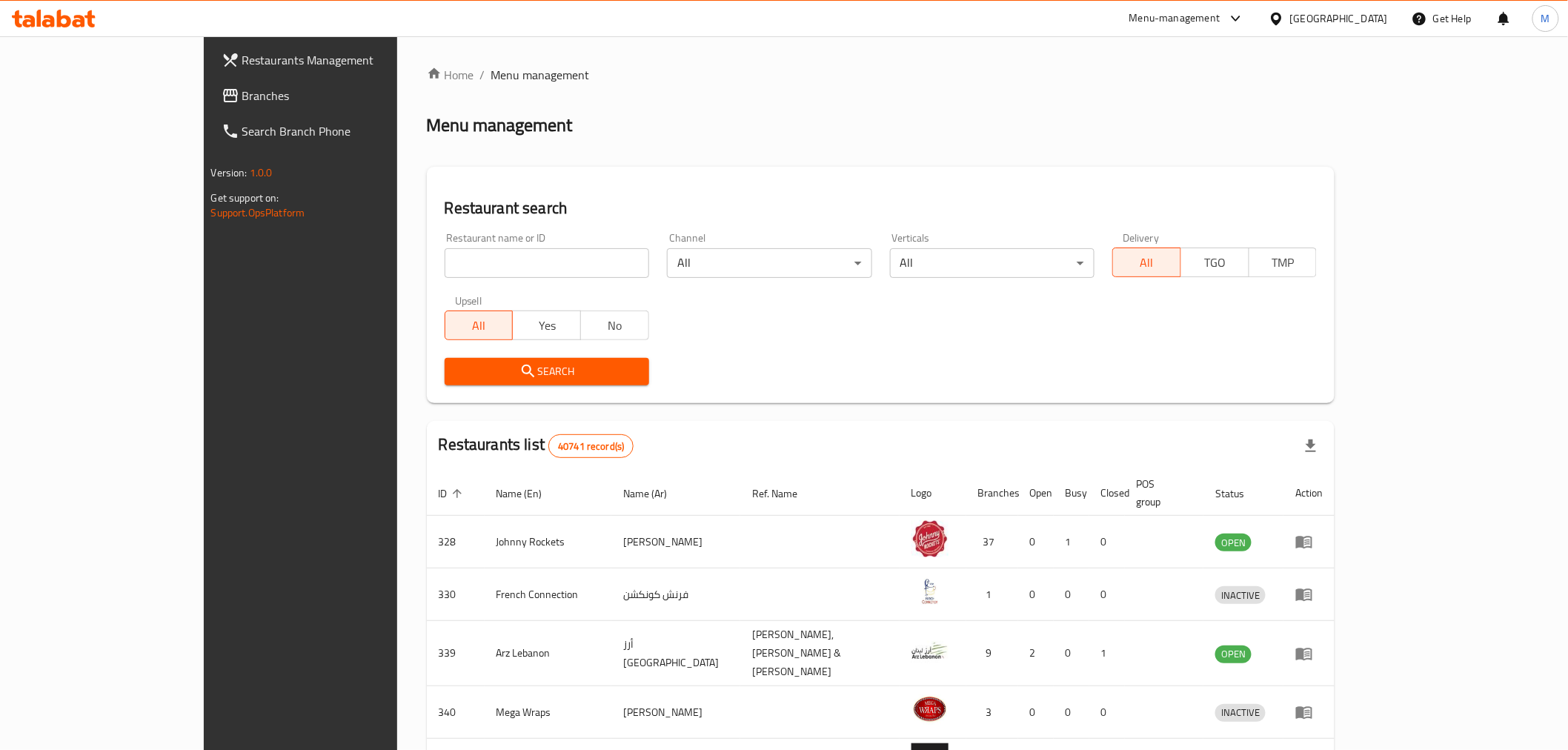
click at [480, 249] on input "search" at bounding box center [547, 263] width 205 height 29
paste input "11129"
type input "11129"
click button "Search" at bounding box center [547, 371] width 205 height 27
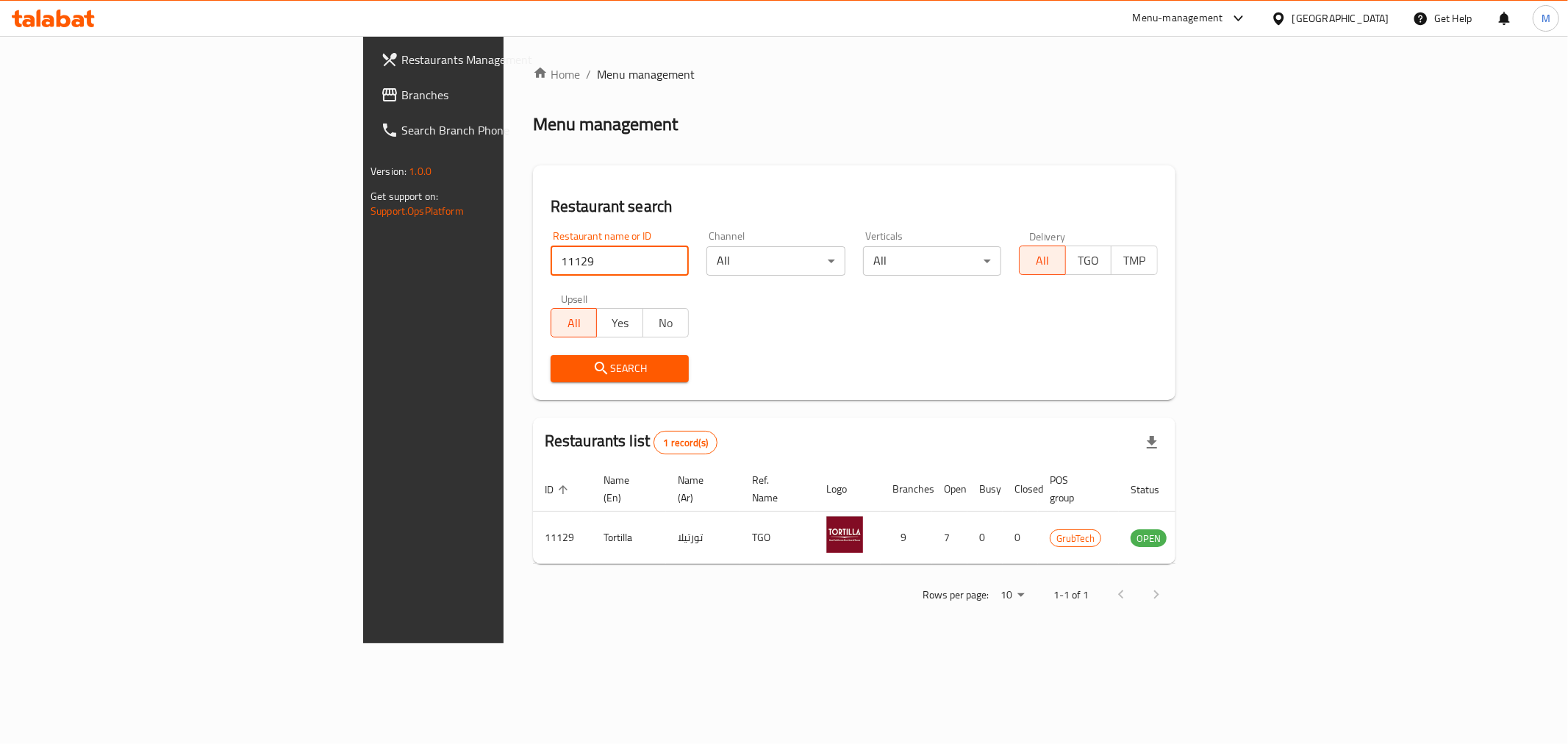
click at [680, 575] on div "Rows per page: 10 1-1 of 1" at bounding box center [854, 594] width 643 height 38
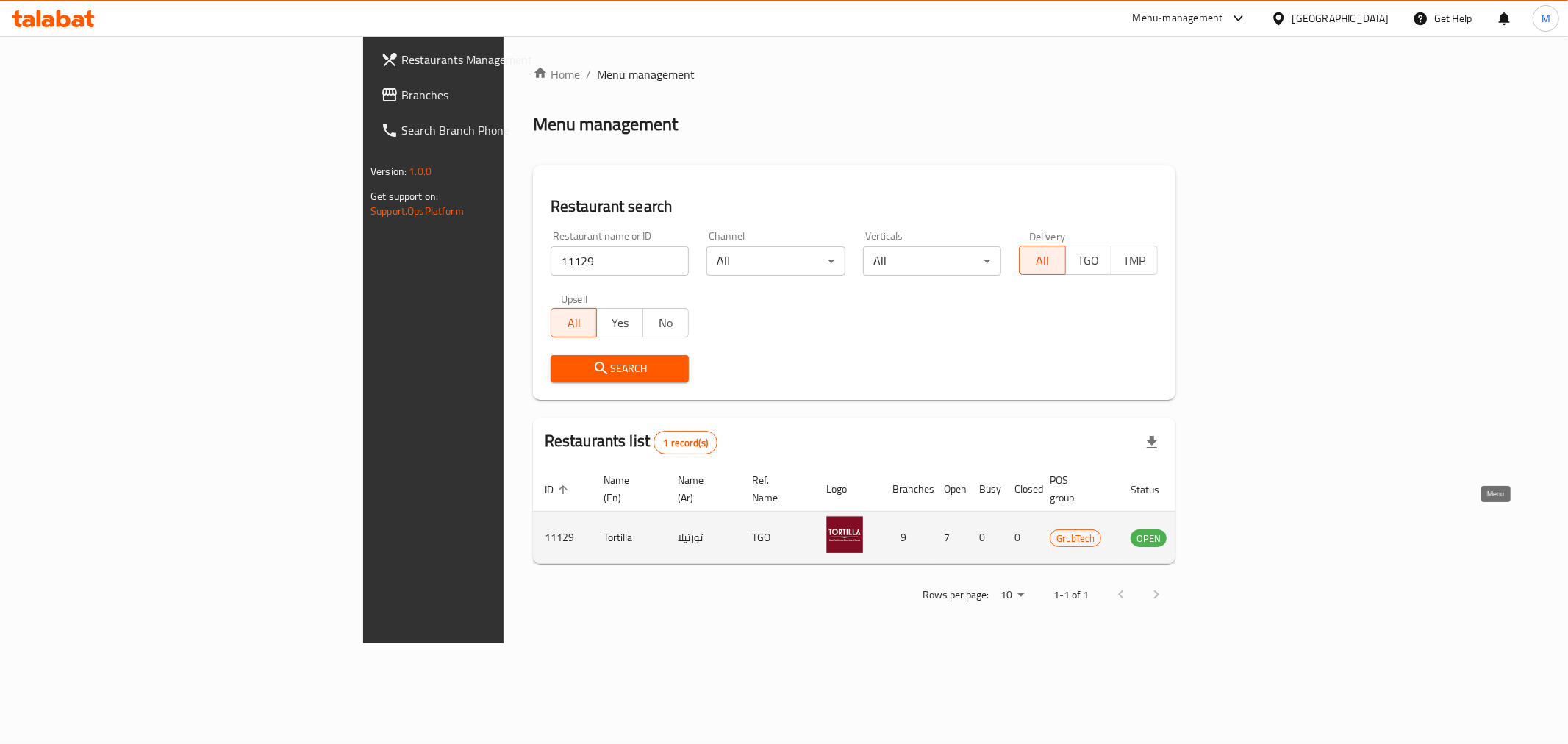
click at [1225, 528] on icon "enhanced table" at bounding box center [1216, 537] width 18 height 18
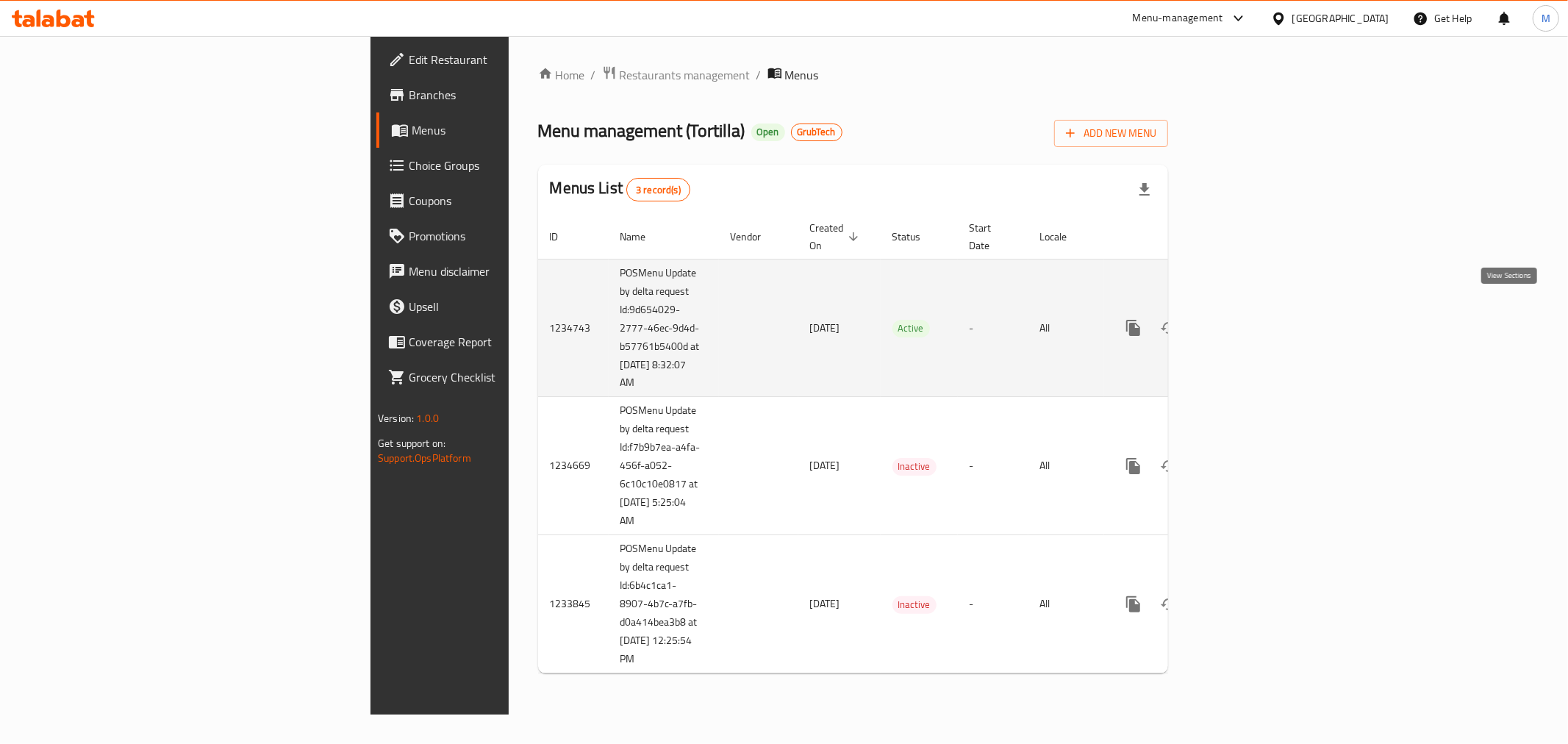
click at [1257, 311] on link "enhanced table" at bounding box center [1239, 328] width 36 height 36
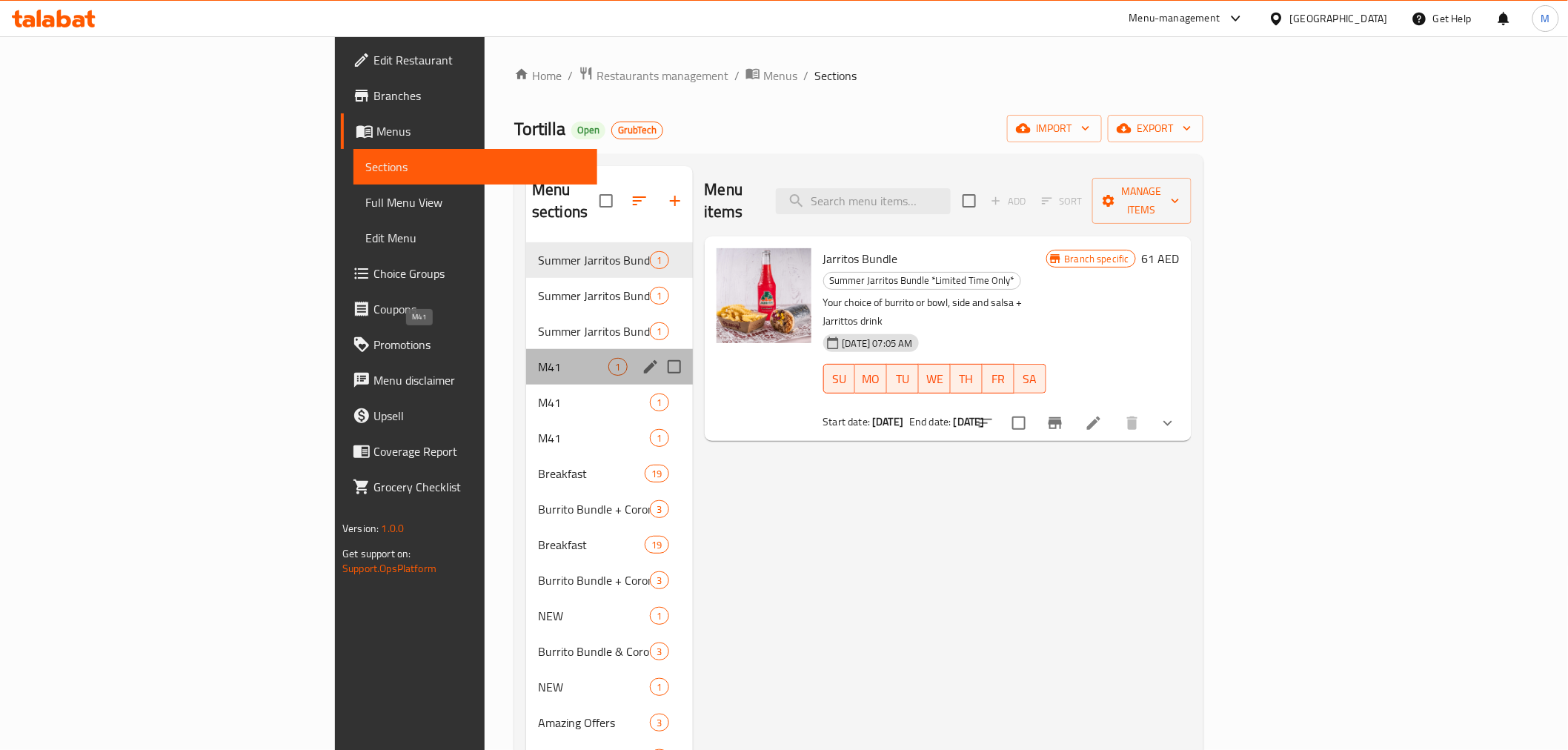
click at [538, 358] on span "M41" at bounding box center [573, 366] width 71 height 18
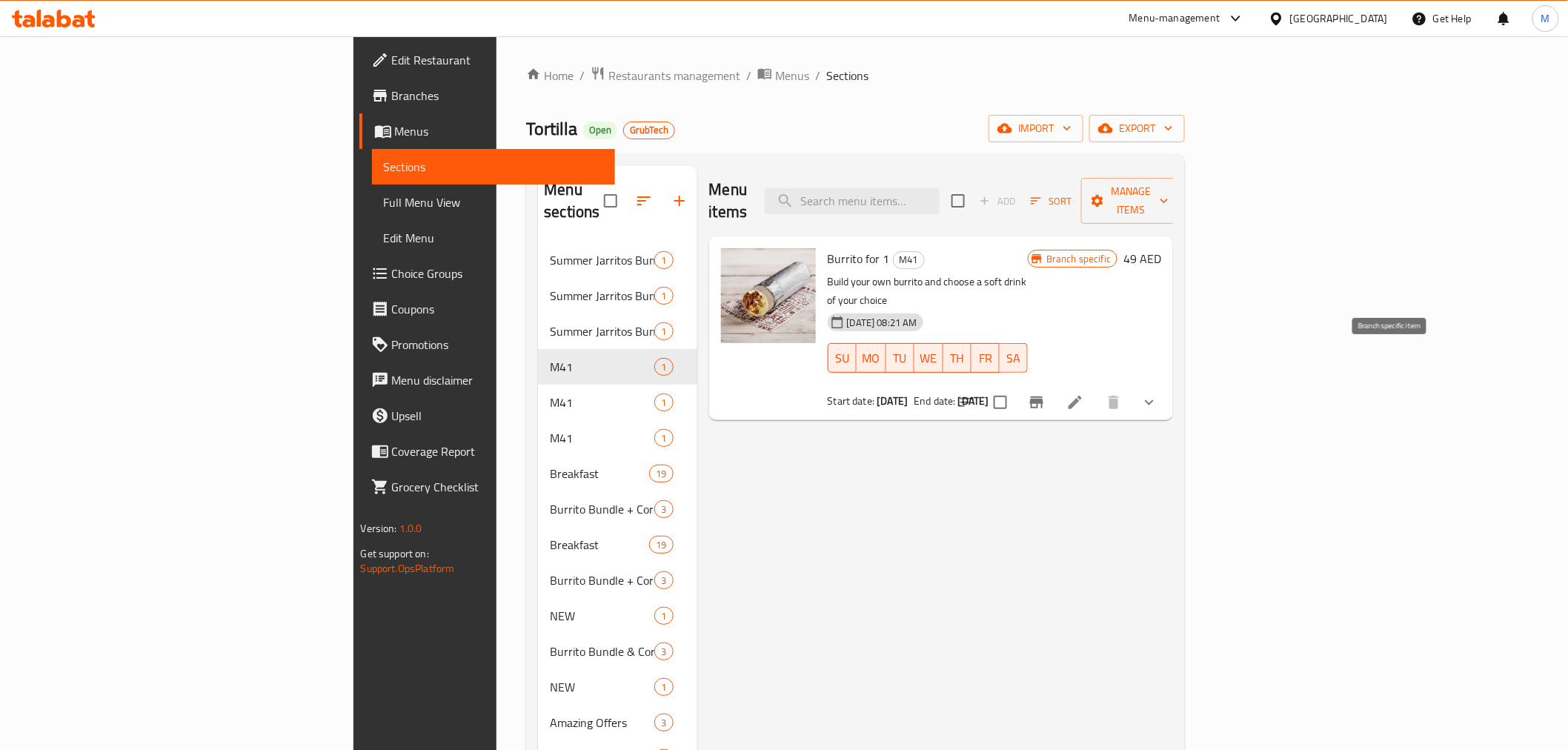
click at [1043, 397] on icon "Branch-specific-item" at bounding box center [1037, 402] width 13 height 12
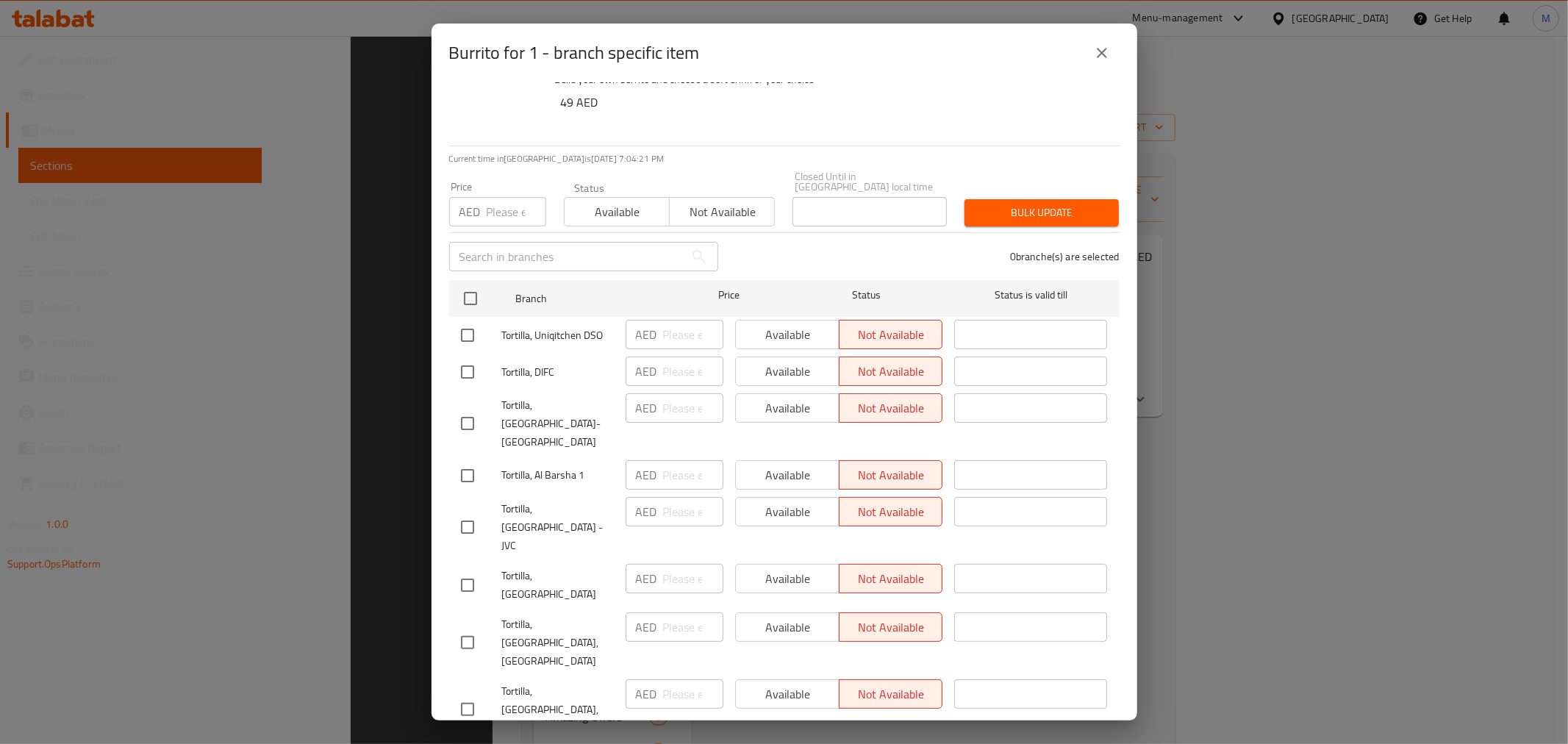
scroll to position [596, 0]
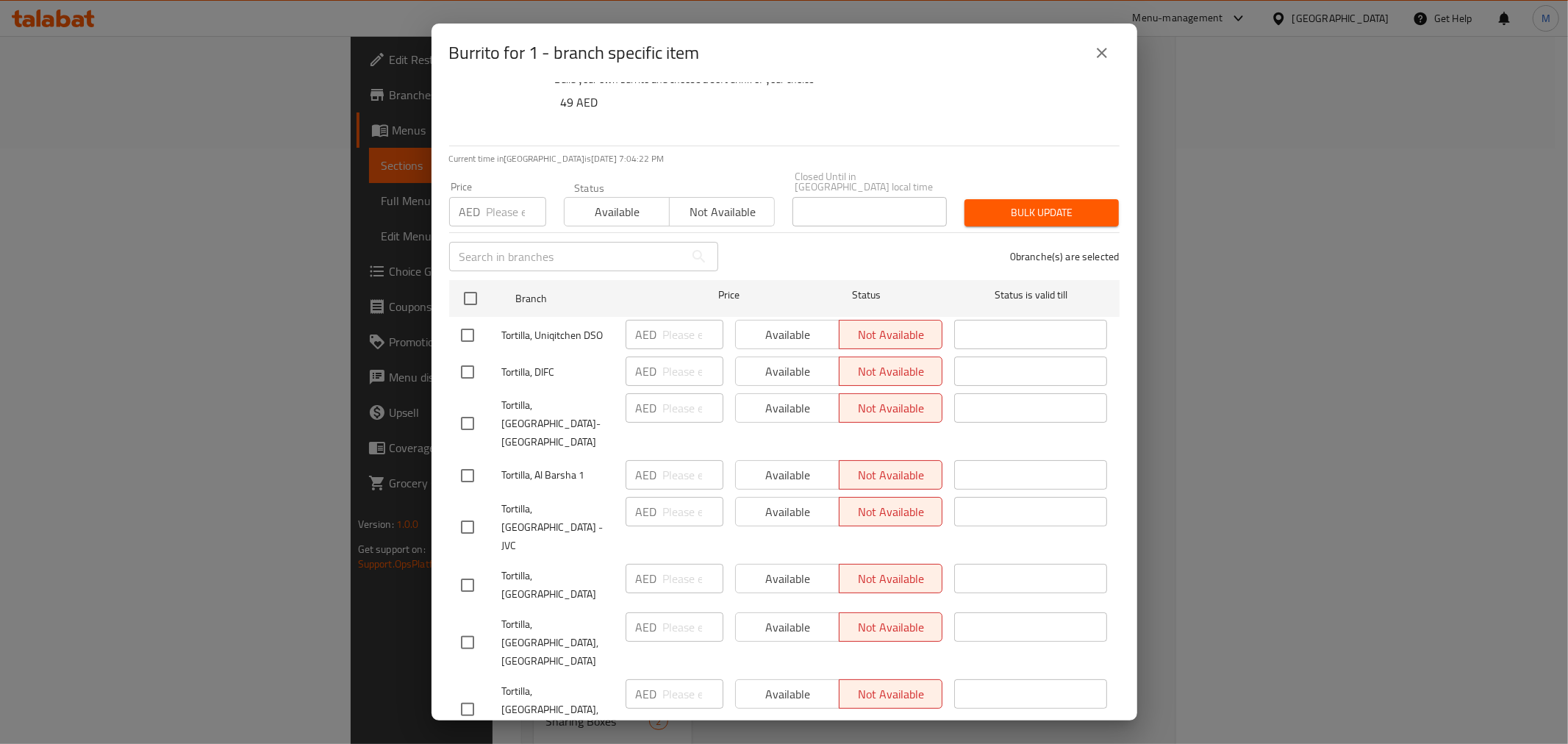
click at [987, 72] on div "Burrito for 1 - branch specific item" at bounding box center [784, 52] width 705 height 59
drag, startPoint x: 1102, startPoint y: 59, endPoint x: 982, endPoint y: 99, distance: 126.5
click at [1101, 59] on icon "close" at bounding box center [1102, 52] width 18 height 18
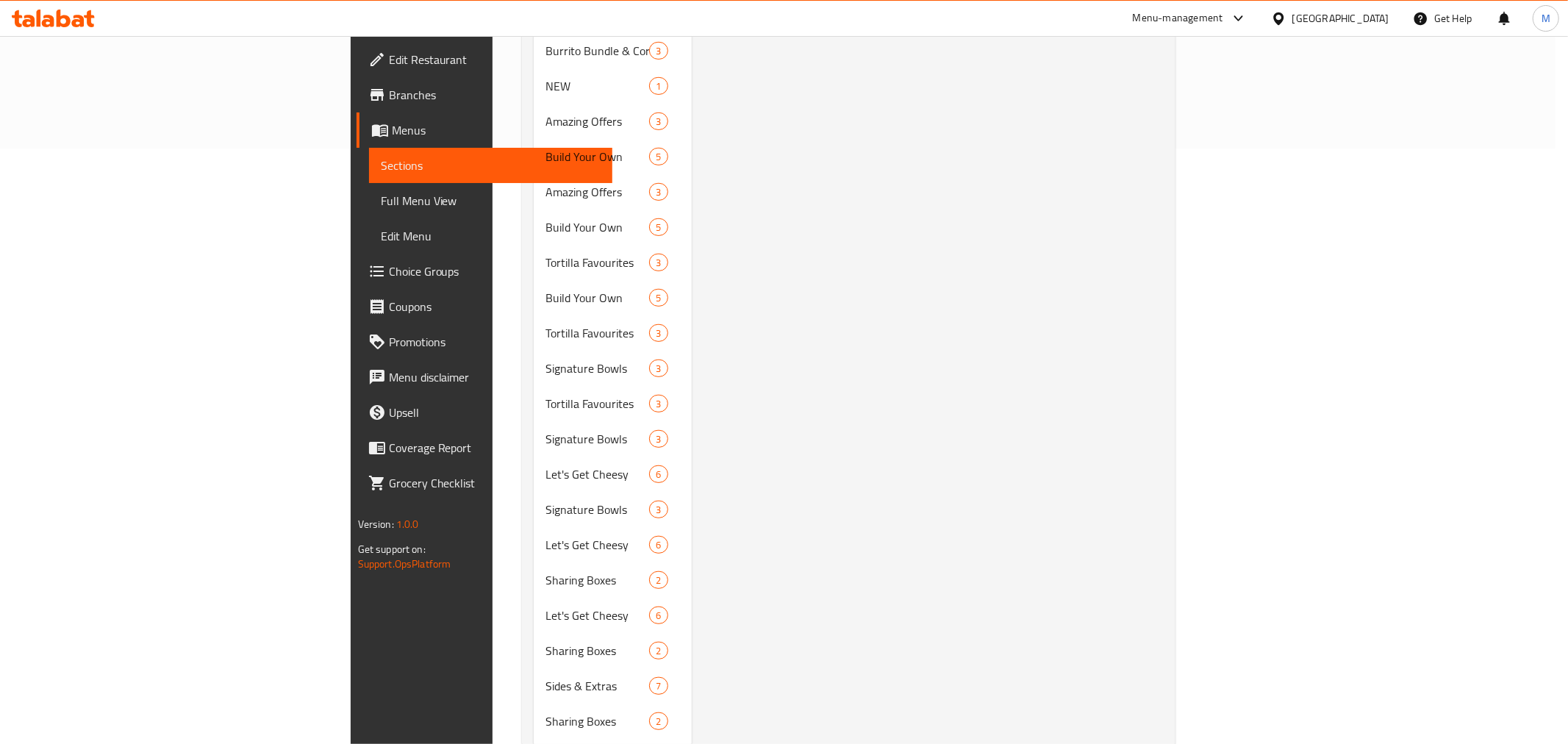
scroll to position [0, 0]
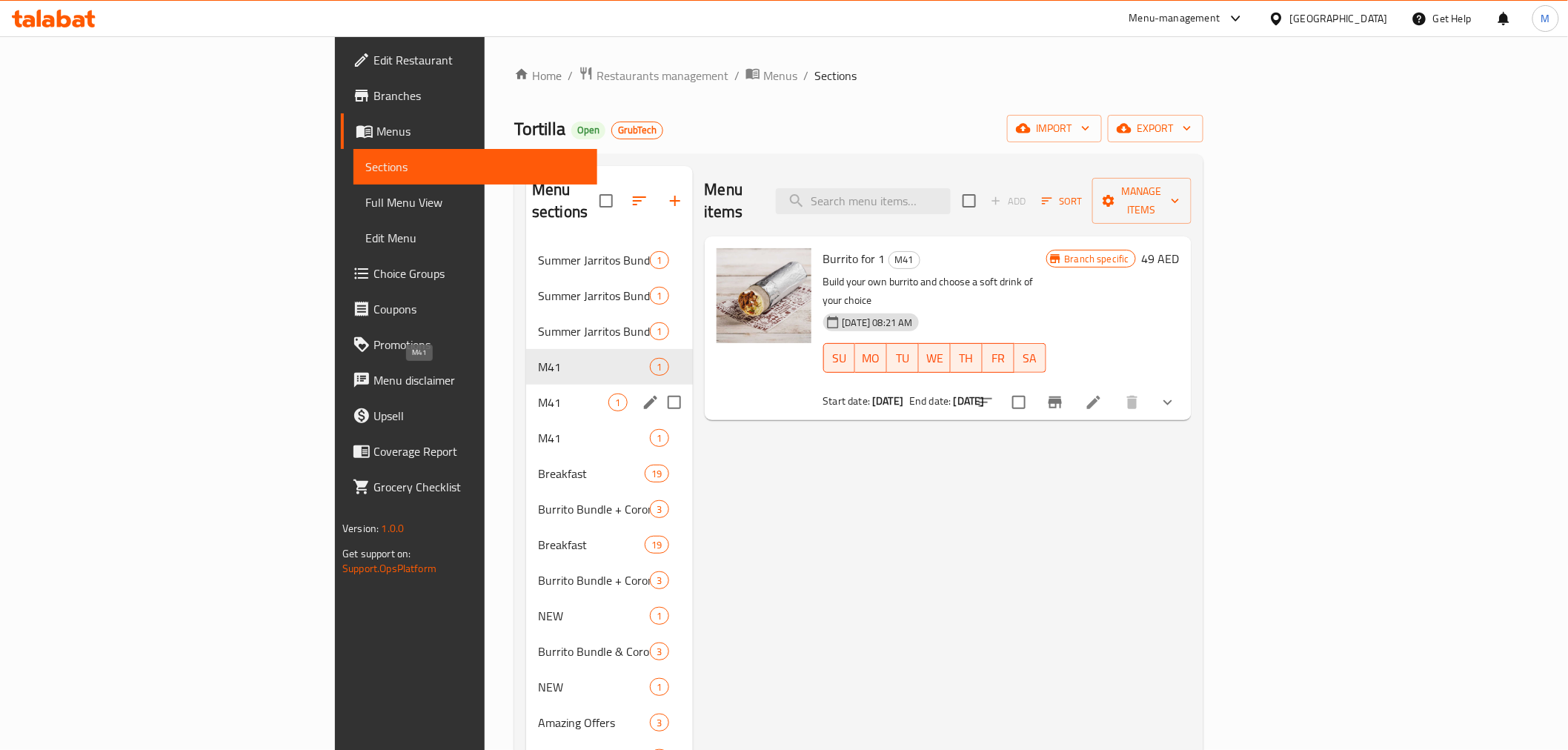
click at [538, 394] on span "M41" at bounding box center [573, 402] width 71 height 18
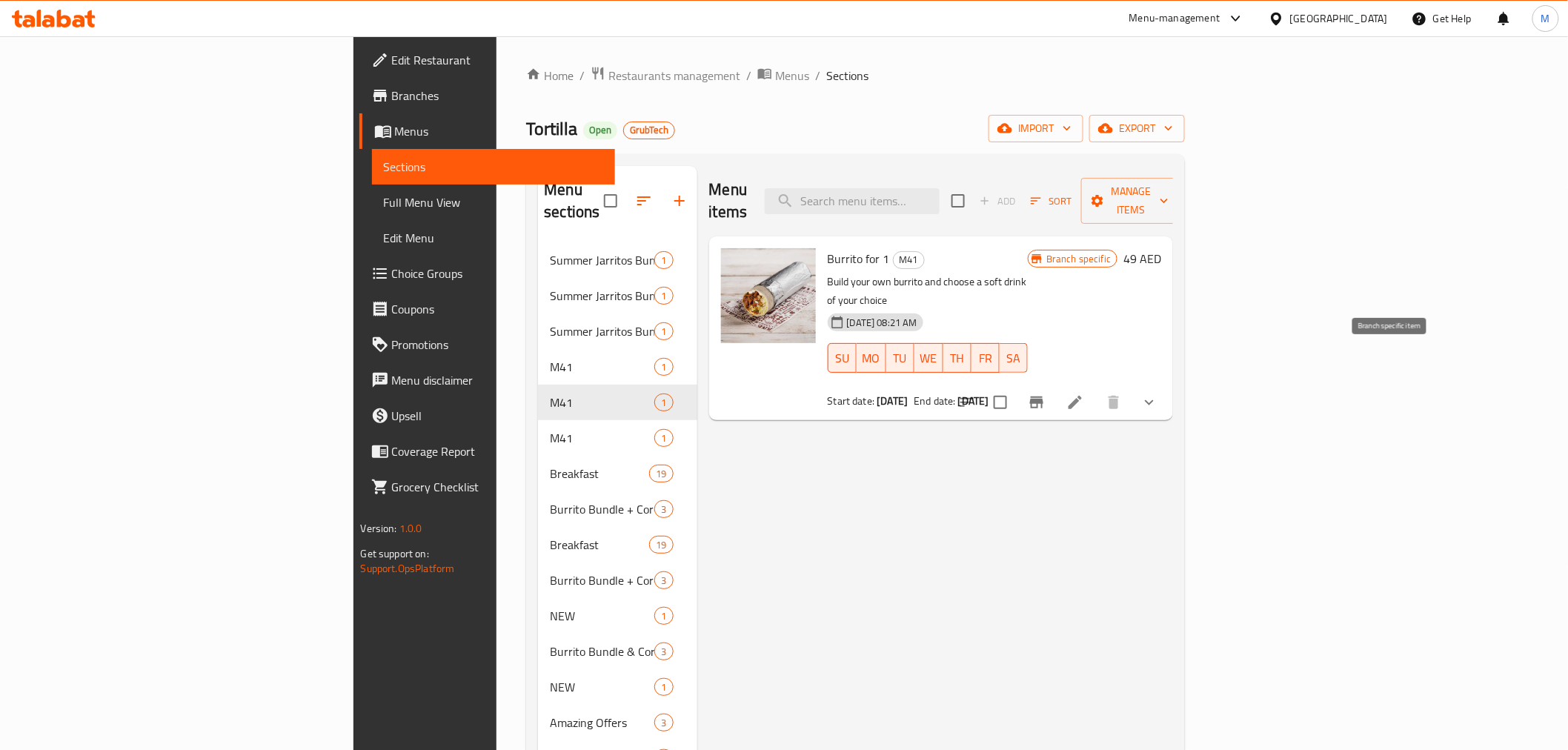
click at [1043, 397] on icon "Branch-specific-item" at bounding box center [1037, 402] width 13 height 12
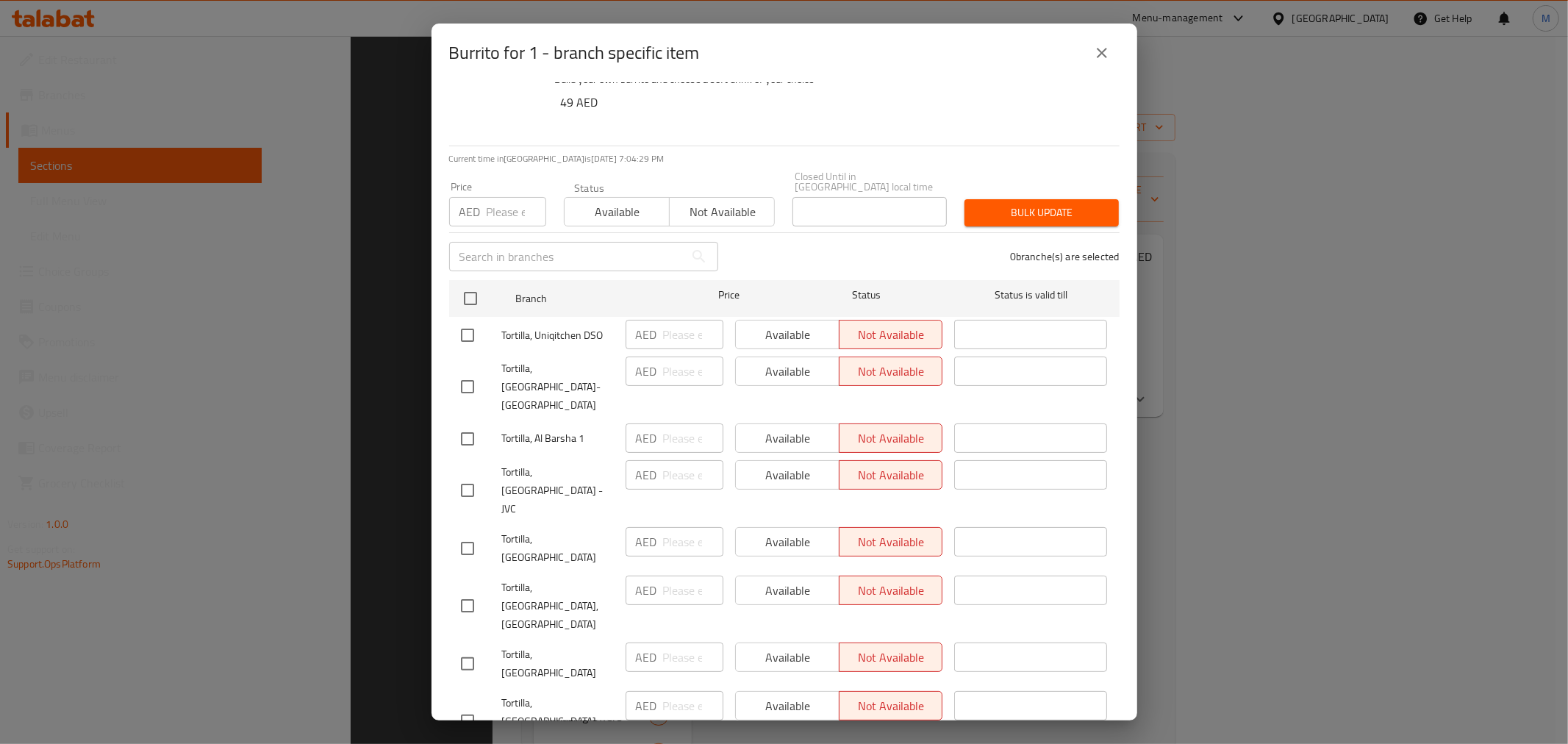
scroll to position [596, 0]
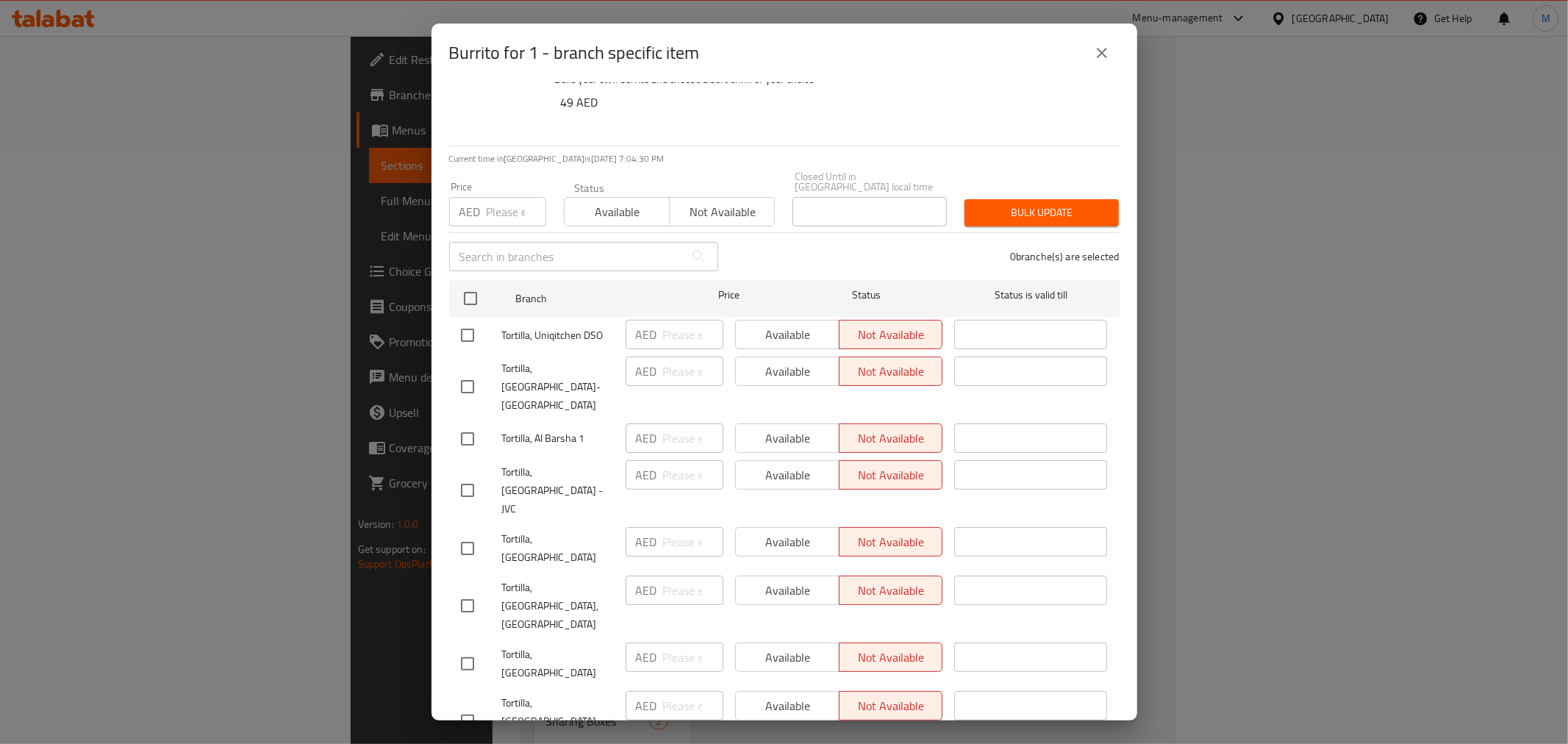
click at [986, 53] on div "Burrito for 1 - branch specific item" at bounding box center [785, 53] width 671 height 36
click at [1091, 54] on button "close" at bounding box center [1102, 53] width 36 height 36
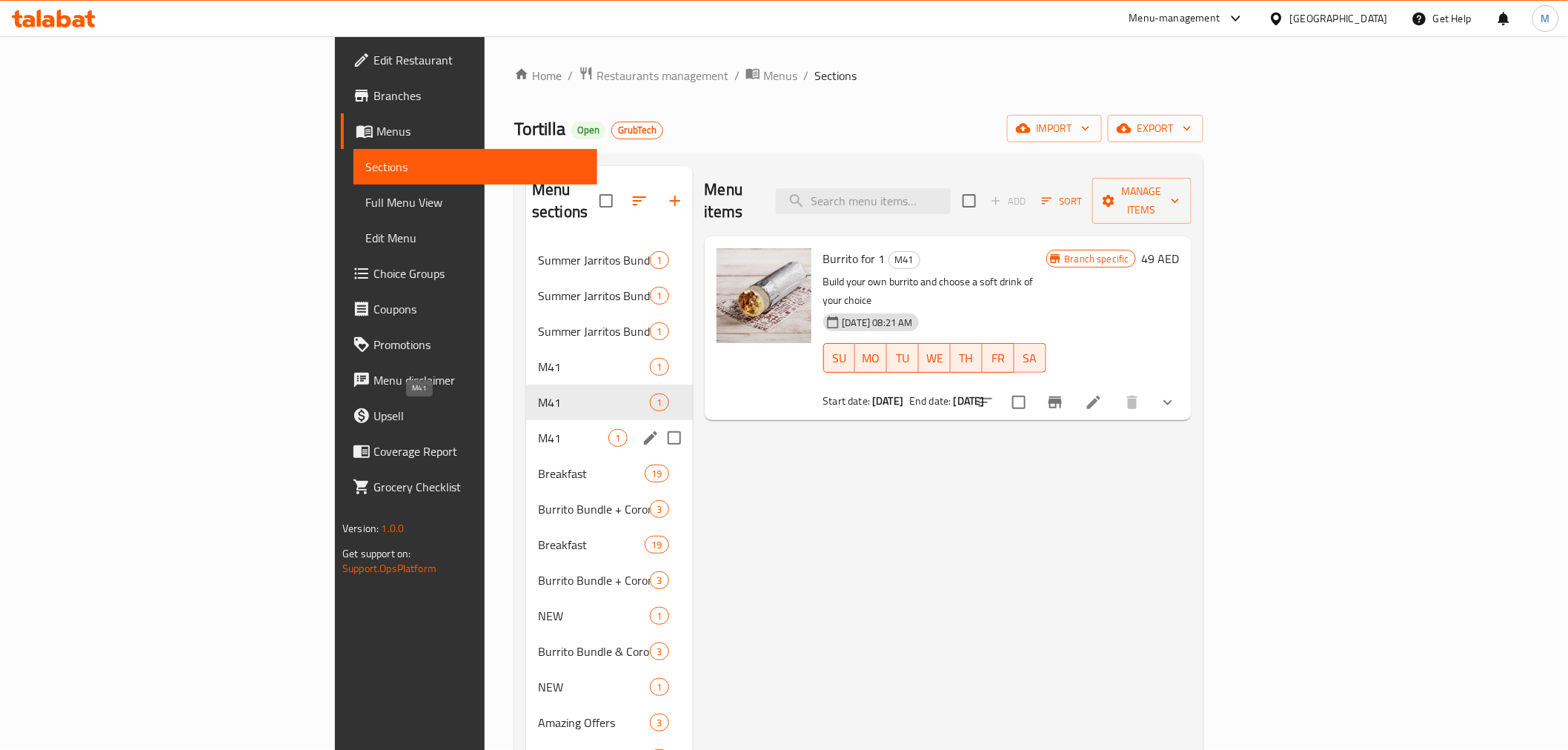
click at [538, 429] on span "M41" at bounding box center [573, 437] width 71 height 18
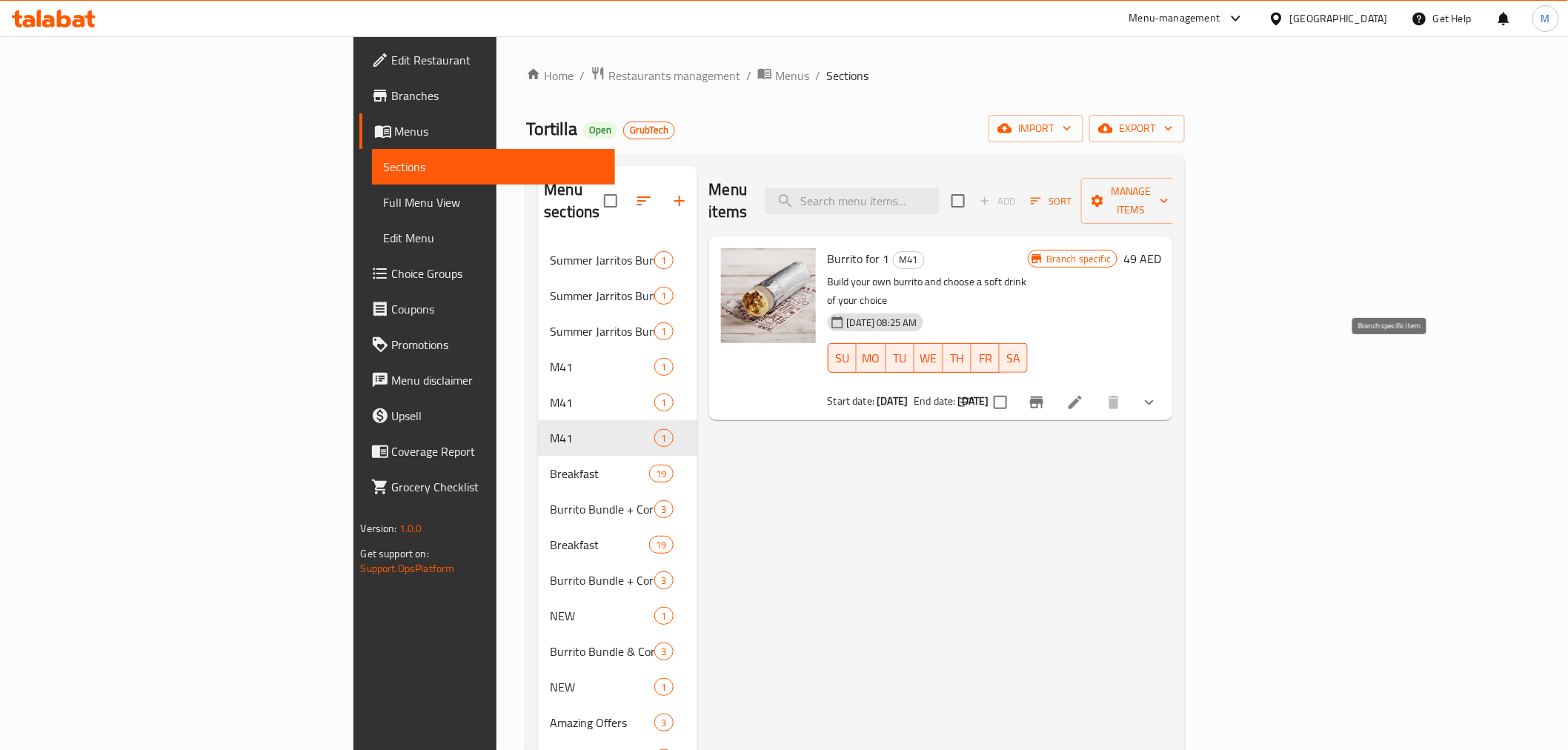
click at [1045, 394] on icon "Branch-specific-item" at bounding box center [1037, 402] width 18 height 18
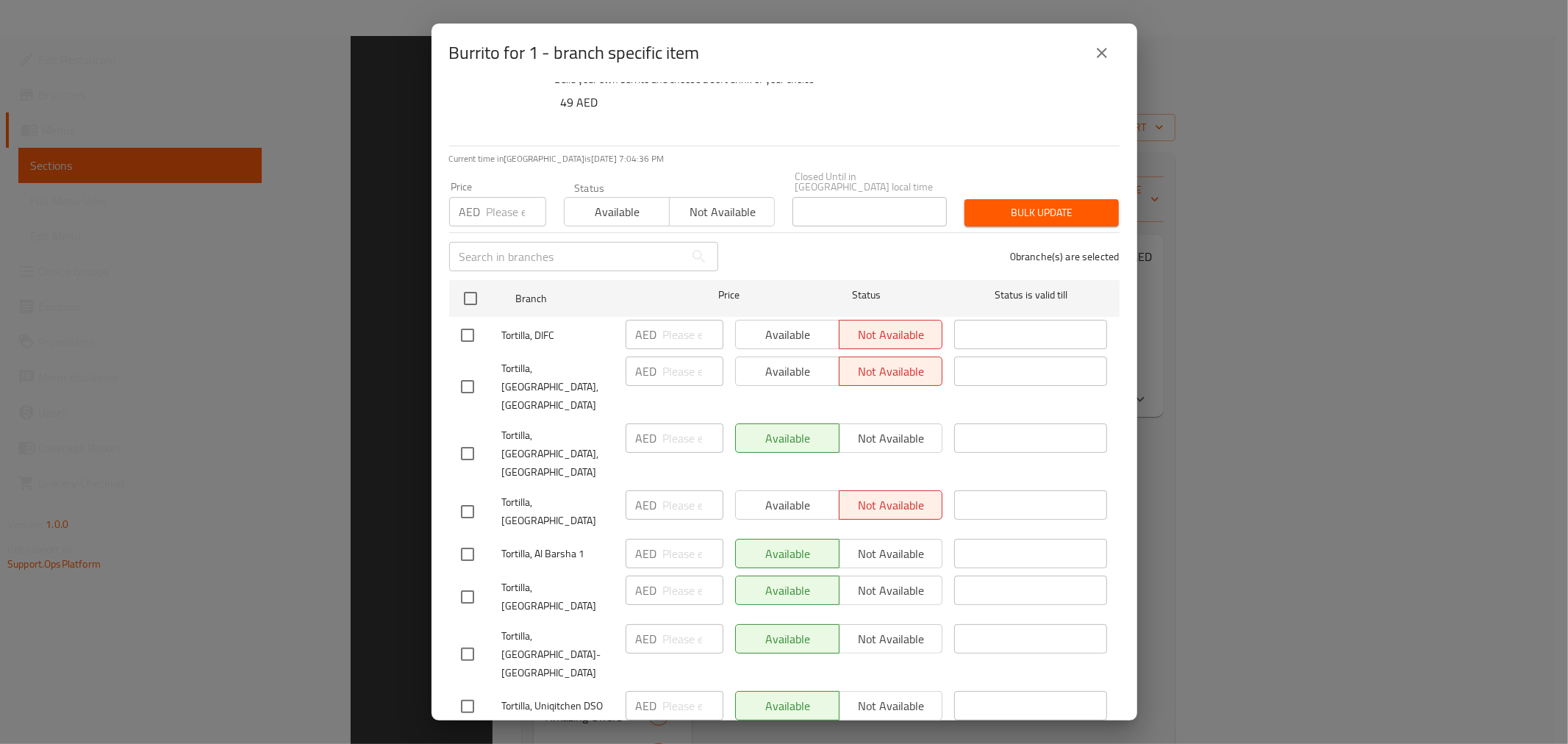
scroll to position [596, 0]
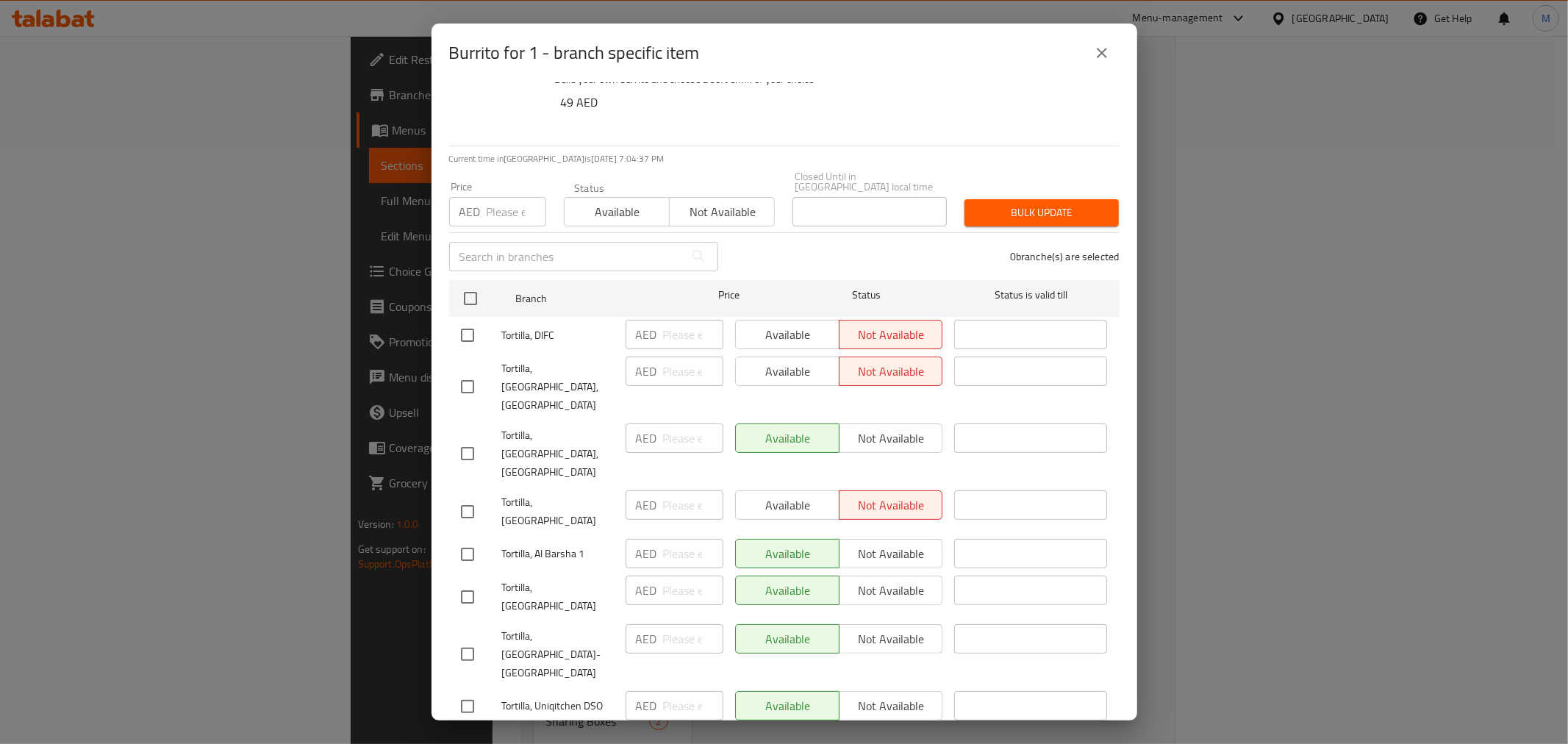
click at [917, 79] on div "Burrito for 1 - branch specific item" at bounding box center [784, 52] width 705 height 59
click at [1085, 54] on button "close" at bounding box center [1102, 53] width 36 height 36
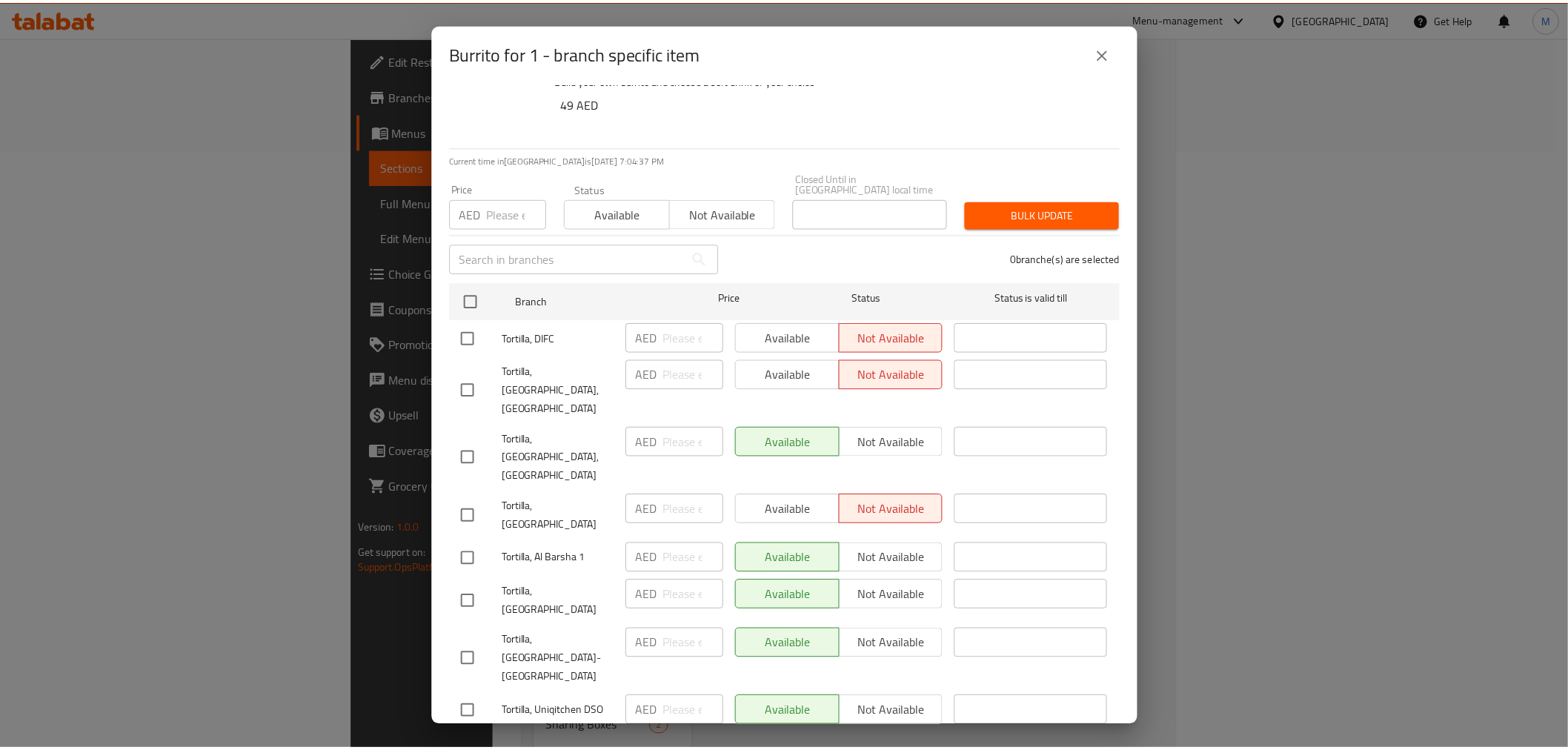
scroll to position [0, 0]
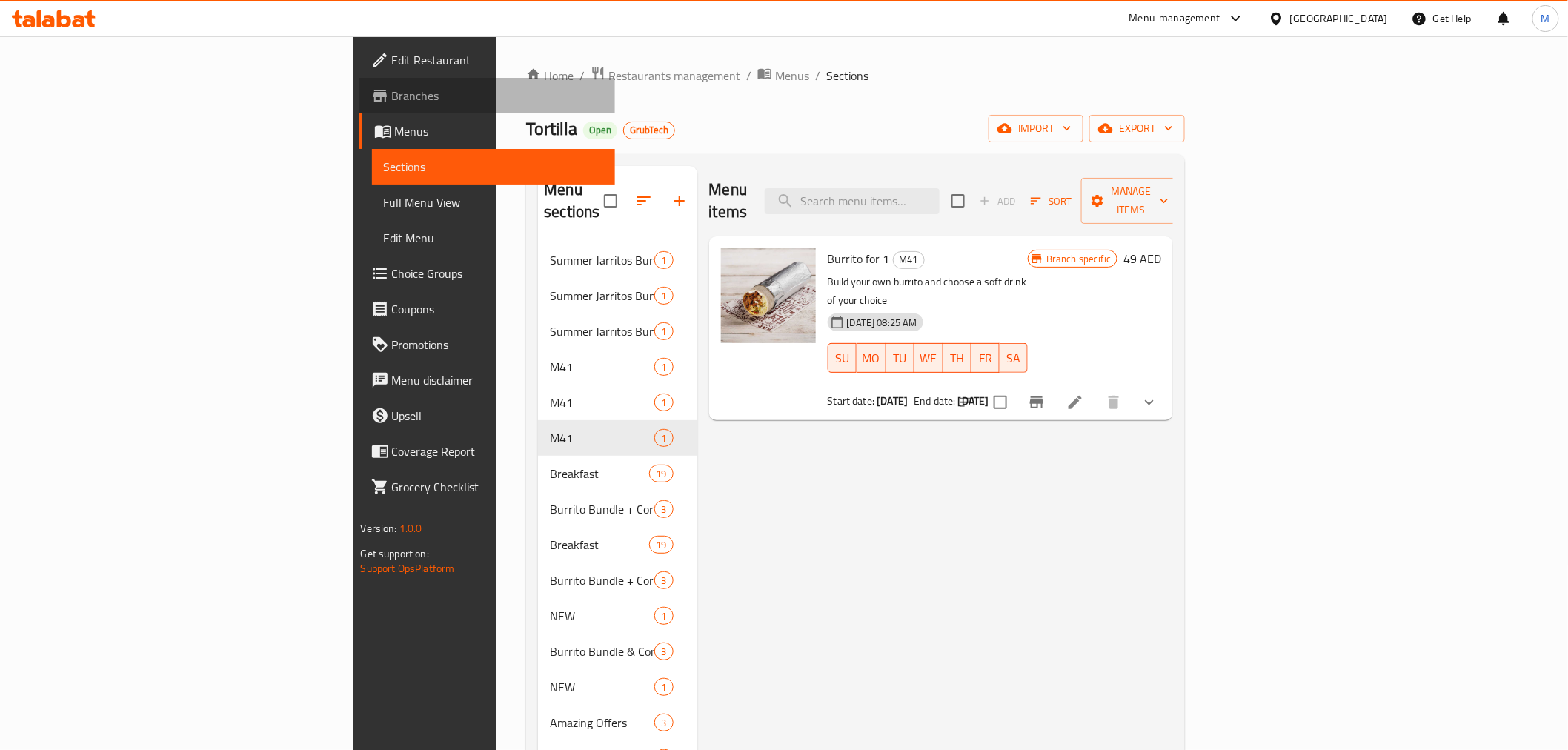
click at [392, 98] on span "Branches" at bounding box center [497, 95] width 211 height 18
